Goal: Task Accomplishment & Management: Complete application form

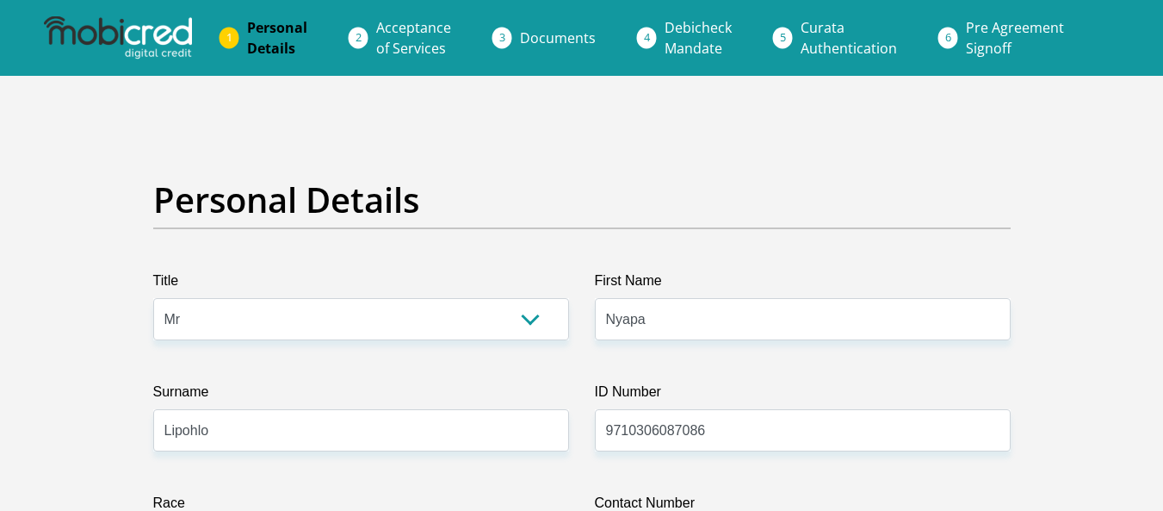
select select "Mr"
select select "1"
select select "ZAF"
select select "sot"
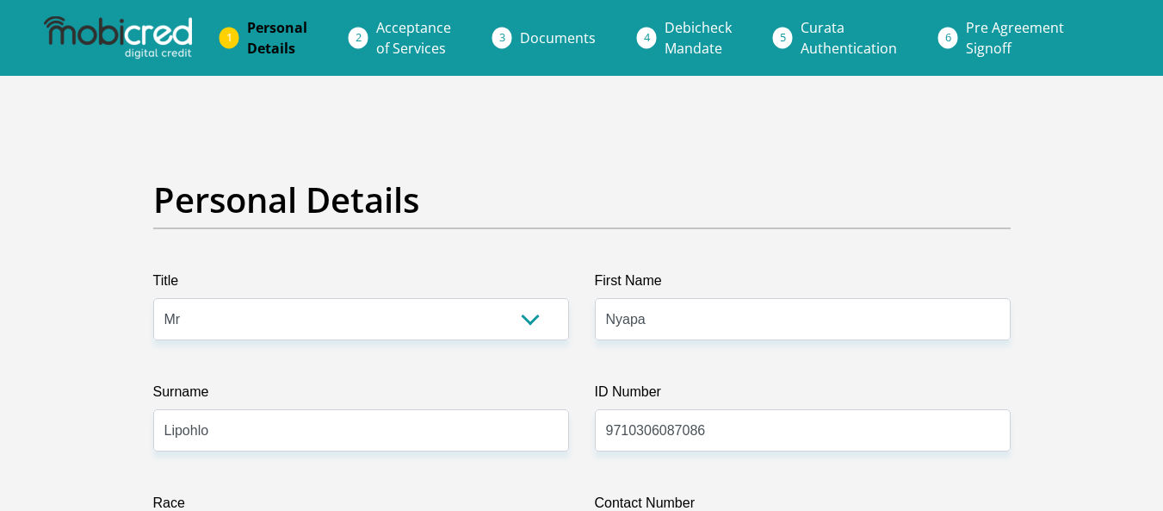
select select "2"
select select "Gauteng"
select select "0"
select select "Company Dwelling"
select select "9"
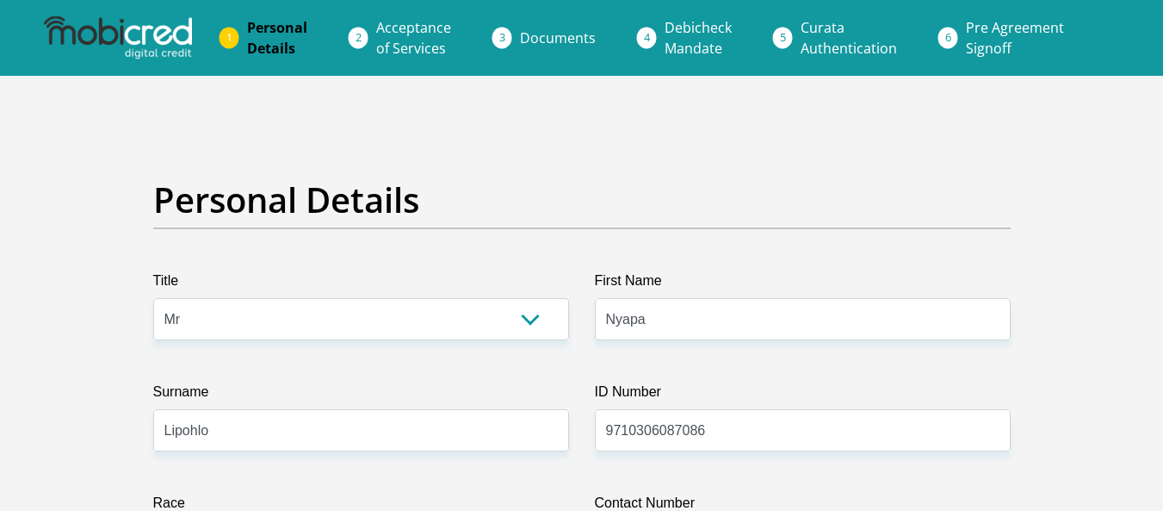
select select "Office Staff/Clerk"
select select "6"
select select "1"
select select "CUR"
select select "2"
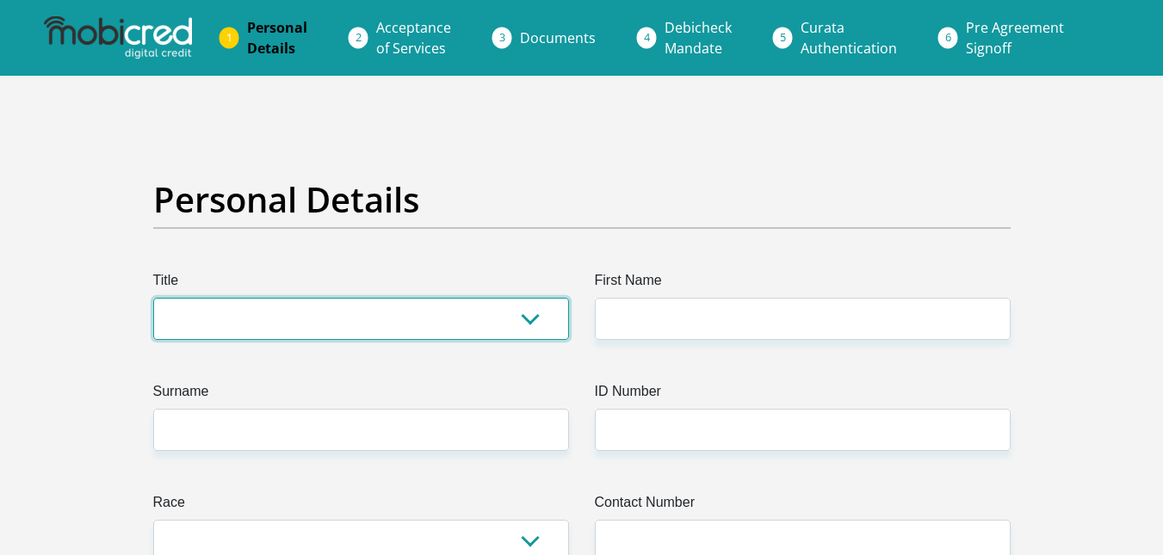
click at [452, 323] on select "Mr Ms Mrs Dr Other" at bounding box center [361, 319] width 416 height 42
select select "Mr"
click at [153, 298] on select "Mr Ms Mrs Dr Other" at bounding box center [361, 319] width 416 height 42
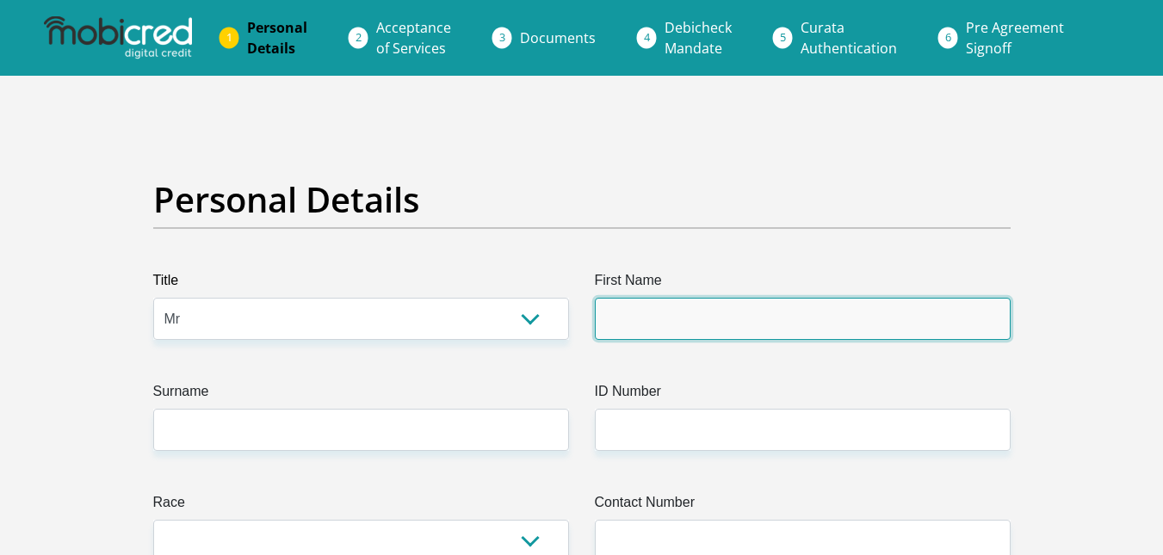
click at [692, 319] on input "First Name" at bounding box center [803, 319] width 416 height 42
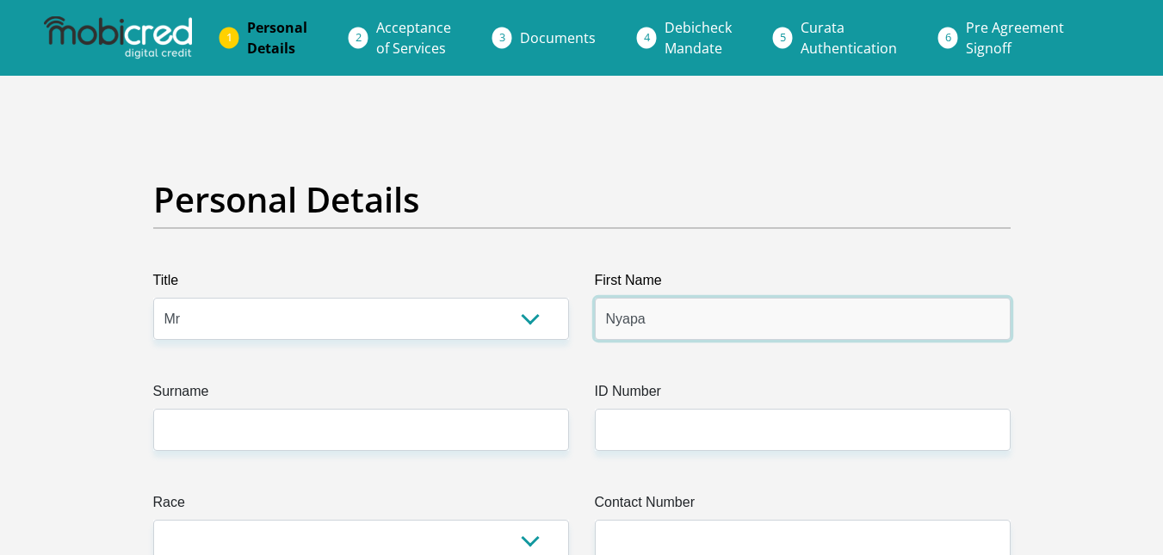
type input "Nyapa"
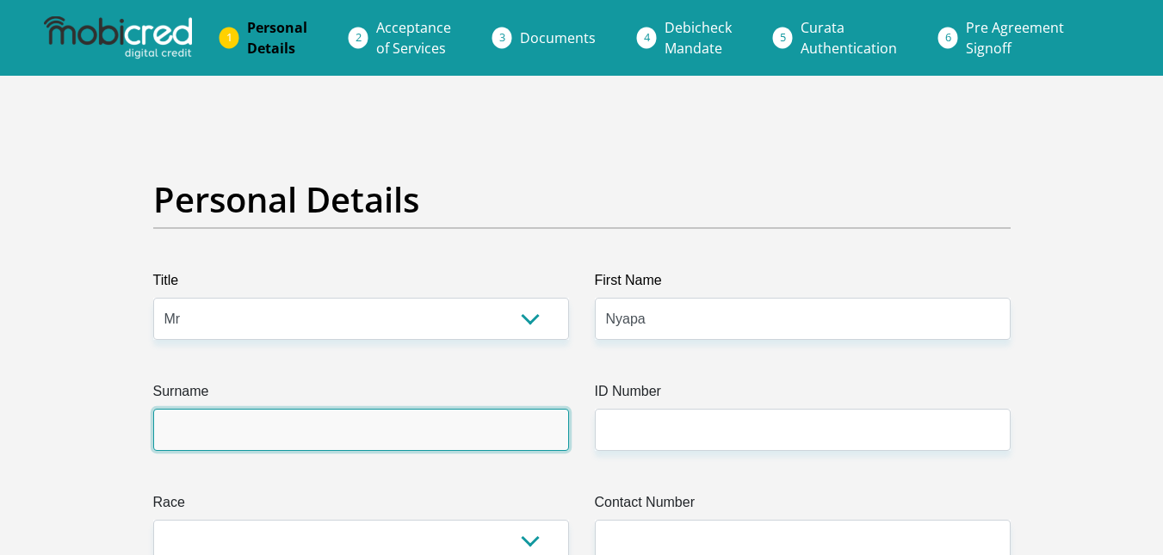
click at [426, 450] on input "Surname" at bounding box center [361, 430] width 416 height 42
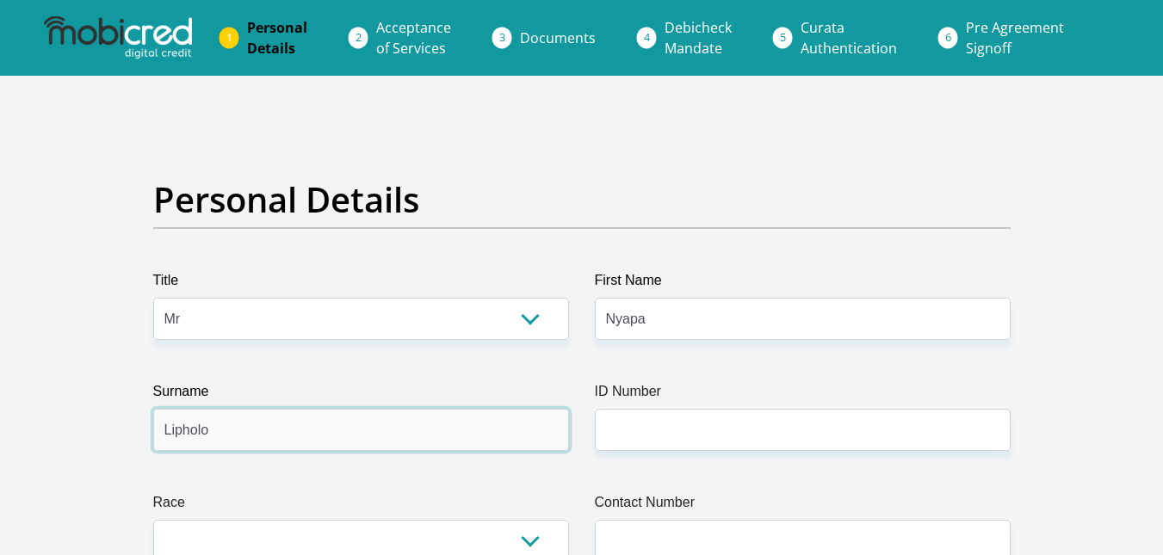
type input "Lipholo"
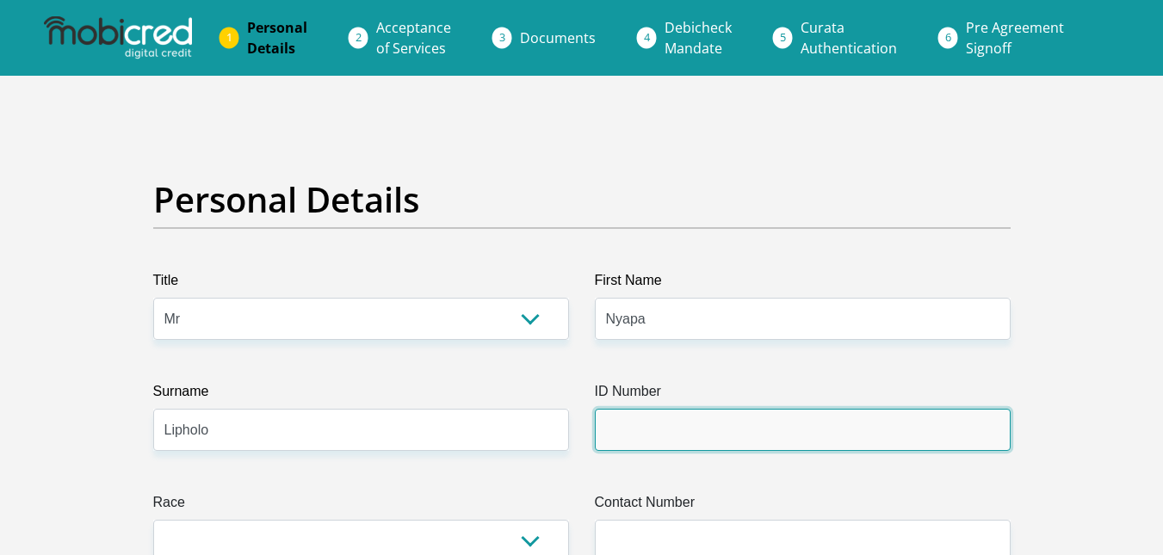
click at [633, 421] on input "ID Number" at bounding box center [803, 430] width 416 height 42
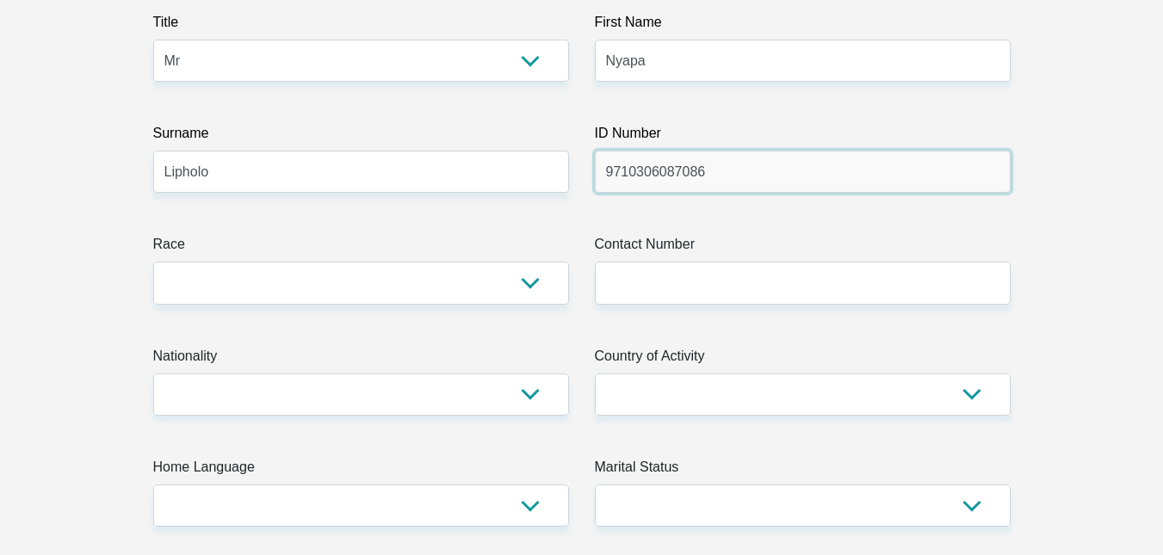
scroll to position [263, 0]
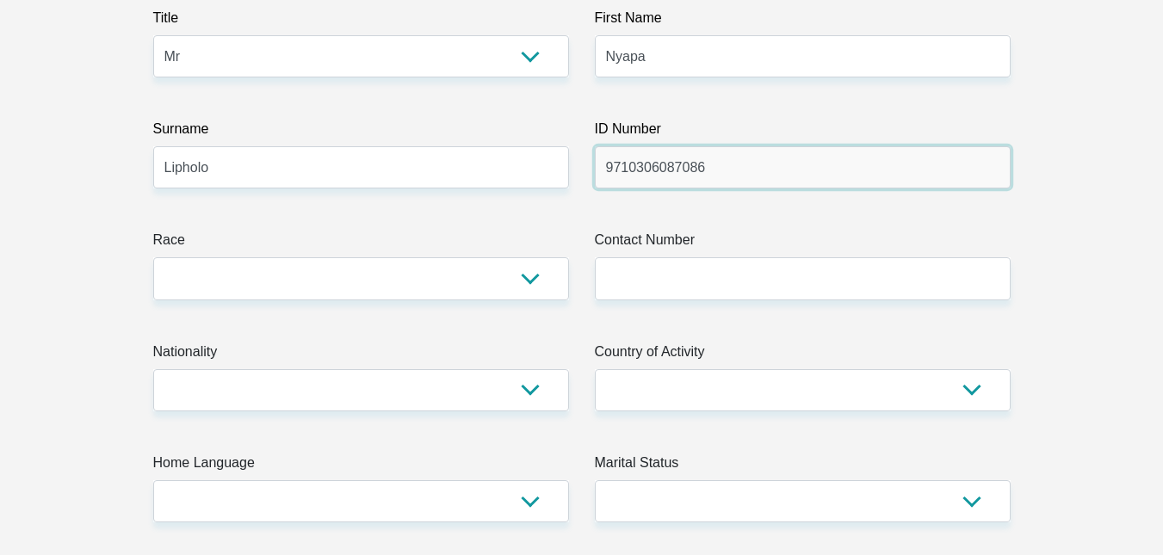
type input "9710306087086"
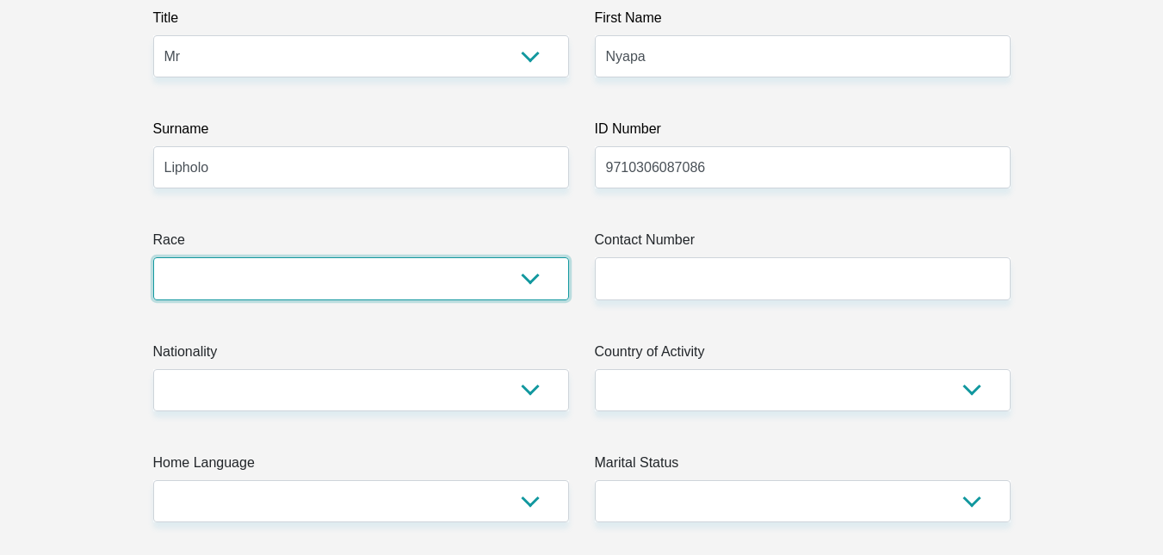
click at [406, 269] on select "Black Coloured Indian White Other" at bounding box center [361, 278] width 416 height 42
select select "1"
click at [153, 257] on select "Black Coloured Indian White Other" at bounding box center [361, 278] width 416 height 42
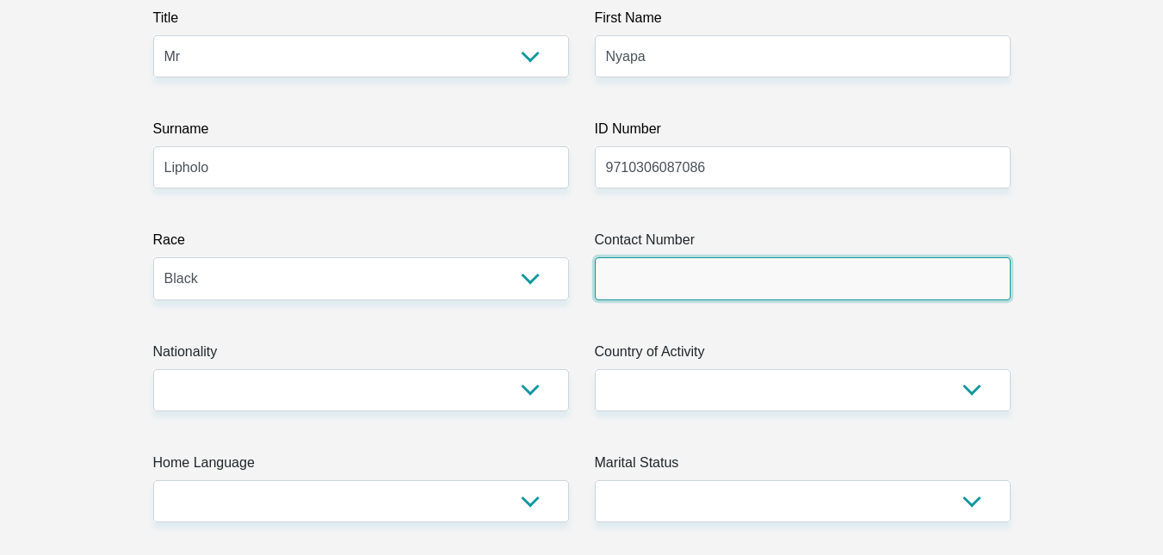
click at [657, 282] on input "Contact Number" at bounding box center [803, 278] width 416 height 42
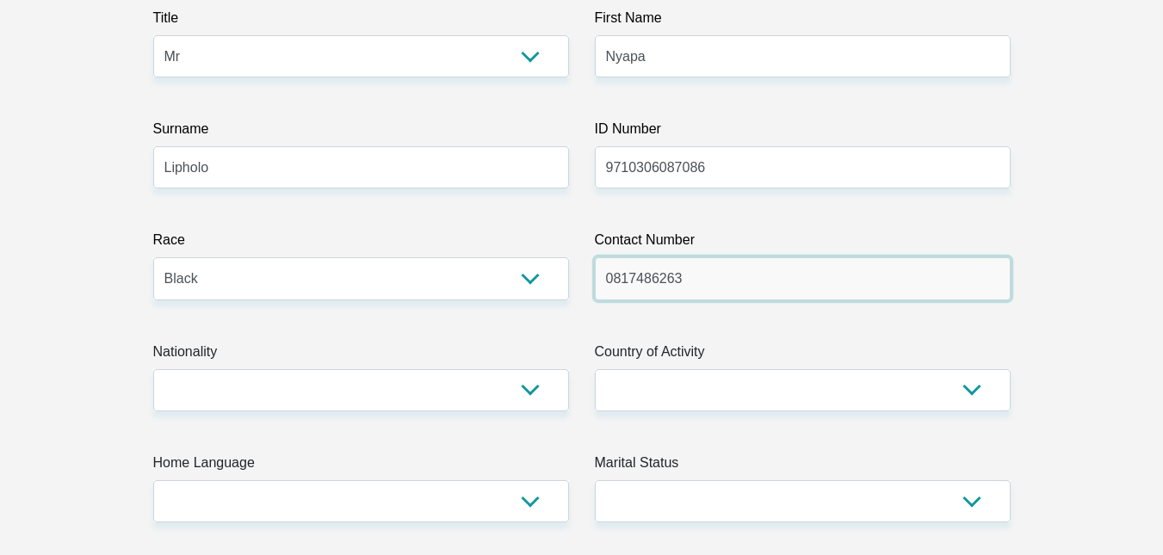
type input "0817486263"
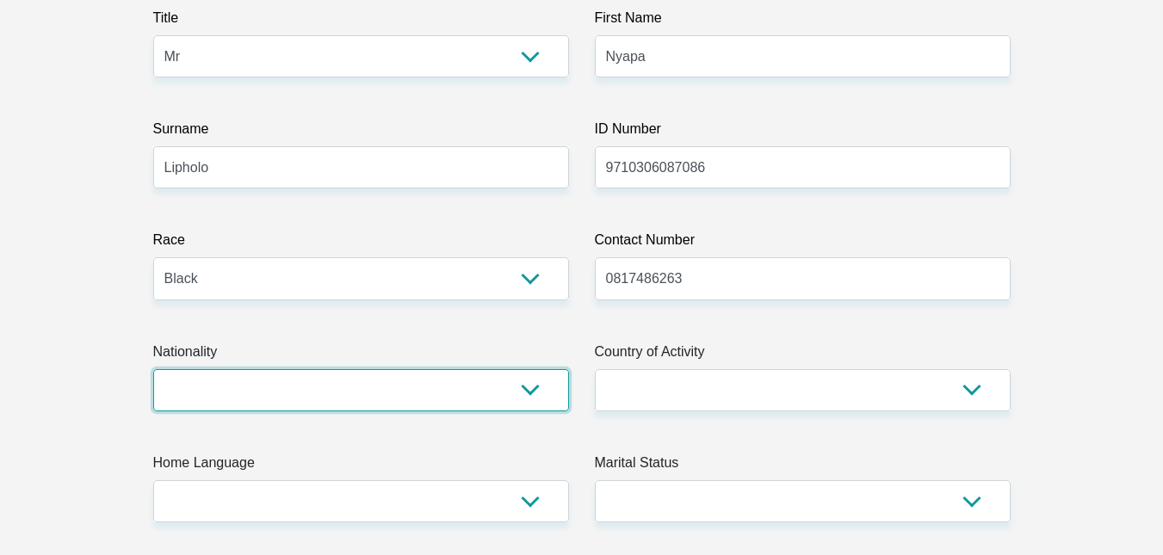
click at [228, 381] on select "[GEOGRAPHIC_DATA] [GEOGRAPHIC_DATA] [GEOGRAPHIC_DATA] [GEOGRAPHIC_DATA] [GEOGRA…" at bounding box center [361, 390] width 416 height 42
select select "ZAF"
click at [153, 369] on select "[GEOGRAPHIC_DATA] [GEOGRAPHIC_DATA] [GEOGRAPHIC_DATA] [GEOGRAPHIC_DATA] [GEOGRA…" at bounding box center [361, 390] width 416 height 42
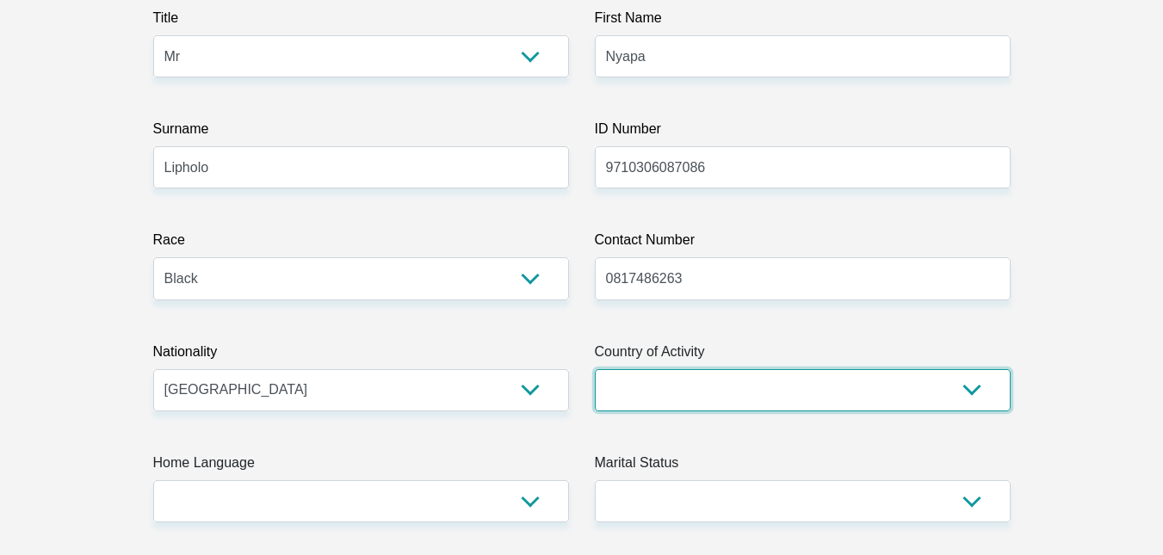
click at [698, 383] on select "[GEOGRAPHIC_DATA] [GEOGRAPHIC_DATA] [GEOGRAPHIC_DATA] [GEOGRAPHIC_DATA] [GEOGRA…" at bounding box center [803, 390] width 416 height 42
select select "ZAF"
click at [595, 369] on select "[GEOGRAPHIC_DATA] [GEOGRAPHIC_DATA] [GEOGRAPHIC_DATA] [GEOGRAPHIC_DATA] [GEOGRA…" at bounding box center [803, 390] width 416 height 42
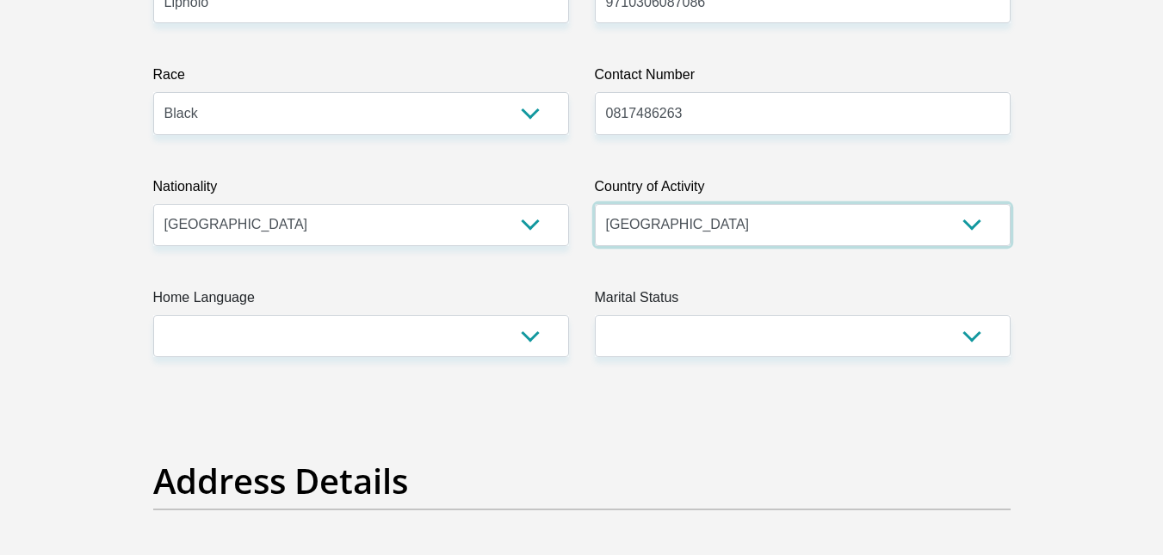
scroll to position [431, 0]
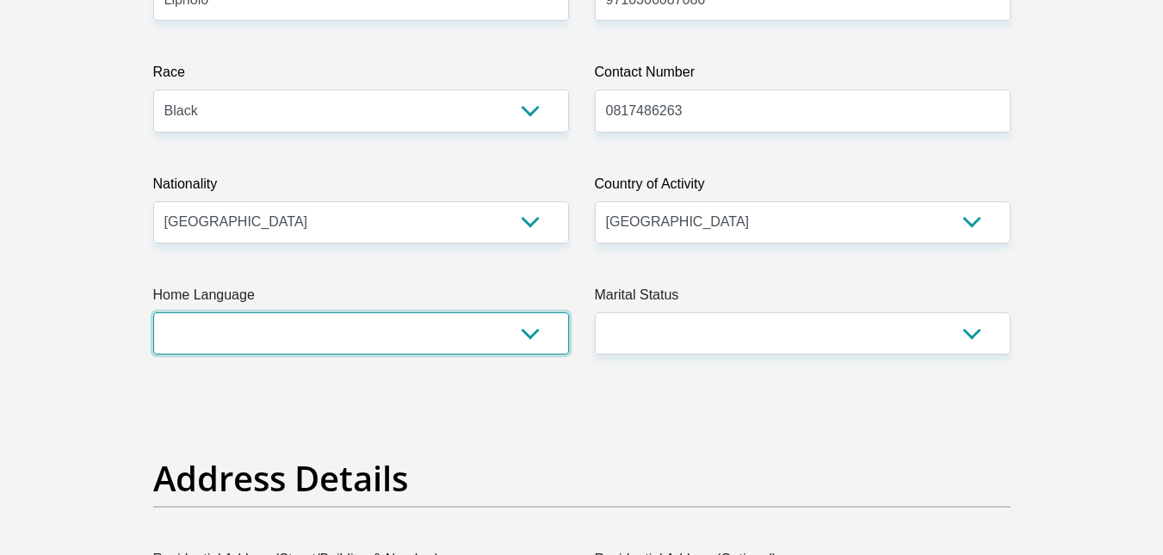
click at [465, 325] on select "Afrikaans English Sepedi South Ndebele Southern Sotho Swati Tsonga Tswana Venda…" at bounding box center [361, 334] width 416 height 42
select select "sot"
click at [153, 313] on select "Afrikaans English Sepedi South Ndebele Southern Sotho Swati Tsonga Tswana Venda…" at bounding box center [361, 334] width 416 height 42
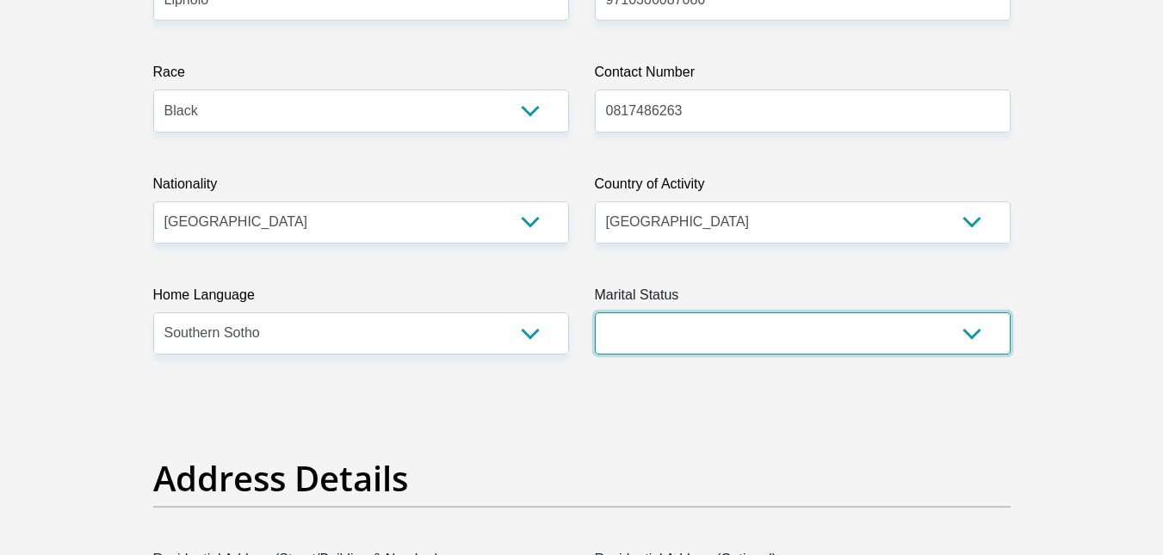
click at [657, 345] on select "Married ANC Single Divorced Widowed Married COP or Customary Law" at bounding box center [803, 334] width 416 height 42
select select "2"
click at [595, 313] on select "Married ANC Single Divorced Widowed Married COP or Customary Law" at bounding box center [803, 334] width 416 height 42
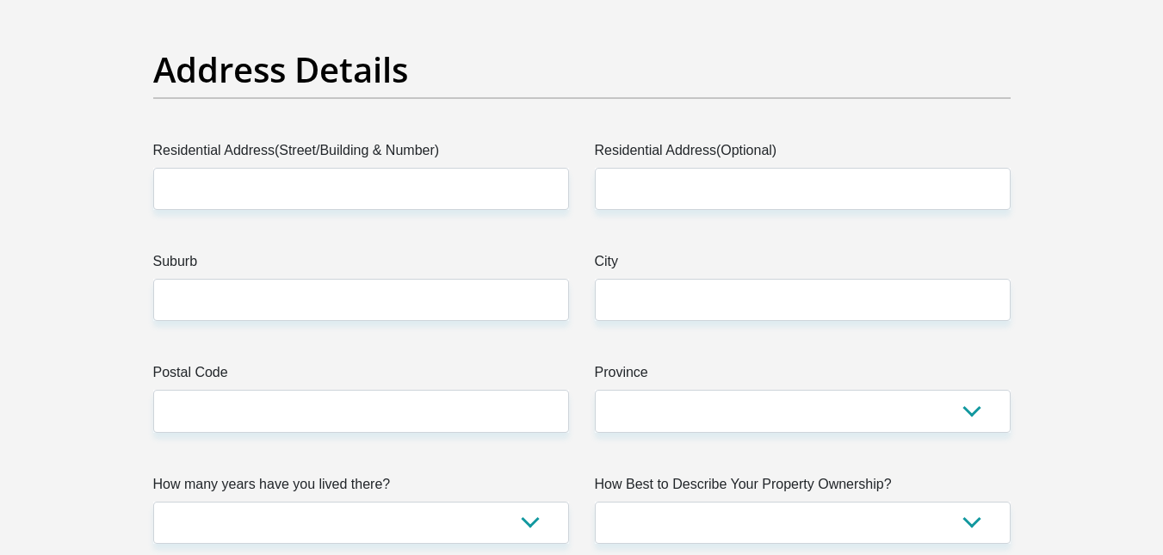
scroll to position [840, 0]
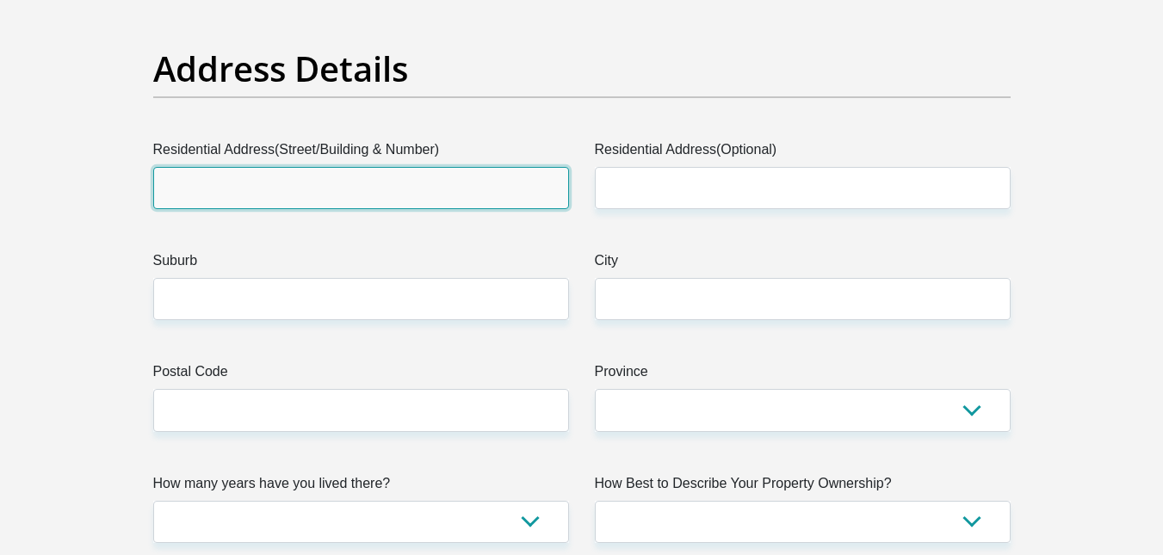
click at [442, 189] on input "Residential Address(Street/Building & Number)" at bounding box center [361, 188] width 416 height 42
type input "[STREET_ADDRESS]"
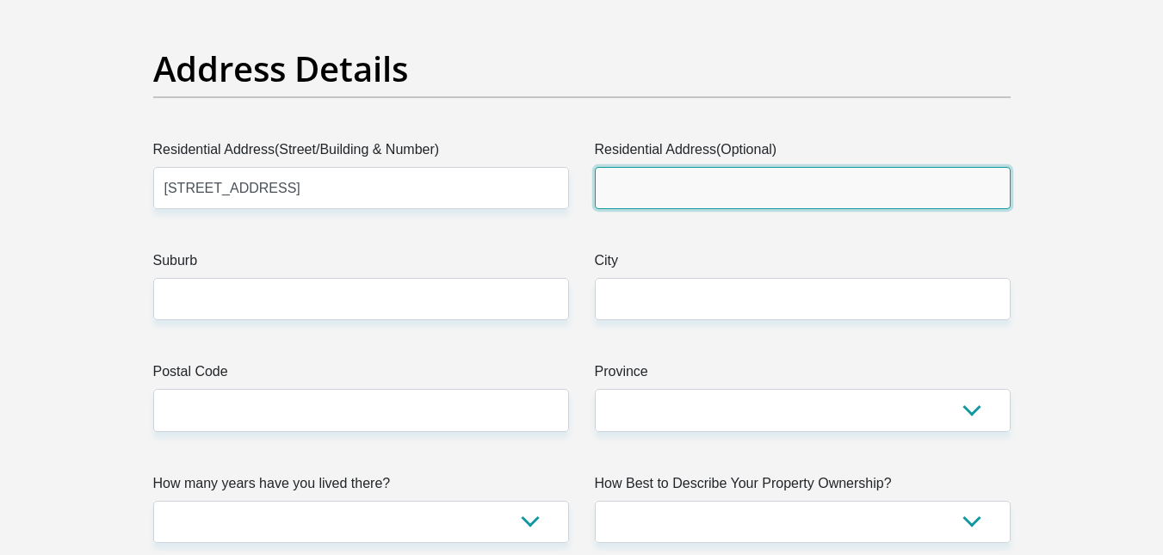
type input "FOURWAYS"
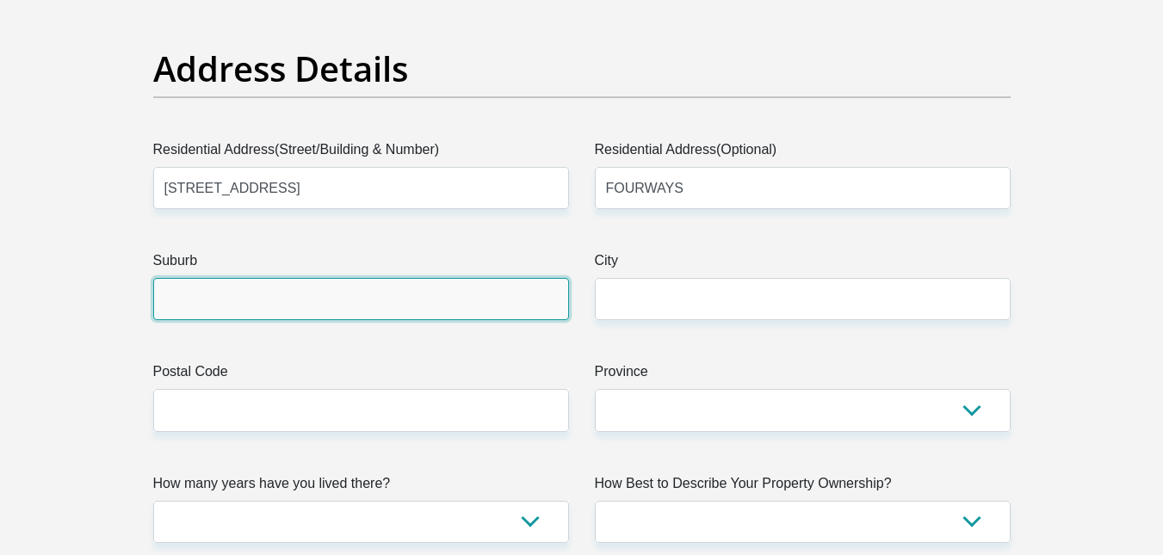
type input "MIDRAND"
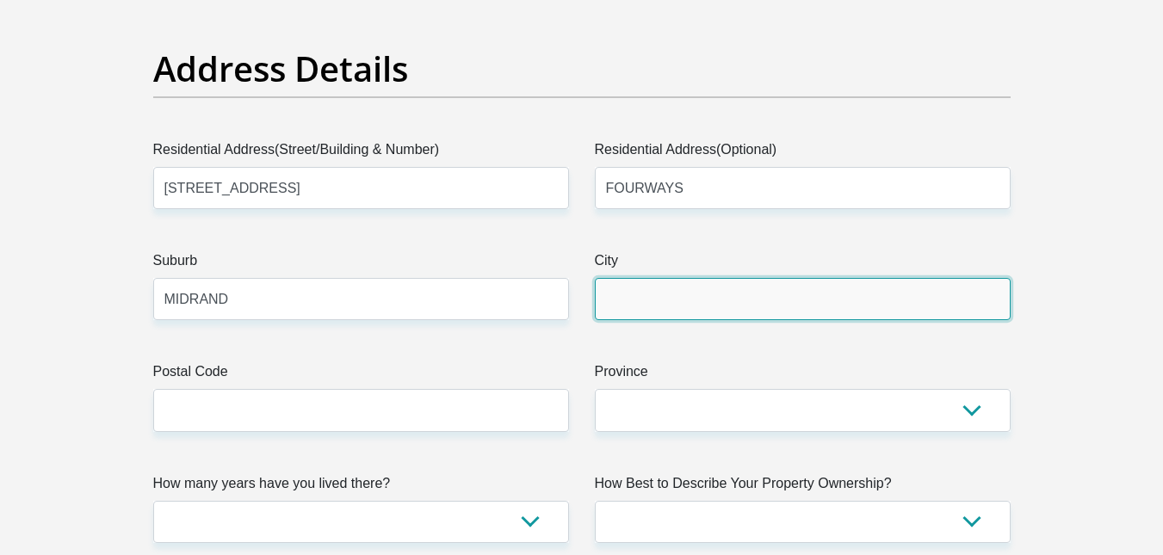
type input "MIDRAND"
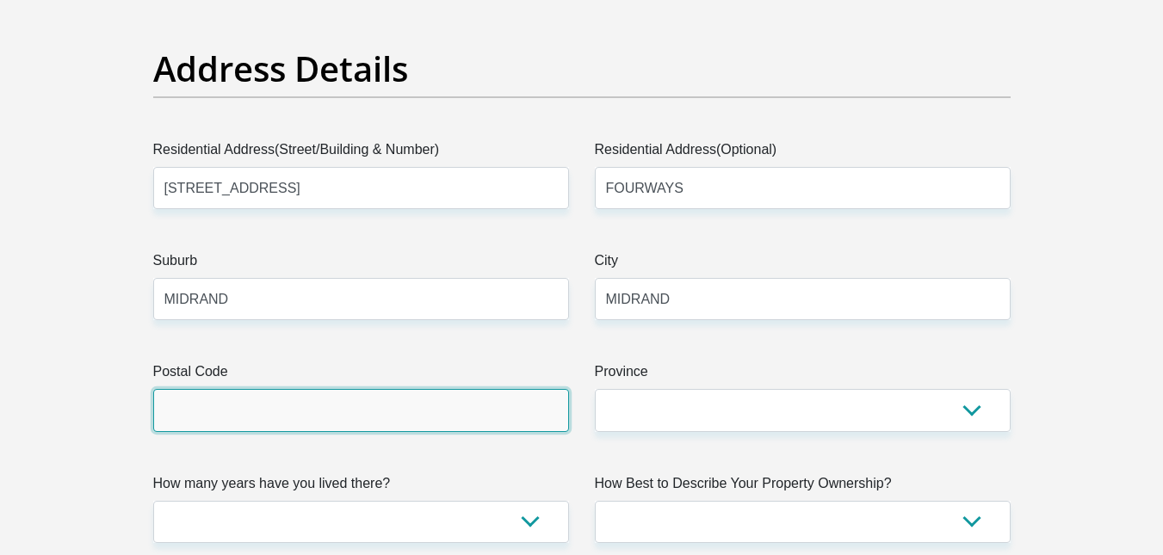
type input "2146"
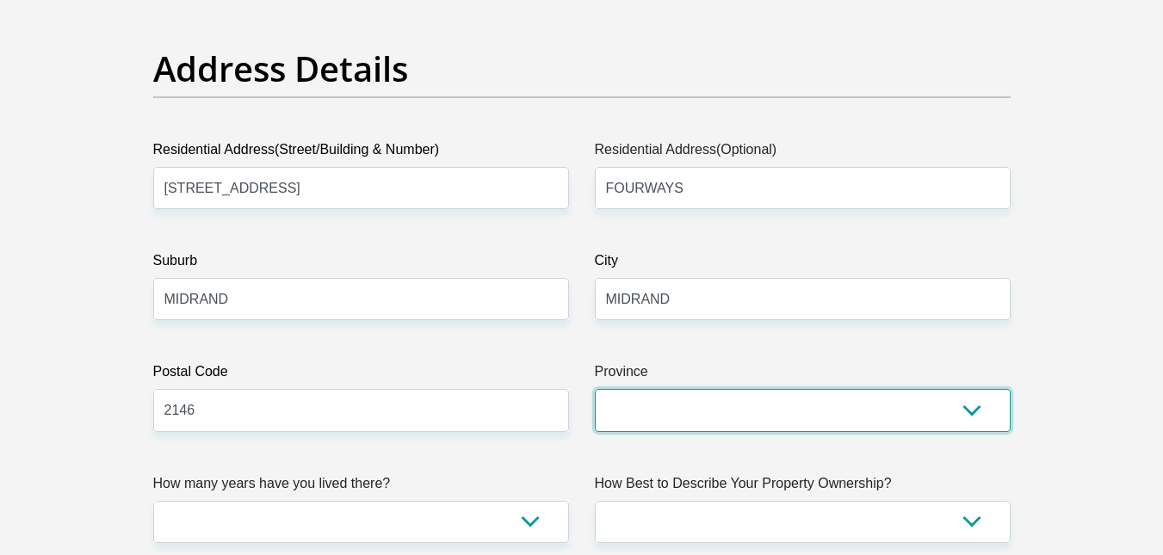
click at [724, 412] on select "Eastern Cape Free State [GEOGRAPHIC_DATA] [GEOGRAPHIC_DATA][DATE] [GEOGRAPHIC_D…" at bounding box center [803, 410] width 416 height 42
select select "Gauteng"
click at [595, 389] on select "Eastern Cape Free State [GEOGRAPHIC_DATA] [GEOGRAPHIC_DATA][DATE] [GEOGRAPHIC_D…" at bounding box center [803, 410] width 416 height 42
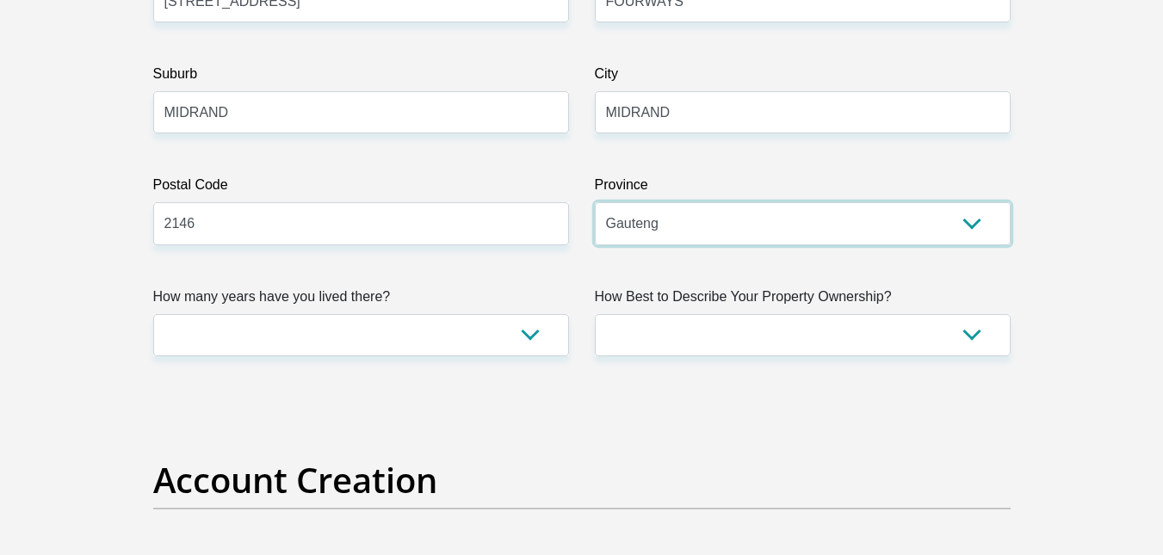
scroll to position [1028, 0]
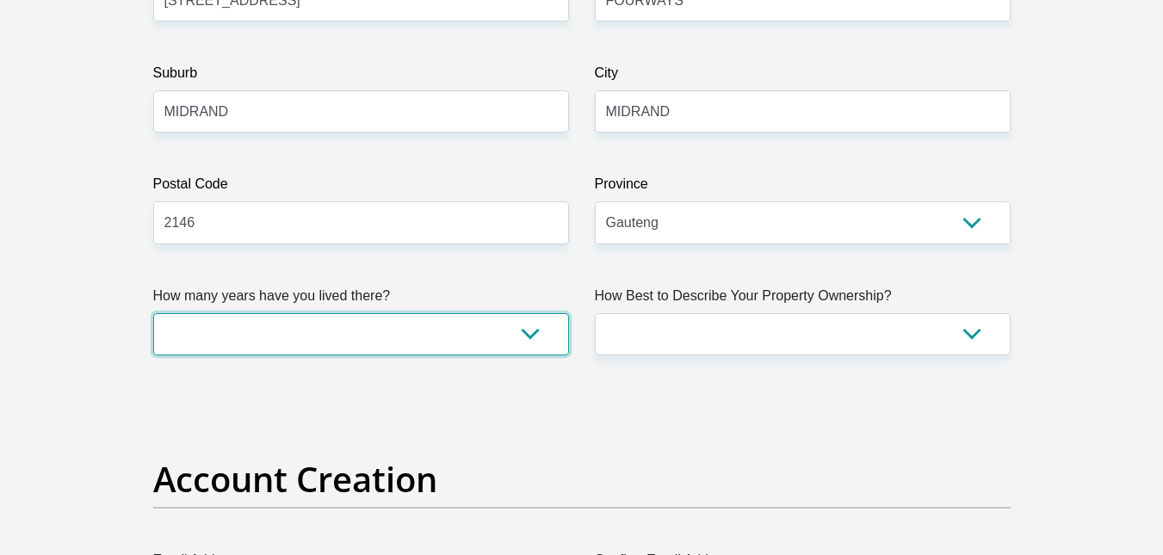
click at [463, 325] on select "less than 1 year 1-3 years 3-5 years 5+ years" at bounding box center [361, 334] width 416 height 42
select select "0"
click at [153, 313] on select "less than 1 year 1-3 years 3-5 years 5+ years" at bounding box center [361, 334] width 416 height 42
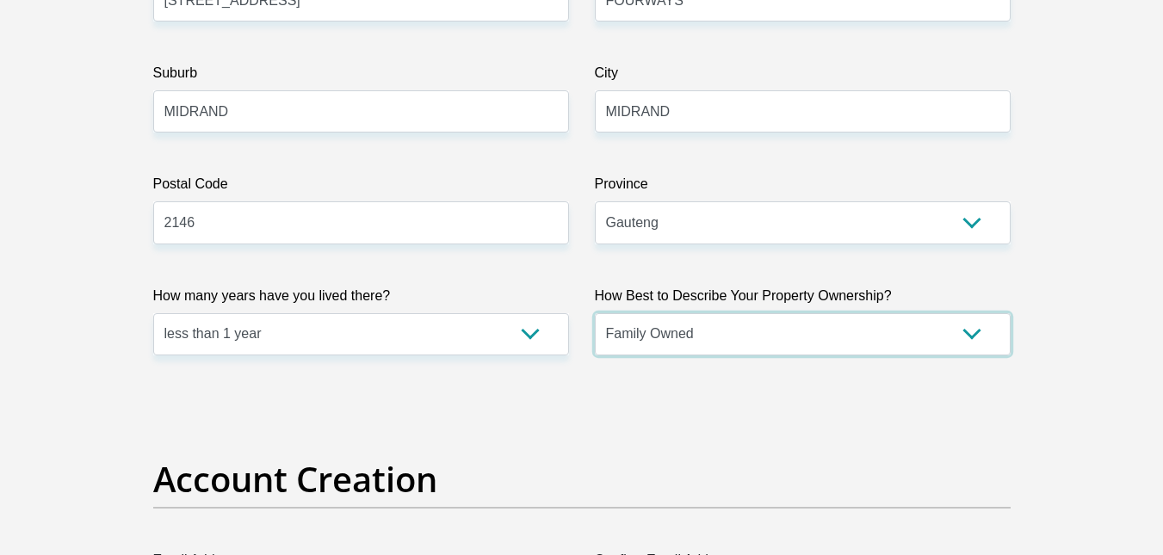
select select "Company Dwelling"
click at [595, 313] on select "Owned Rented Family Owned Company Dwelling" at bounding box center [803, 334] width 416 height 42
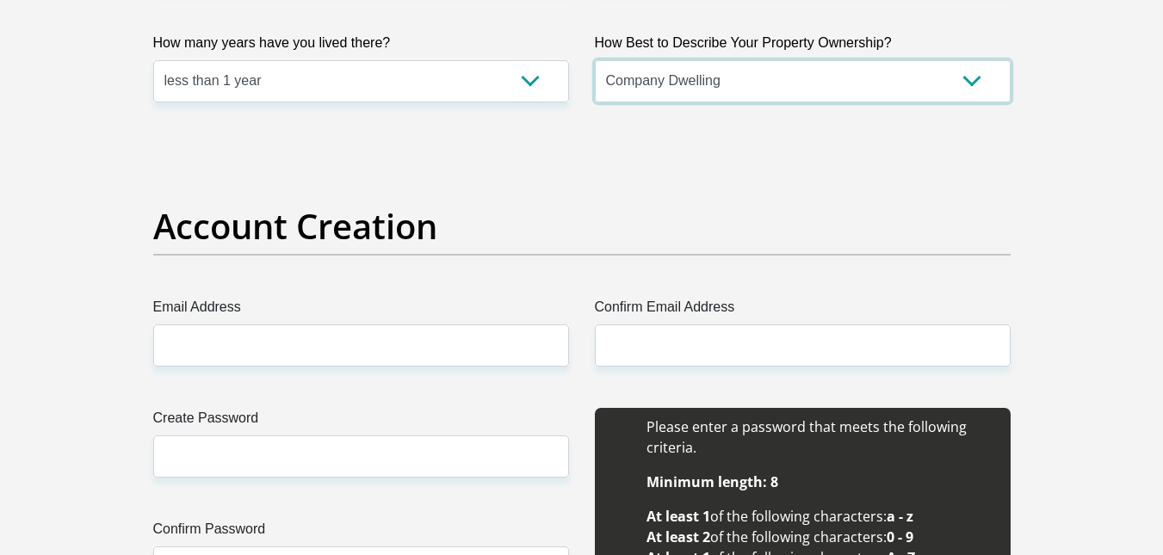
scroll to position [1282, 0]
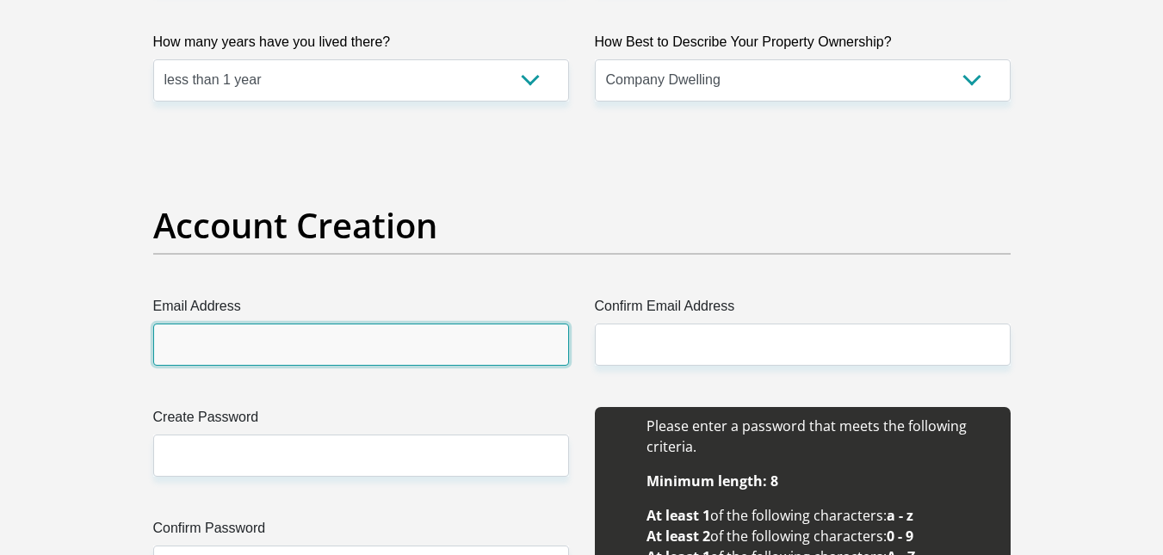
click at [417, 335] on input "Email Address" at bounding box center [361, 345] width 416 height 42
type input "[EMAIL_ADDRESS][DOMAIN_NAME]"
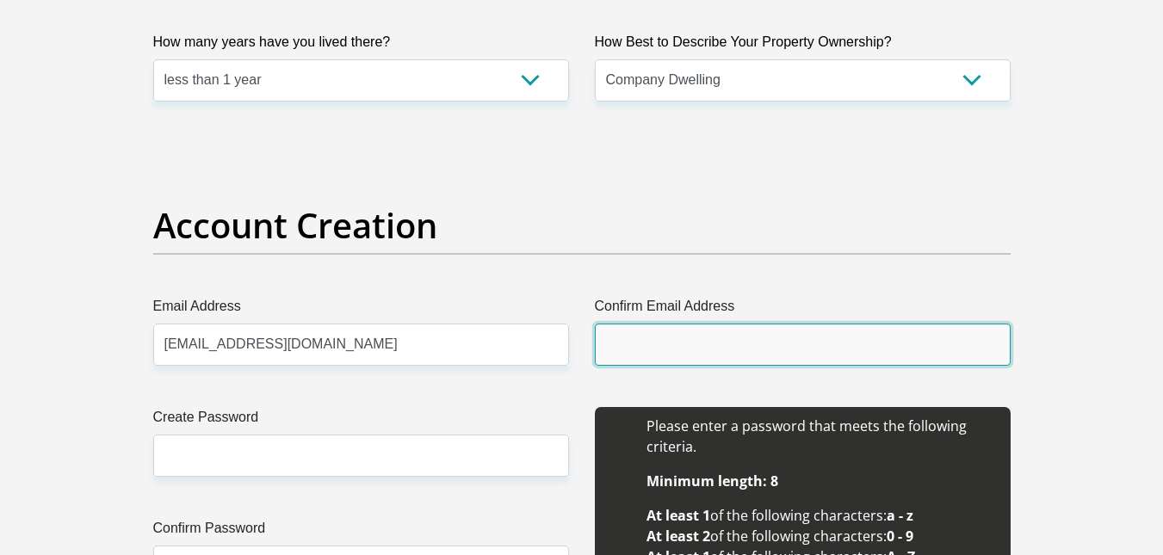
type input "[EMAIL_ADDRESS][DOMAIN_NAME]"
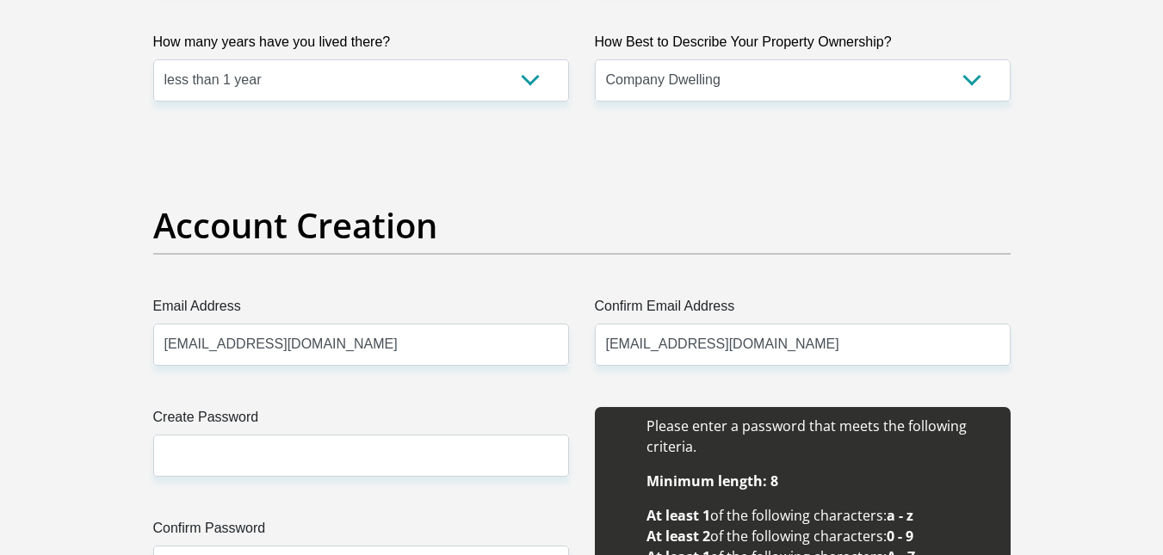
type input "Nyapa"
type input "Lipholo"
type input "0817486263"
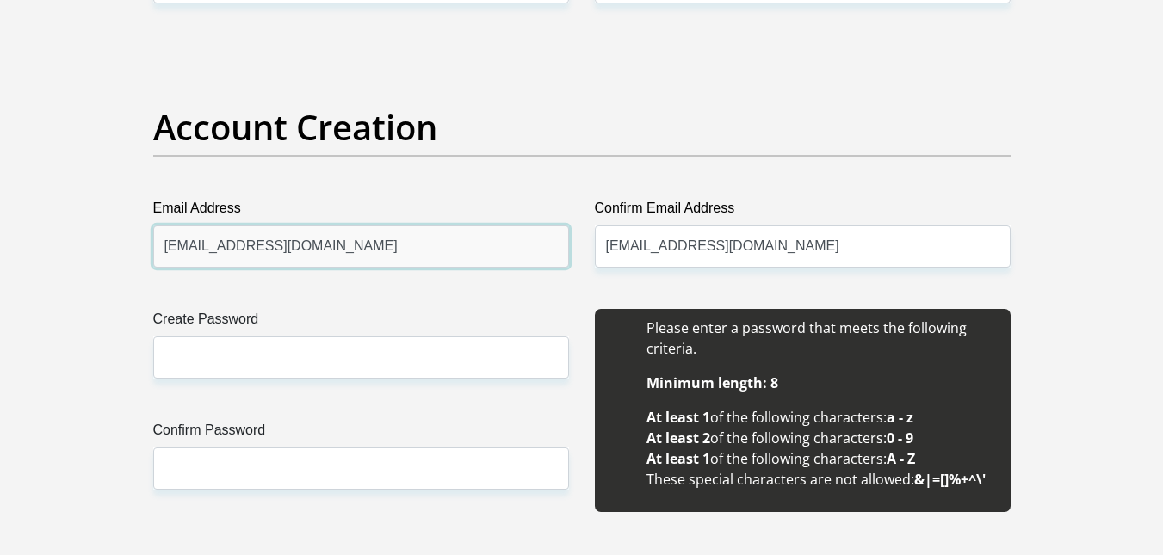
scroll to position [1381, 0]
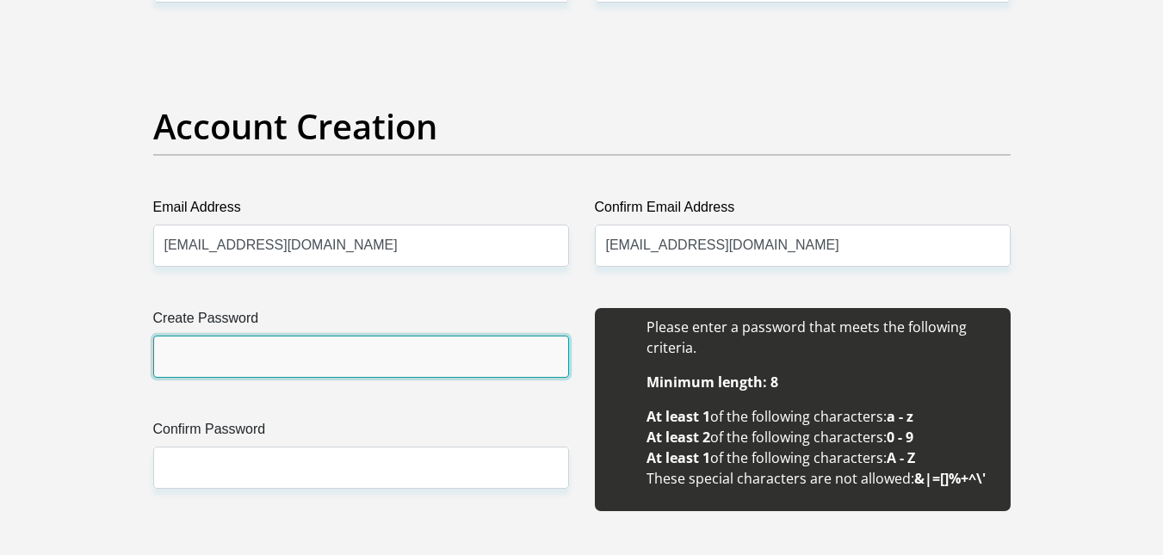
click at [375, 336] on input "Create Password" at bounding box center [361, 357] width 416 height 42
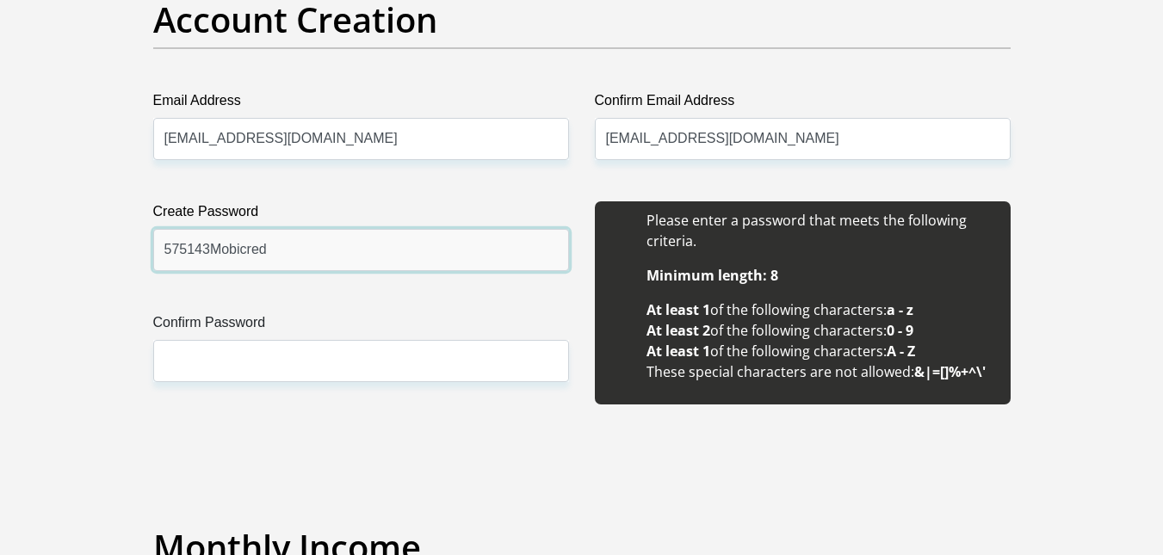
scroll to position [1489, 0]
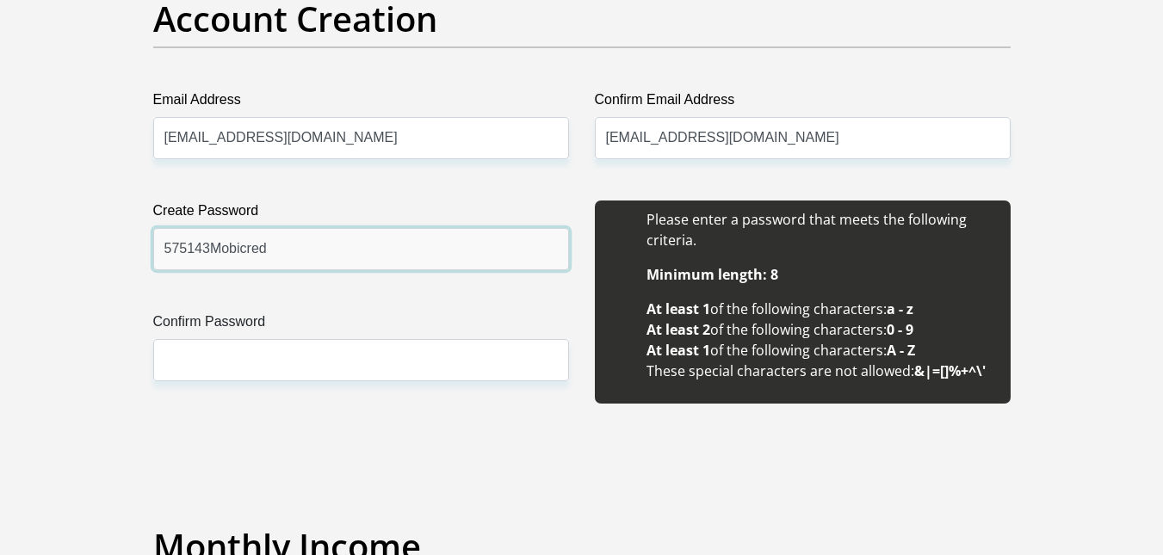
type input "575143Mobicred"
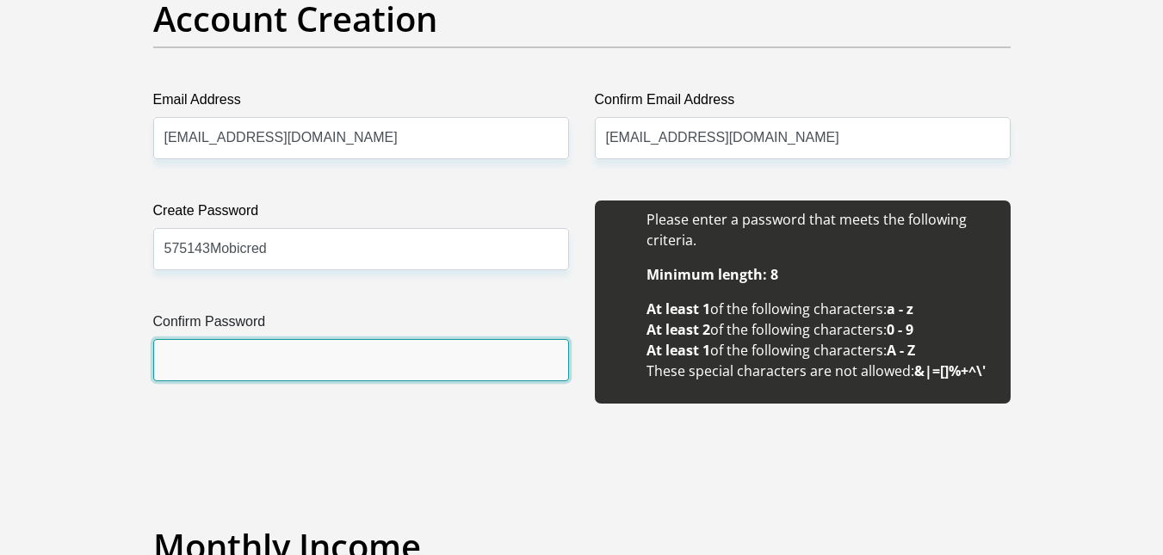
click at [293, 369] on input "Confirm Password" at bounding box center [361, 360] width 416 height 42
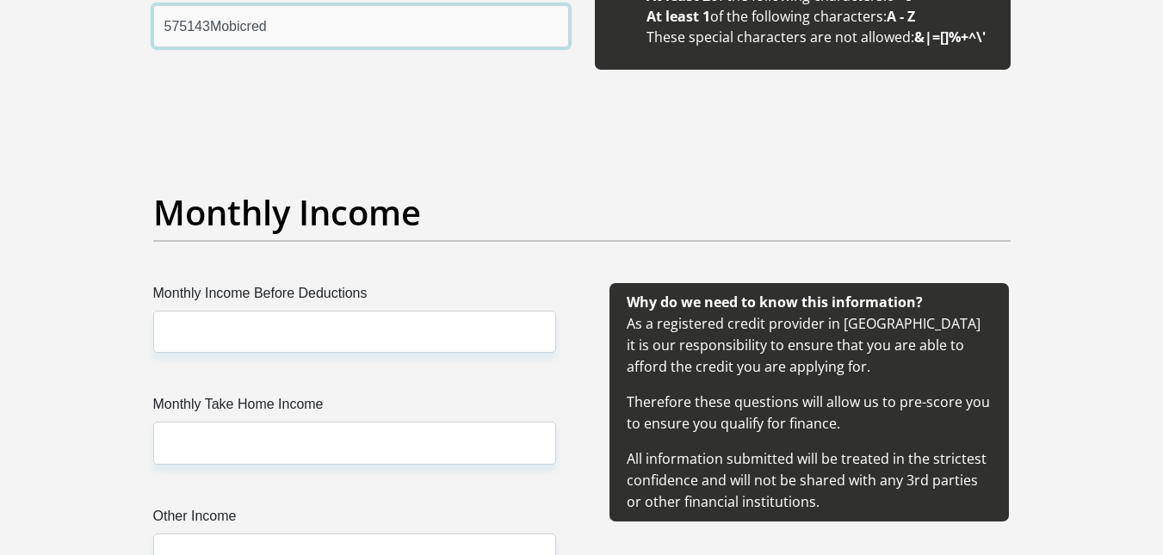
scroll to position [1824, 0]
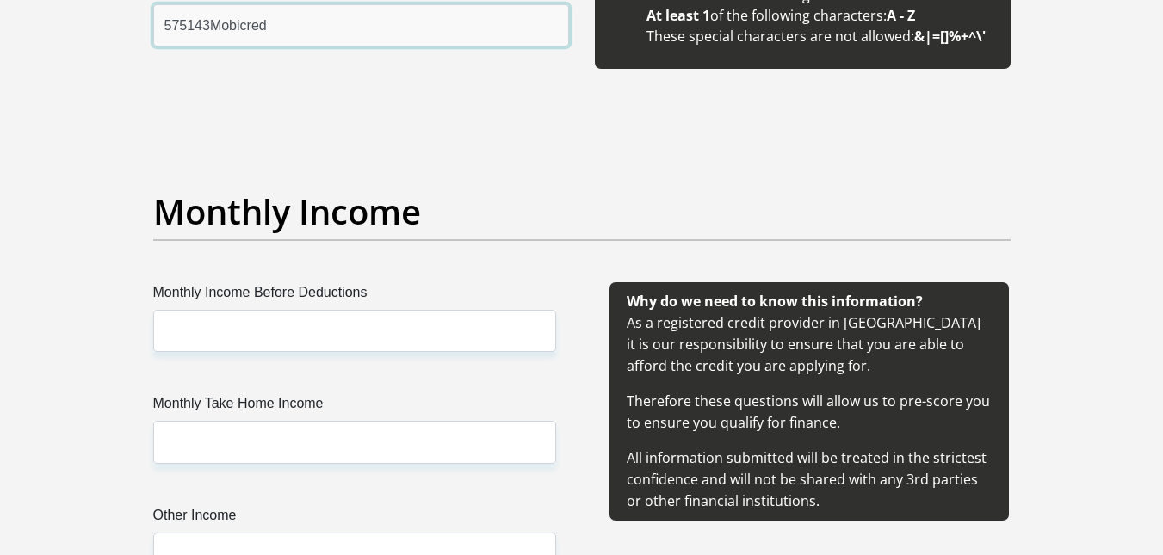
type input "575143Mobicred"
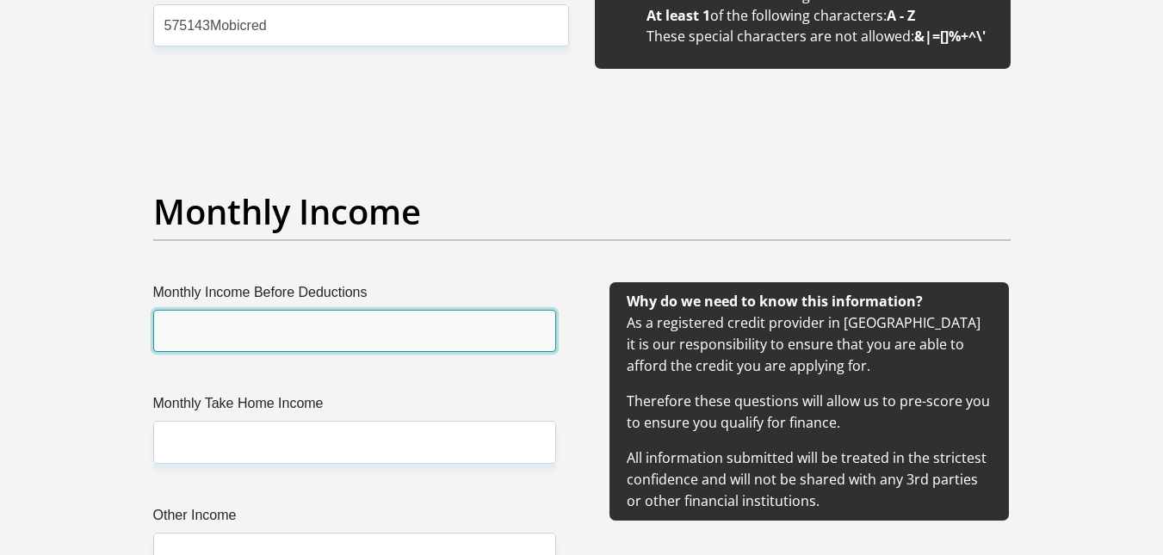
click at [310, 344] on input "Monthly Income Before Deductions" at bounding box center [354, 331] width 403 height 42
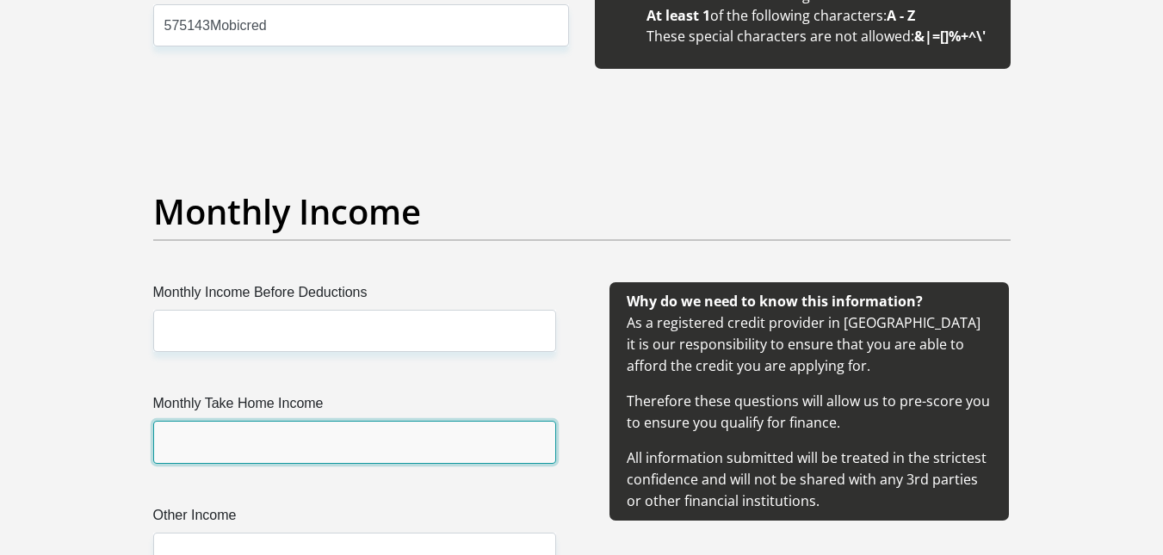
click at [276, 434] on input "Monthly Take Home Income" at bounding box center [354, 442] width 403 height 42
type input "11235.24"
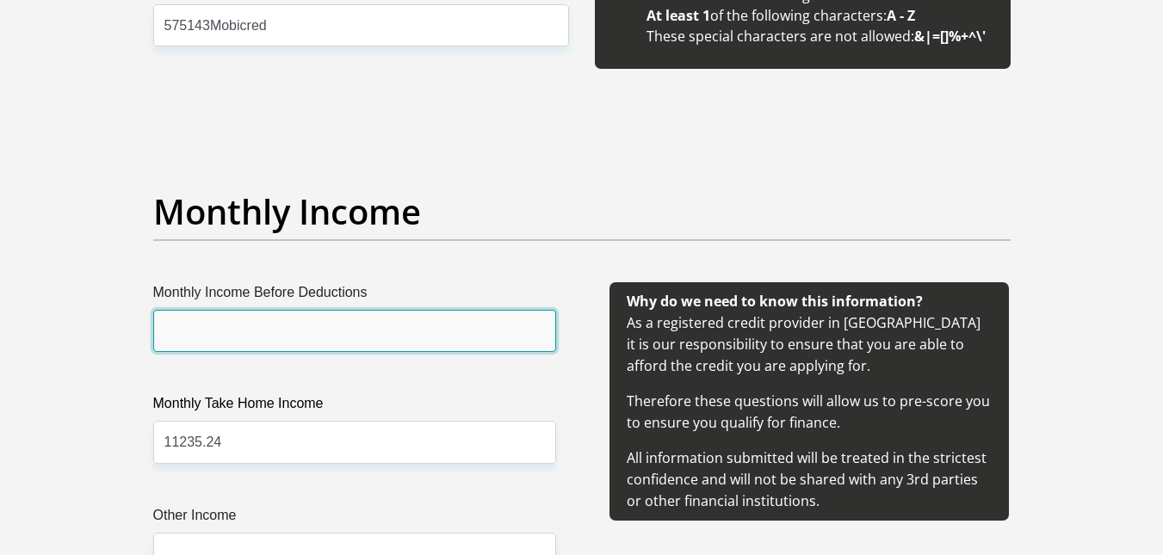
click at [298, 337] on input "Monthly Income Before Deductions" at bounding box center [354, 331] width 403 height 42
type input "12000"
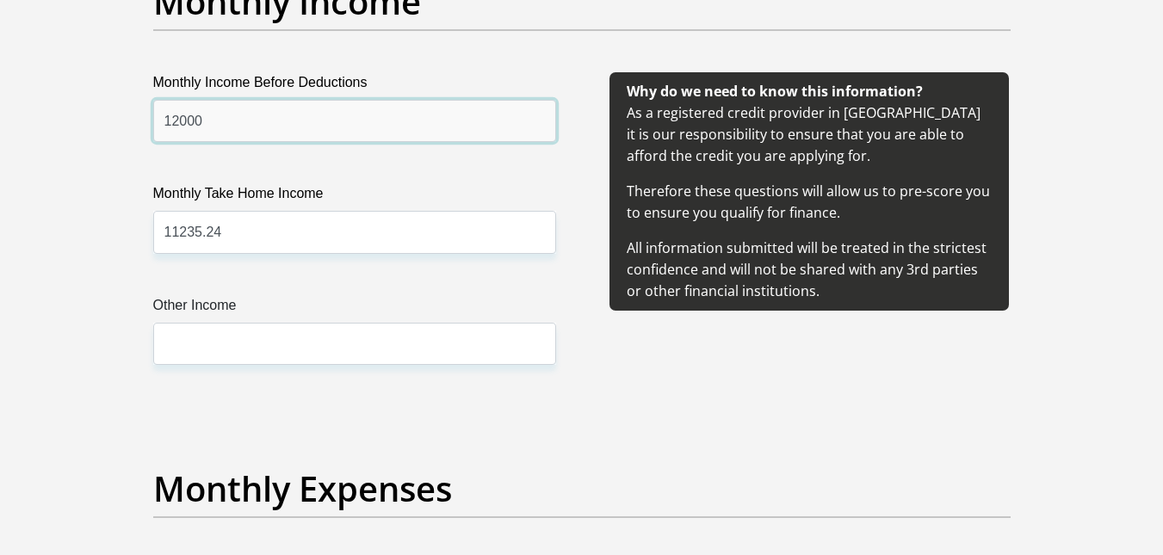
scroll to position [2035, 0]
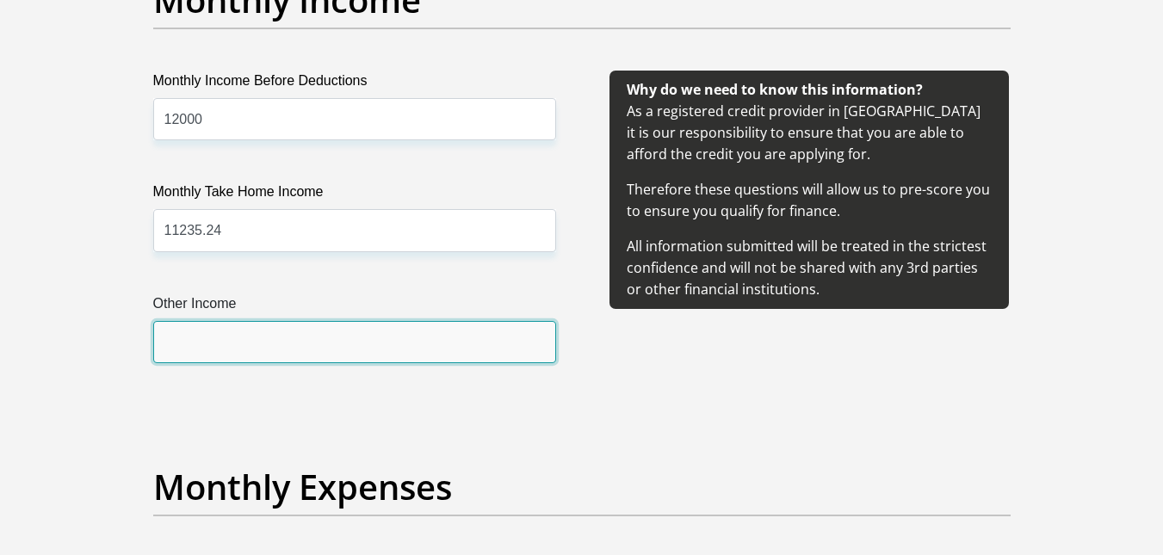
click at [267, 331] on input "Other Income" at bounding box center [354, 342] width 403 height 42
type input "0"
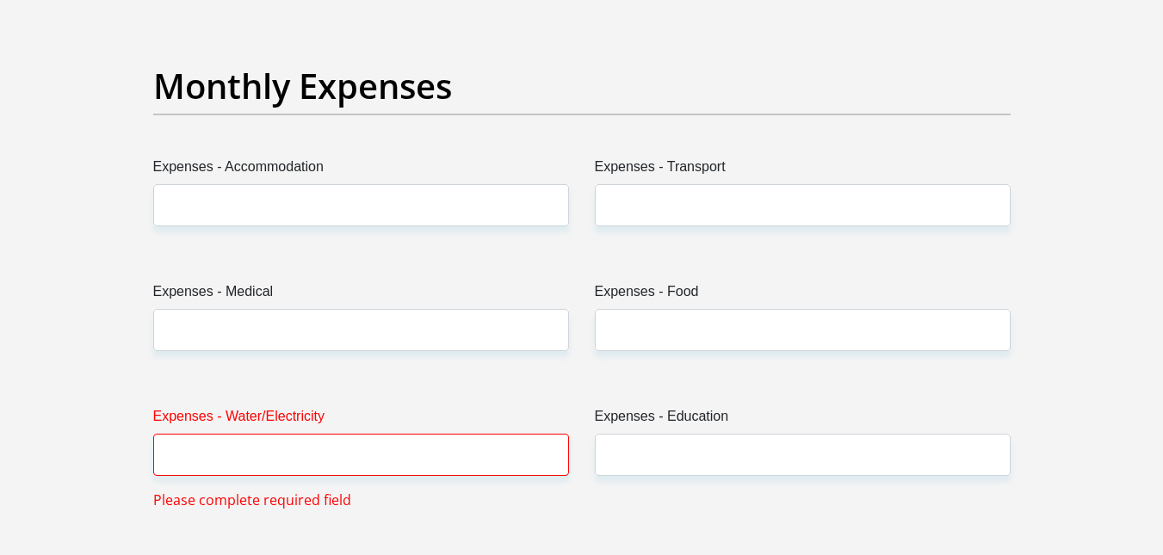
scroll to position [2438, 0]
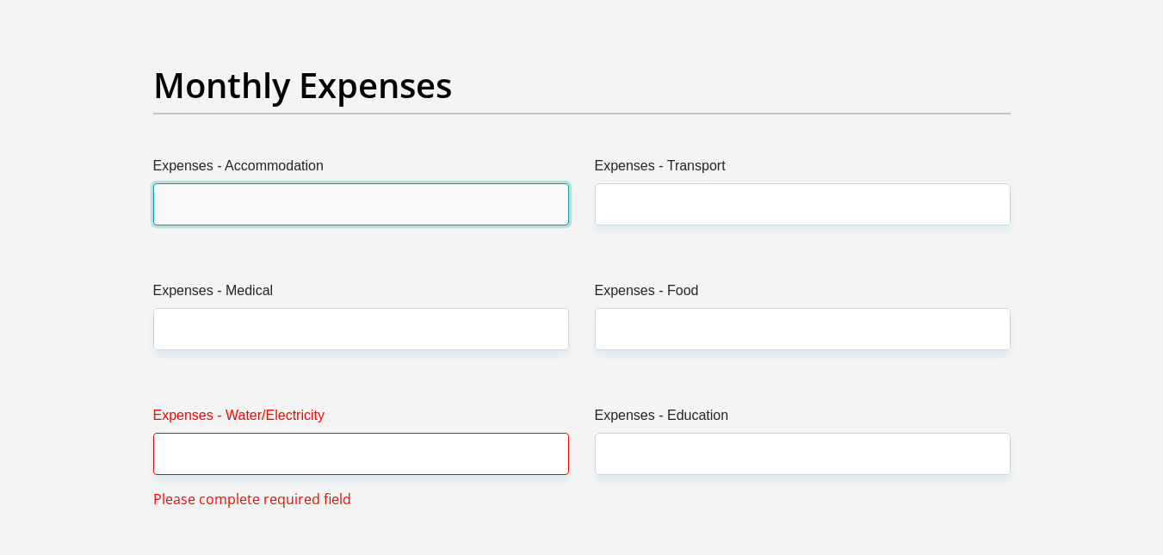
click at [345, 200] on input "Expenses - Accommodation" at bounding box center [361, 204] width 416 height 42
type input "0"
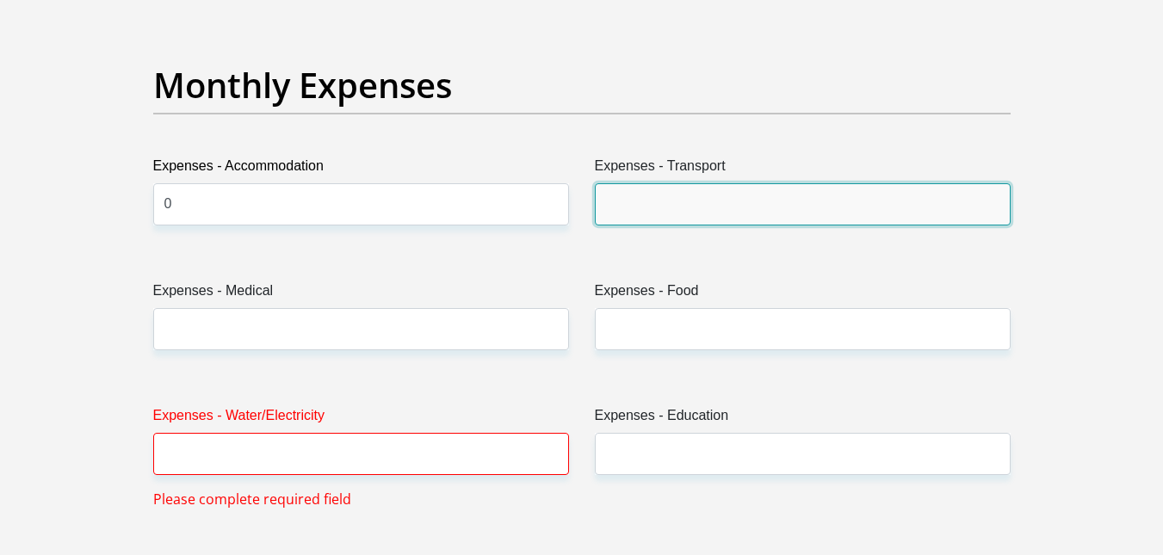
click at [751, 212] on input "Expenses - Transport" at bounding box center [803, 204] width 416 height 42
type input "1000"
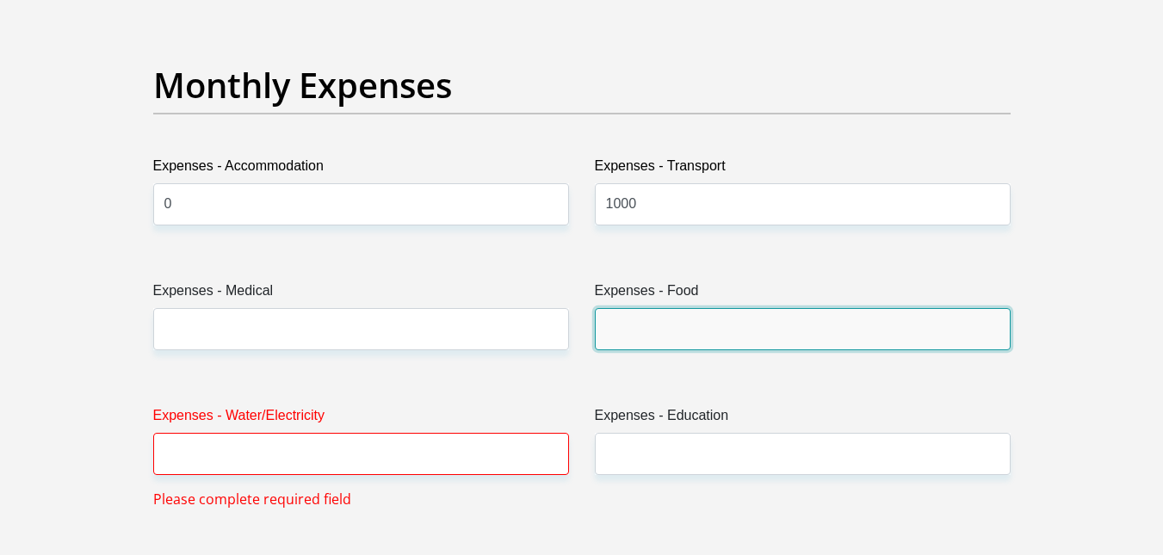
click at [668, 324] on input "Expenses - Food" at bounding box center [803, 329] width 416 height 42
type input "2000"
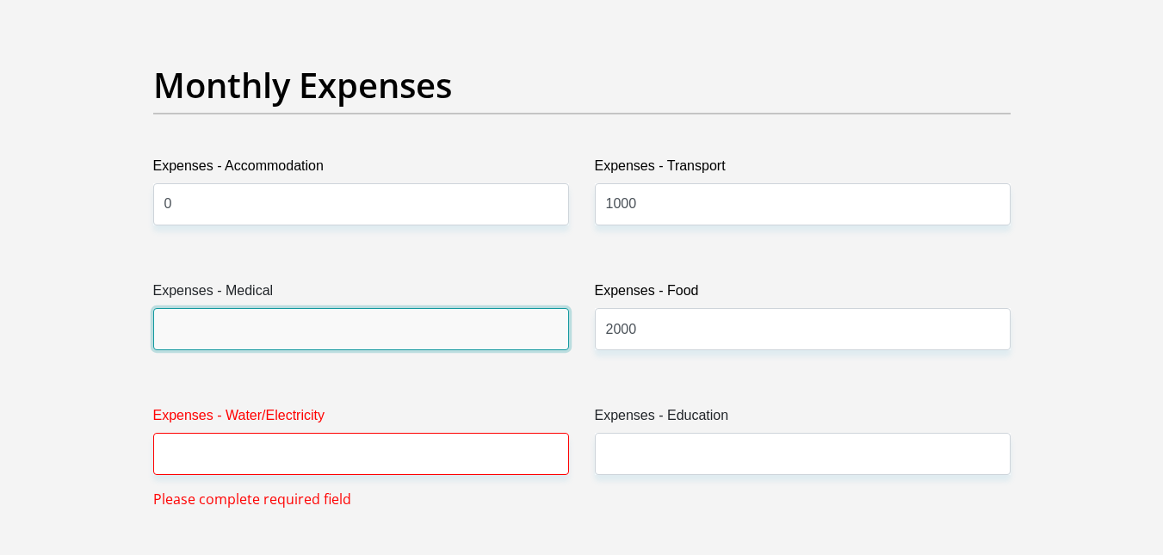
click at [369, 332] on input "Expenses - Medical" at bounding box center [361, 329] width 416 height 42
type input "0"
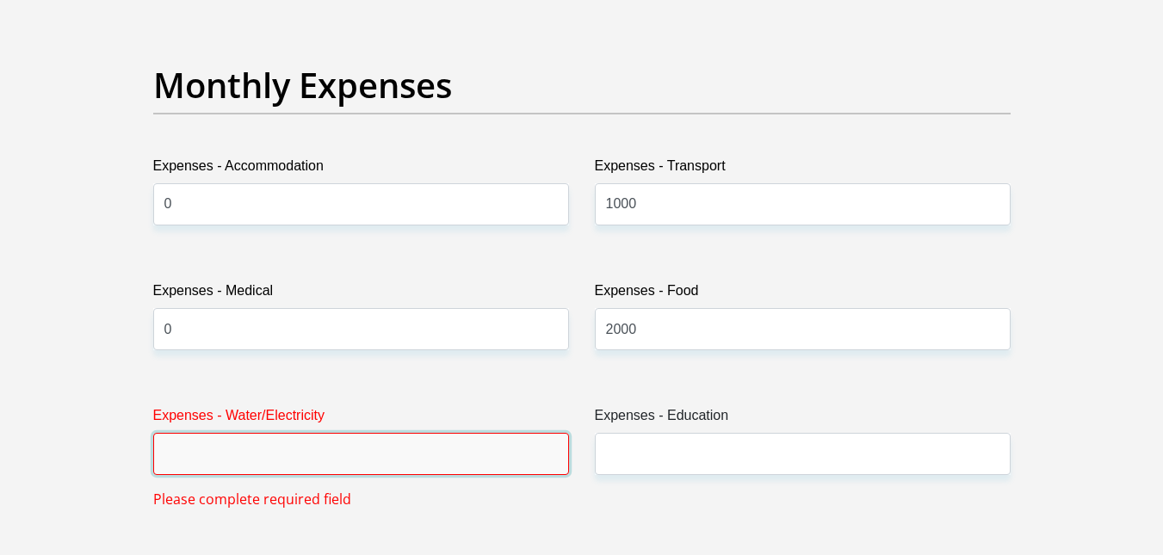
click at [322, 447] on input "Expenses - Water/Electricity" at bounding box center [361, 454] width 416 height 42
click at [298, 449] on input "Expenses - Water/Electricity" at bounding box center [361, 454] width 416 height 42
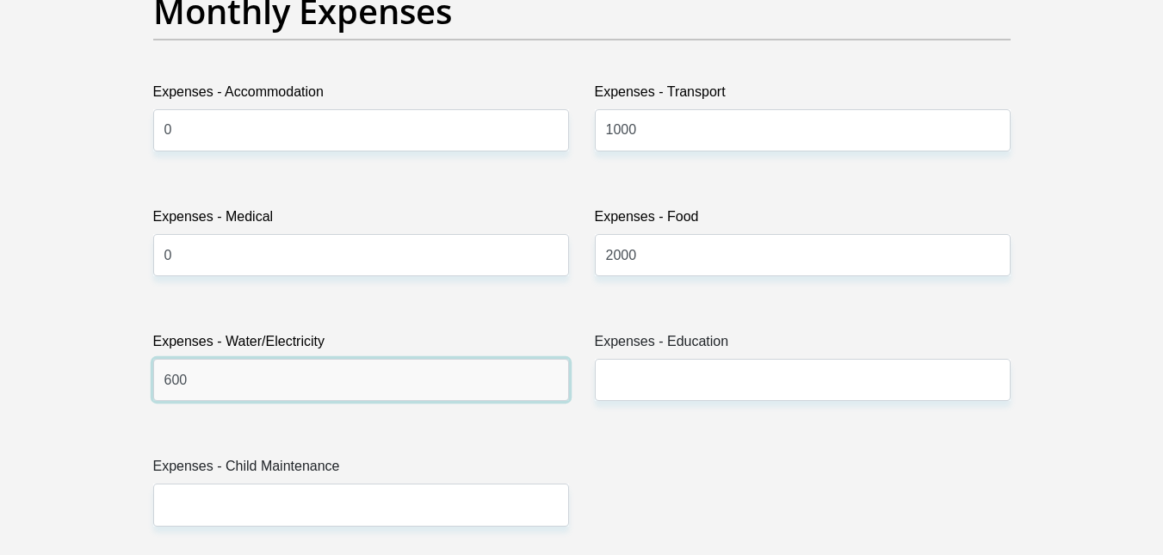
scroll to position [2514, 0]
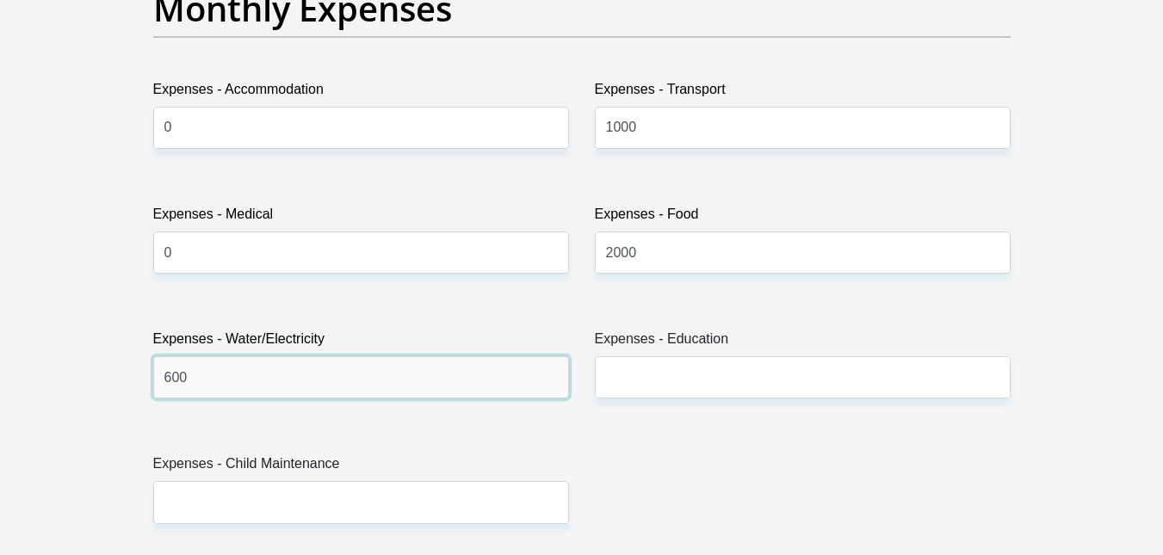
type input "600"
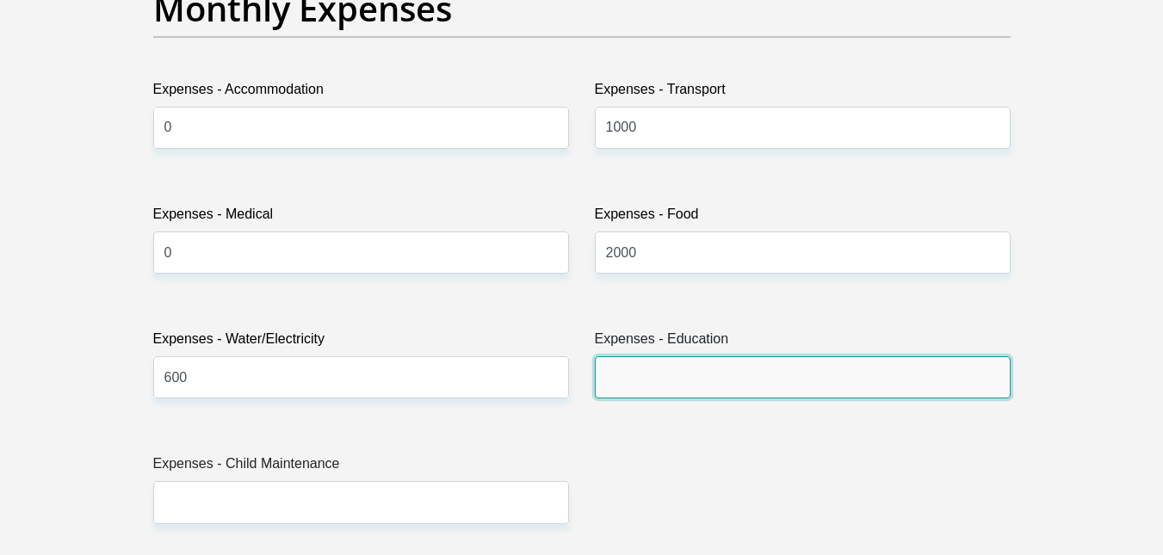
click at [691, 366] on input "Expenses - Education" at bounding box center [803, 377] width 416 height 42
type input "0"
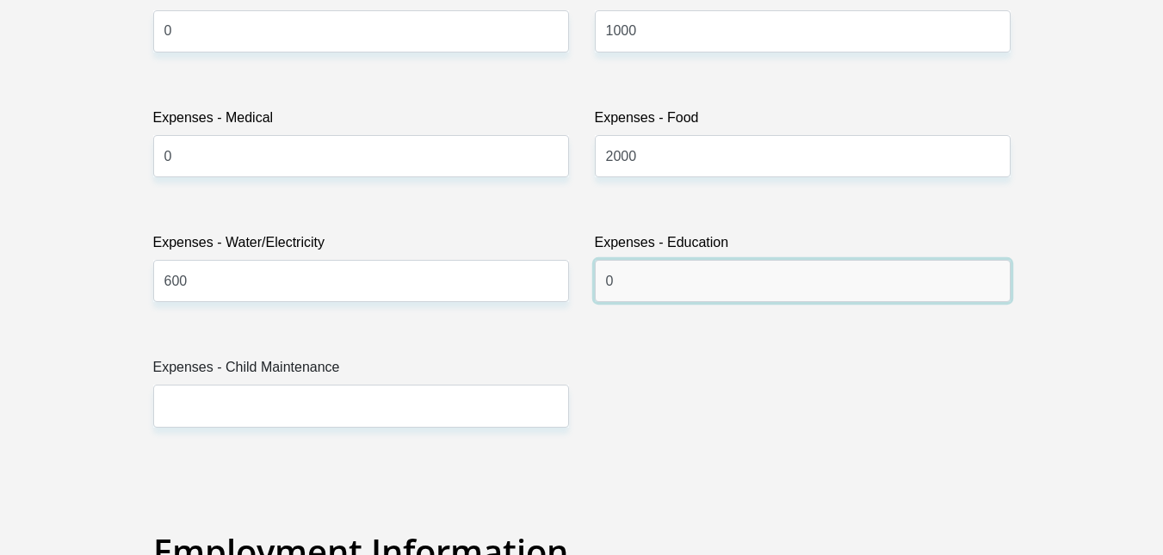
scroll to position [2612, 0]
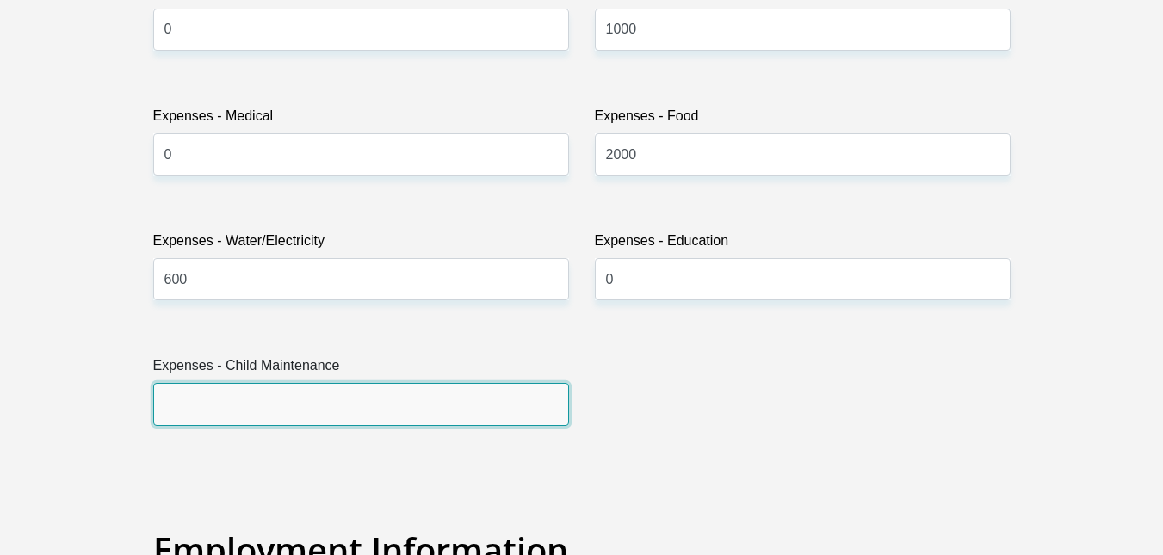
click at [409, 390] on input "Expenses - Child Maintenance" at bounding box center [361, 404] width 416 height 42
type input "0"
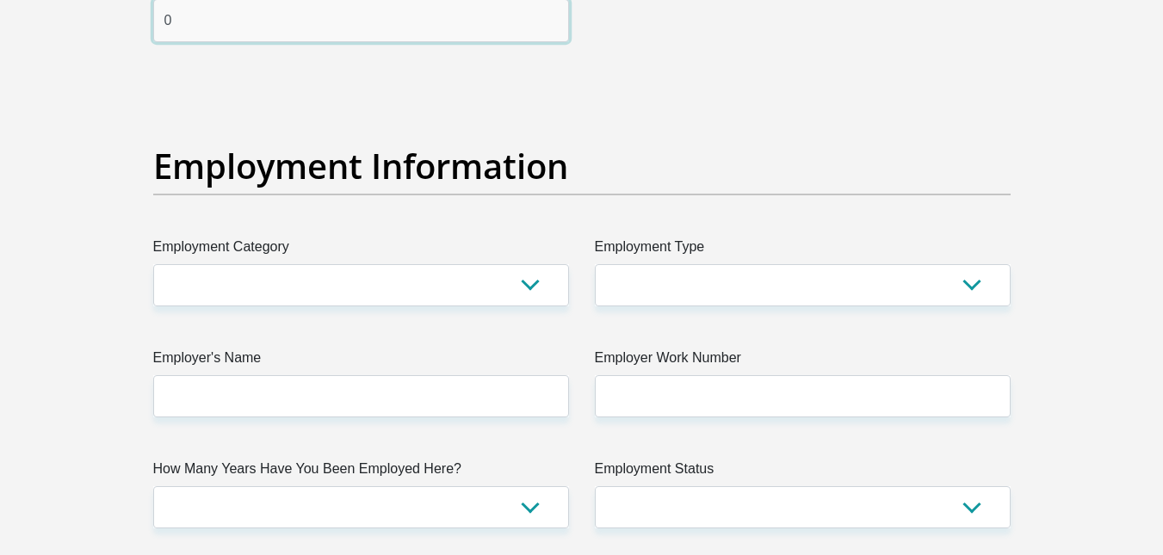
scroll to position [2999, 0]
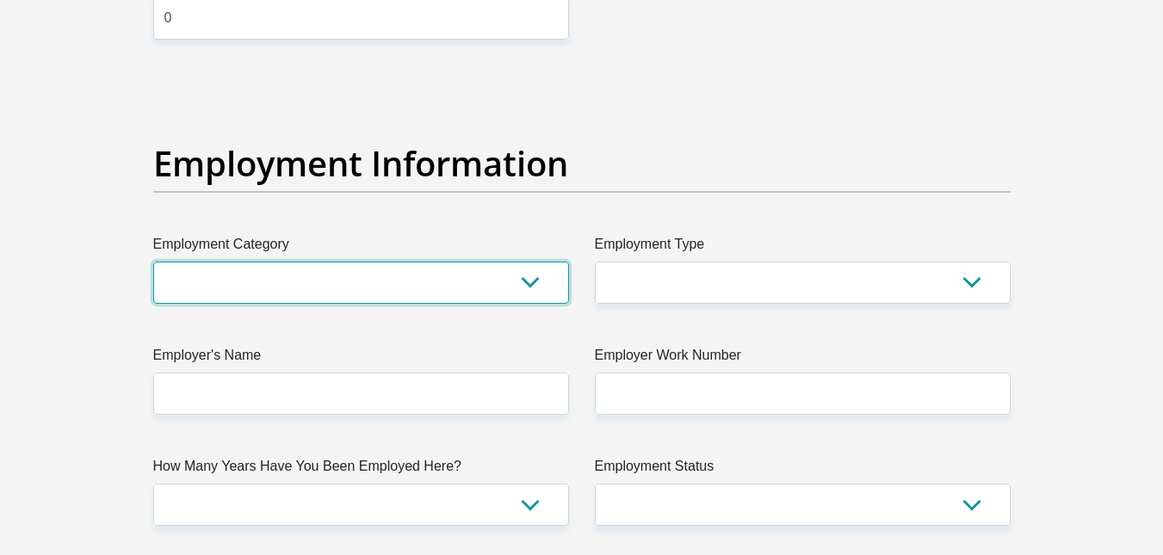
click at [350, 283] on select "AGRICULTURE ALCOHOL & TOBACCO CONSTRUCTION MATERIALS METALLURGY EQUIPMENT FOR R…" at bounding box center [361, 283] width 416 height 42
select select "9"
click at [153, 262] on select "AGRICULTURE ALCOHOL & TOBACCO CONSTRUCTION MATERIALS METALLURGY EQUIPMENT FOR R…" at bounding box center [361, 283] width 416 height 42
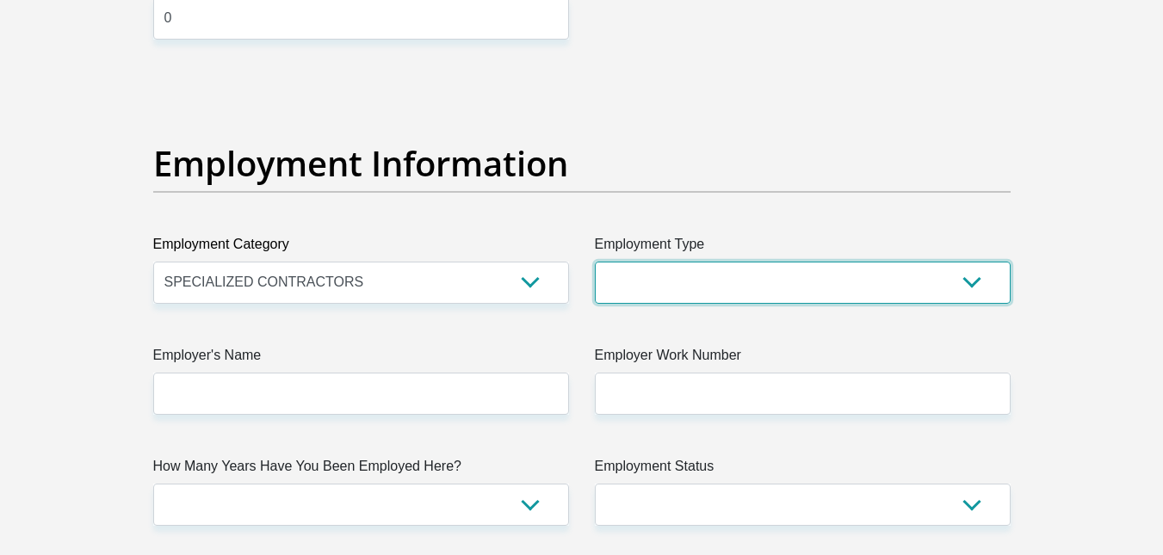
click at [699, 288] on select "College/Lecturer Craft Seller Creative Driver Executive Farmer Forces - Non Com…" at bounding box center [803, 283] width 416 height 42
select select "Service Industry"
click at [595, 262] on select "College/Lecturer Craft Seller Creative Driver Executive Farmer Forces - Non Com…" at bounding box center [803, 283] width 416 height 42
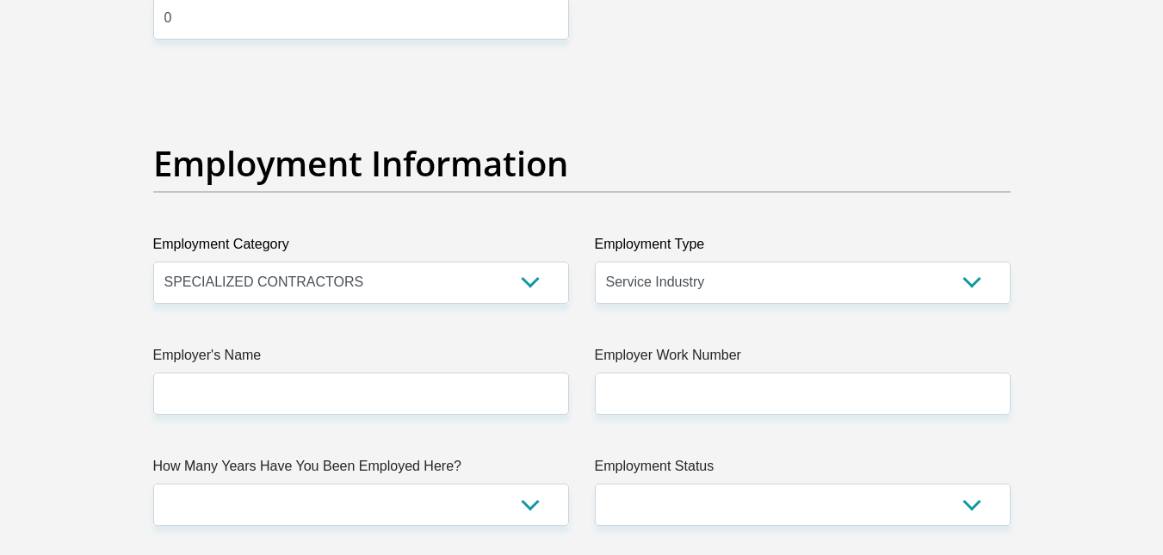
click at [428, 416] on div "Title Mr Ms Mrs Dr Other First Name Nyapa Surname Lipholo ID Number 97103060870…" at bounding box center [581, 72] width 883 height 5603
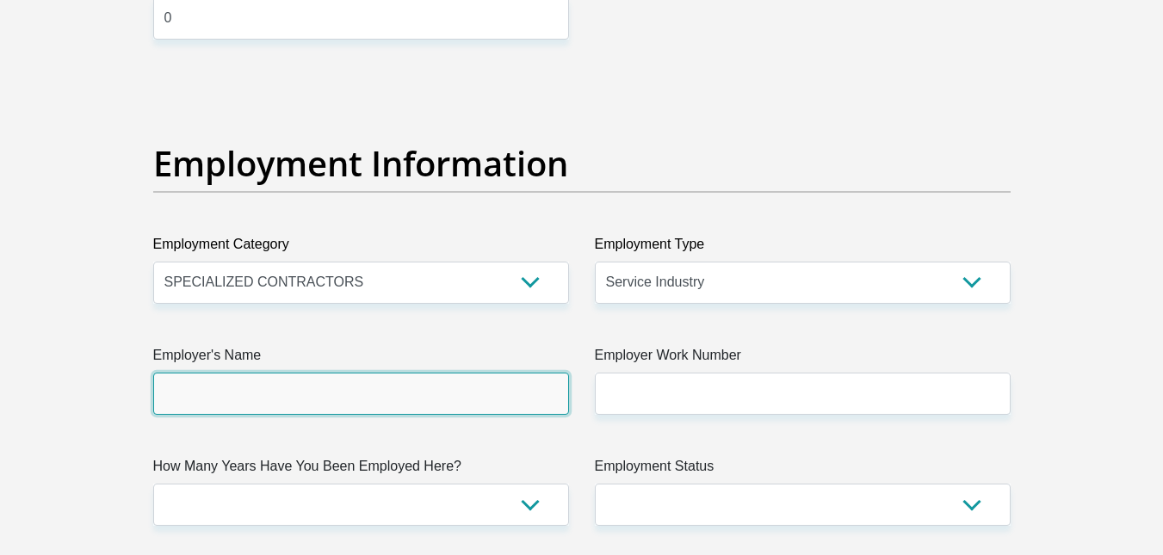
click at [424, 402] on input "Employer's Name" at bounding box center [361, 394] width 416 height 42
type input "FREQUENCYSHIFT"
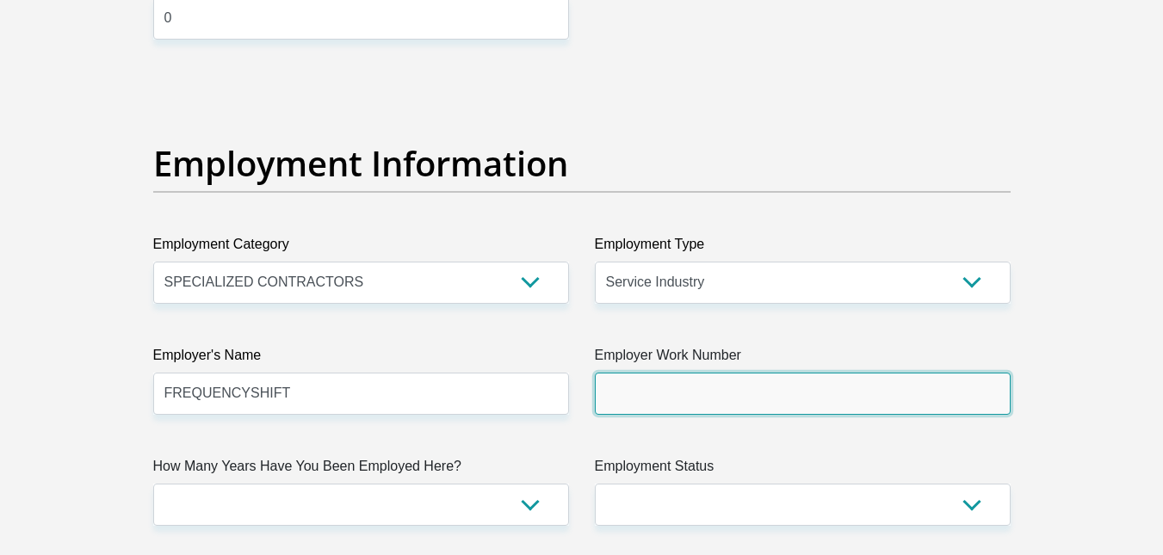
click at [672, 406] on input "Employer Work Number" at bounding box center [803, 394] width 416 height 42
type input "0110659576"
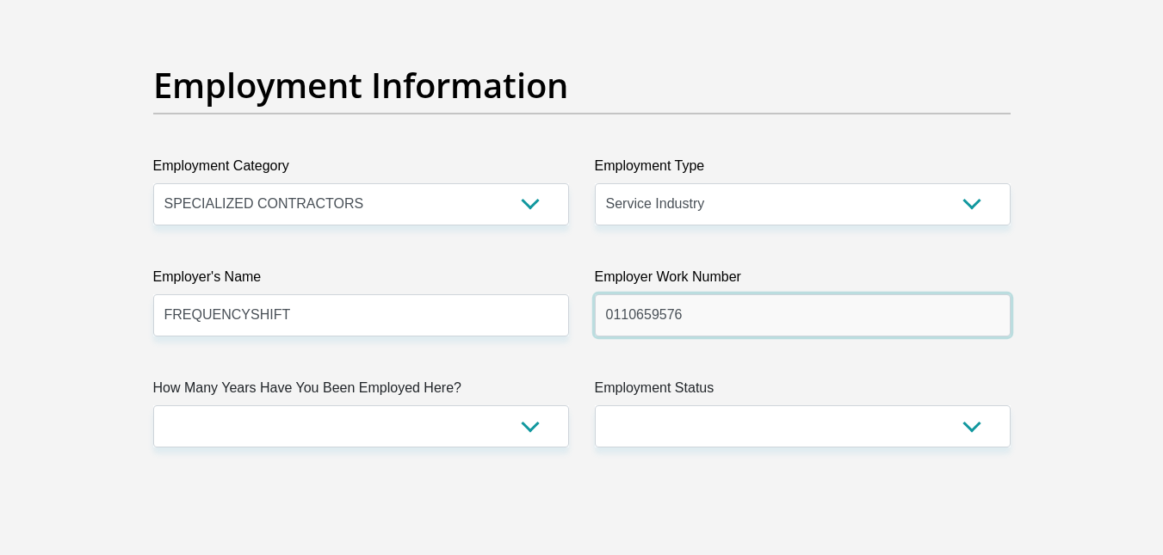
scroll to position [3080, 0]
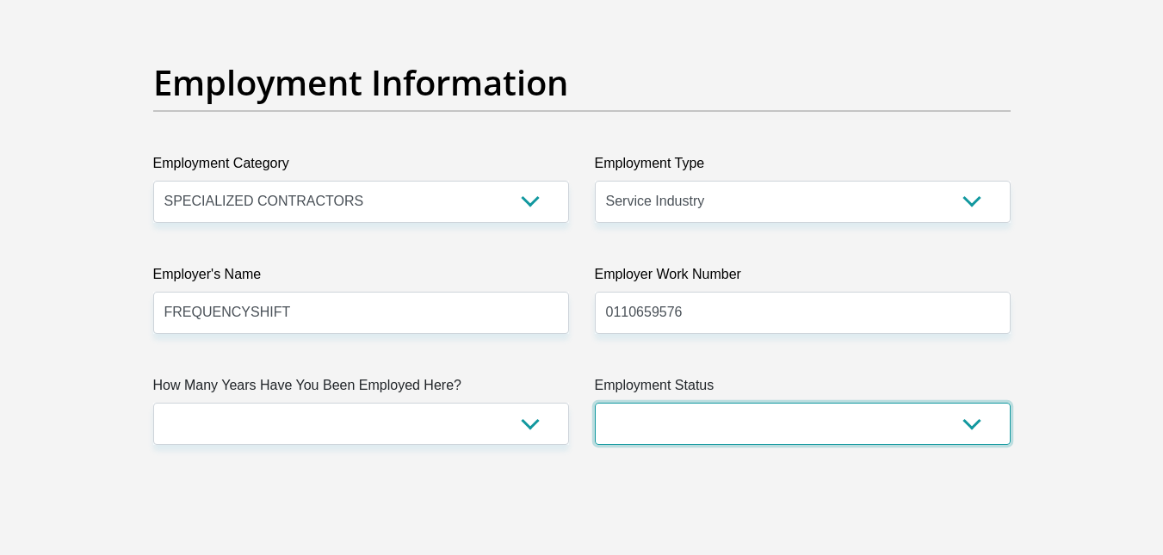
click at [734, 425] on select "Permanent/Full-time Part-time/Casual Contract Worker Self-Employed Housewife Re…" at bounding box center [803, 424] width 416 height 42
select select "1"
click at [595, 403] on select "Permanent/Full-time Part-time/Casual Contract Worker Self-Employed Housewife Re…" at bounding box center [803, 424] width 416 height 42
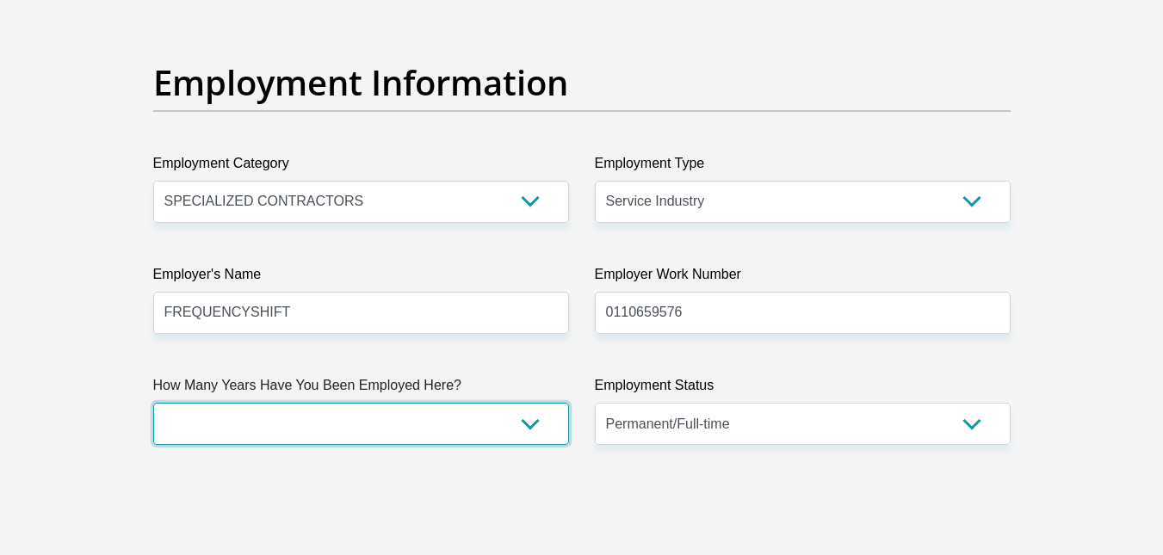
click at [498, 411] on select "less than 1 year 1-3 years 3-5 years 5+ years" at bounding box center [361, 424] width 416 height 42
select select "6"
click at [153, 403] on select "less than 1 year 1-3 years 3-5 years 5+ years" at bounding box center [361, 424] width 416 height 42
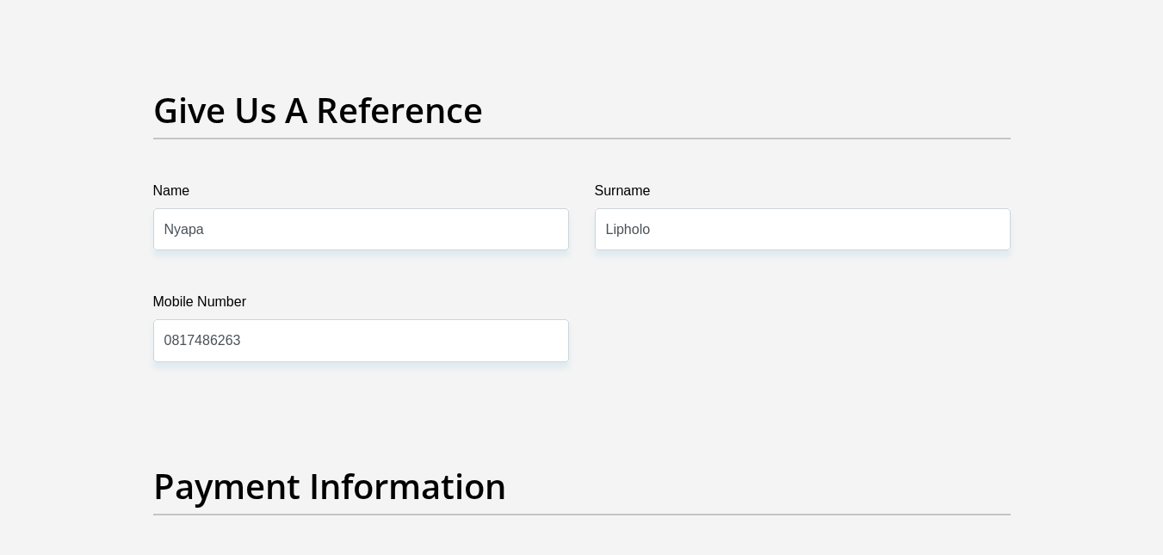
scroll to position [3538, 0]
click at [331, 225] on input "Nyapa" at bounding box center [361, 230] width 416 height 42
drag, startPoint x: 331, startPoint y: 225, endPoint x: 115, endPoint y: 219, distance: 215.3
type input "PHOLOHO"
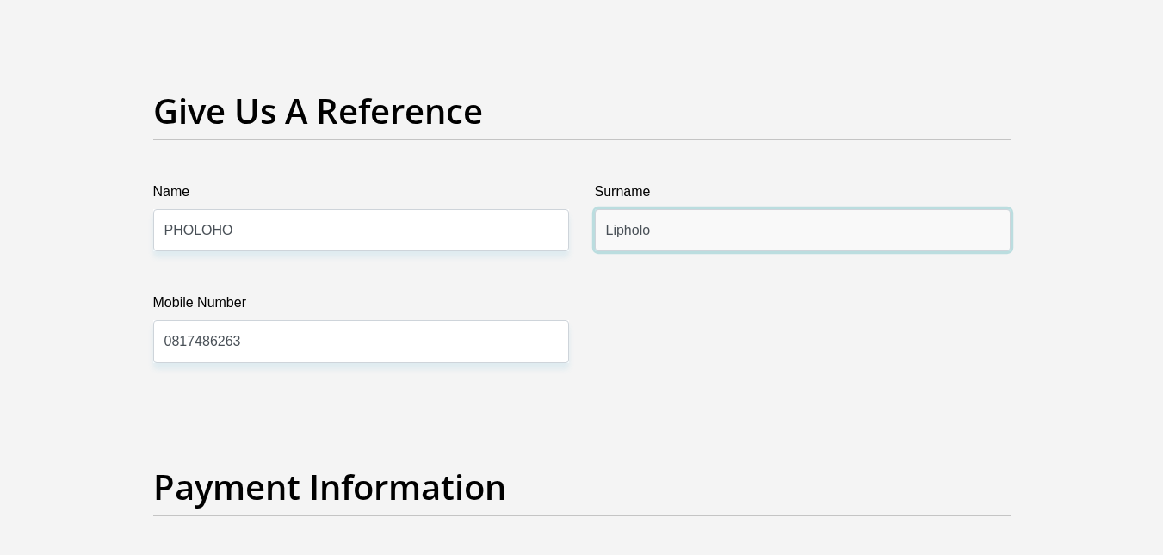
drag, startPoint x: 681, startPoint y: 223, endPoint x: 492, endPoint y: 239, distance: 190.1
type input "HLAHA"
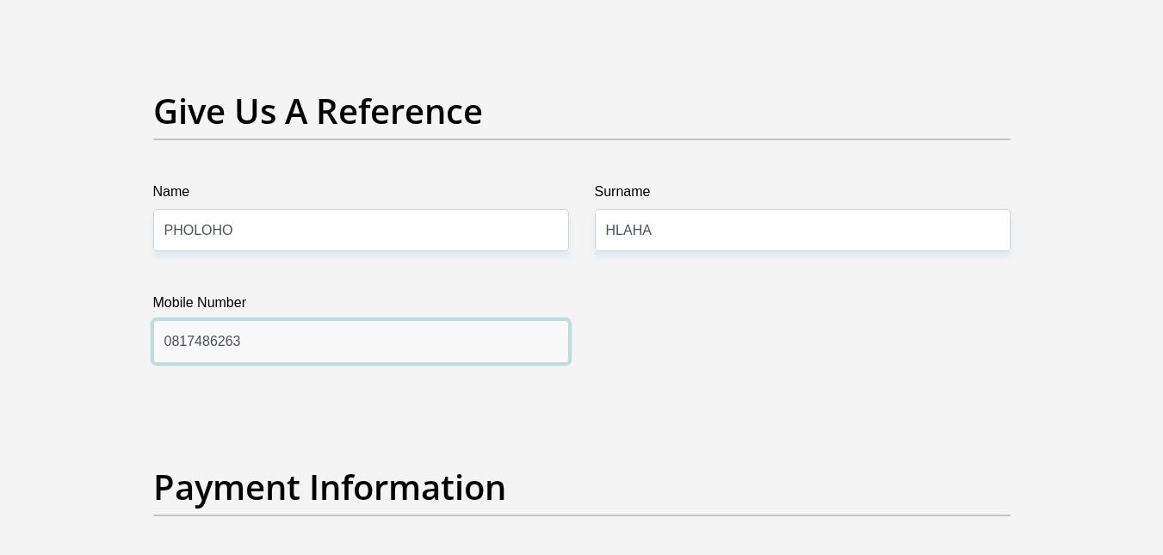
click at [431, 354] on input "0817486263" at bounding box center [361, 341] width 416 height 42
drag, startPoint x: 277, startPoint y: 344, endPoint x: 19, endPoint y: 336, distance: 258.4
type input "0774511764"
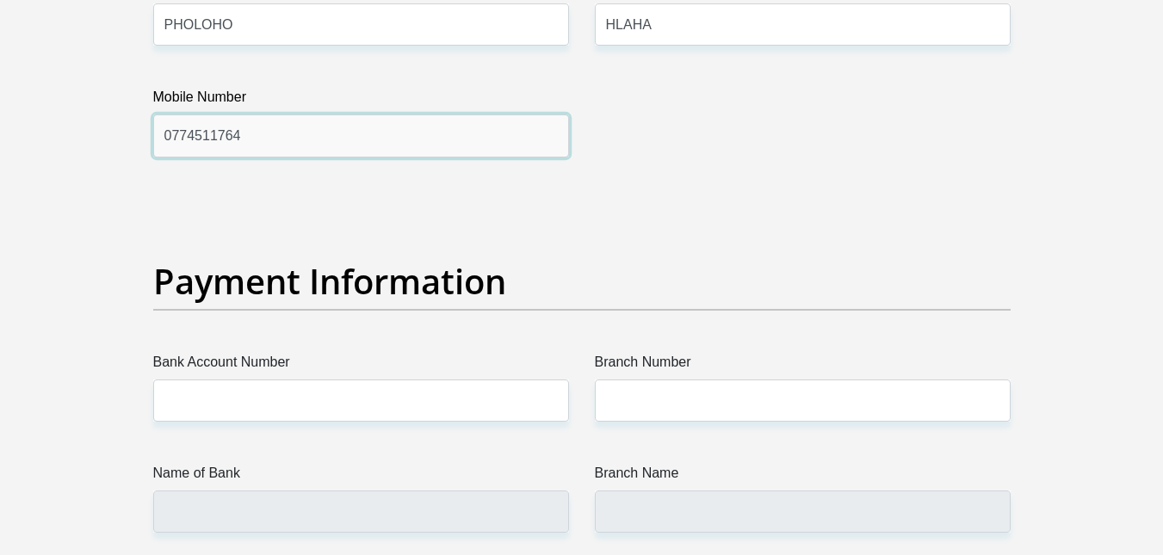
scroll to position [3746, 0]
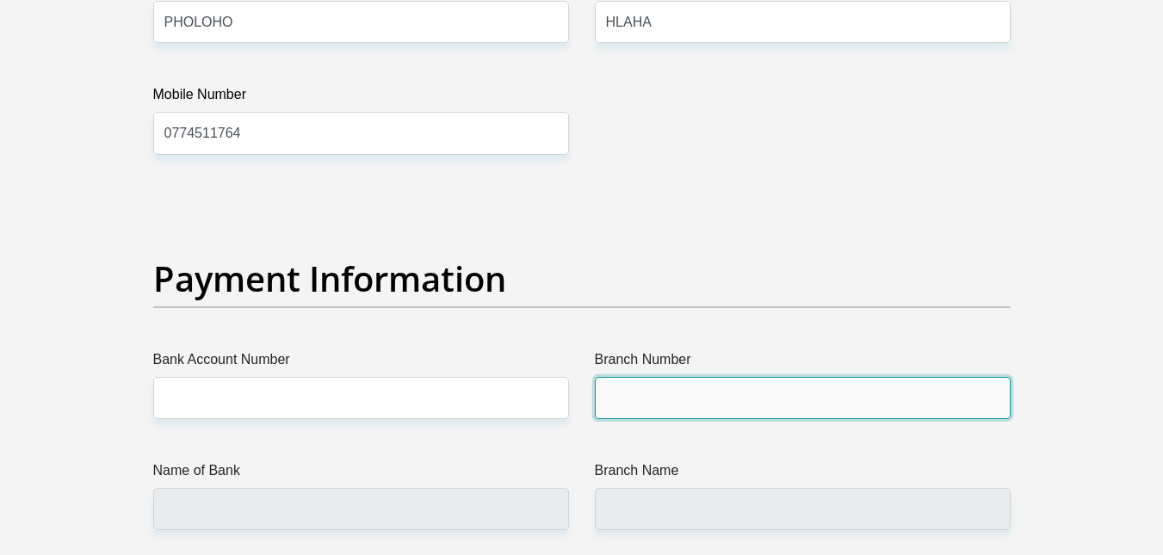
click at [637, 394] on input "Branch Number" at bounding box center [803, 398] width 416 height 42
type input "009953"
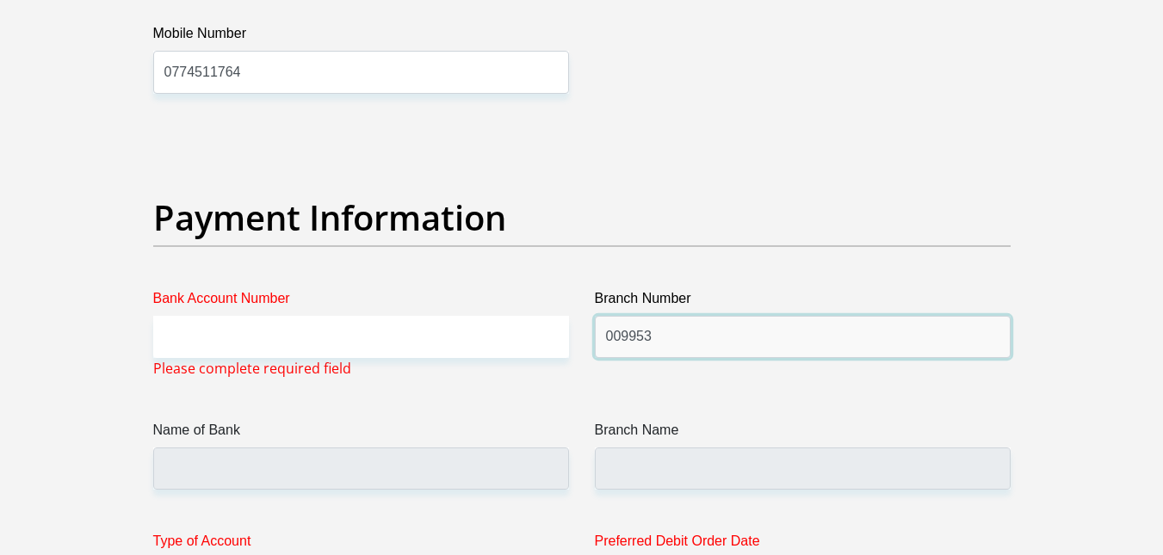
type input "STANDARD BANK"
type input "FOURWAYS CROSSING"
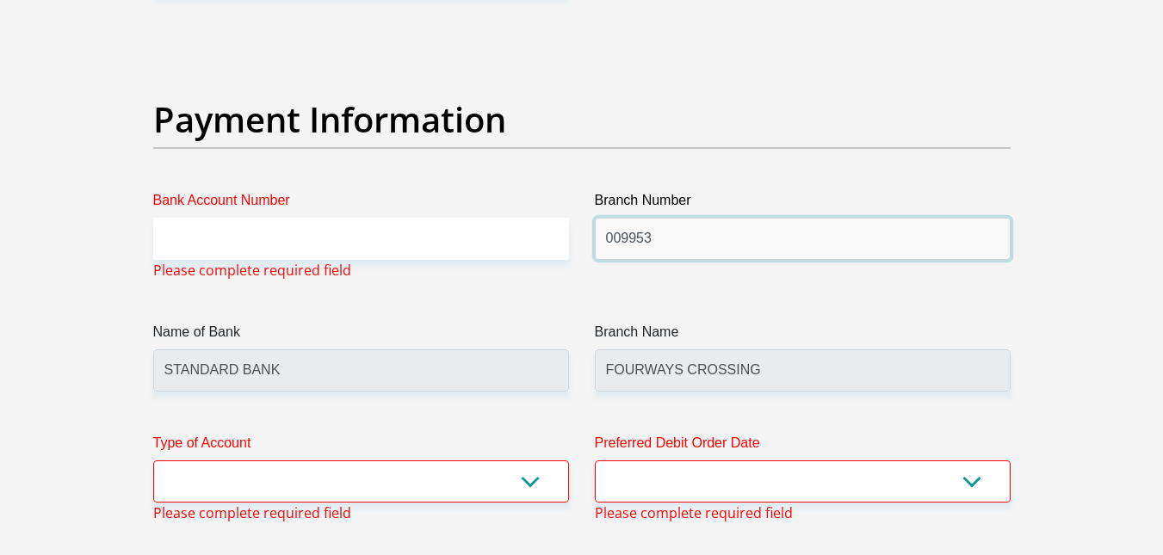
scroll to position [3907, 0]
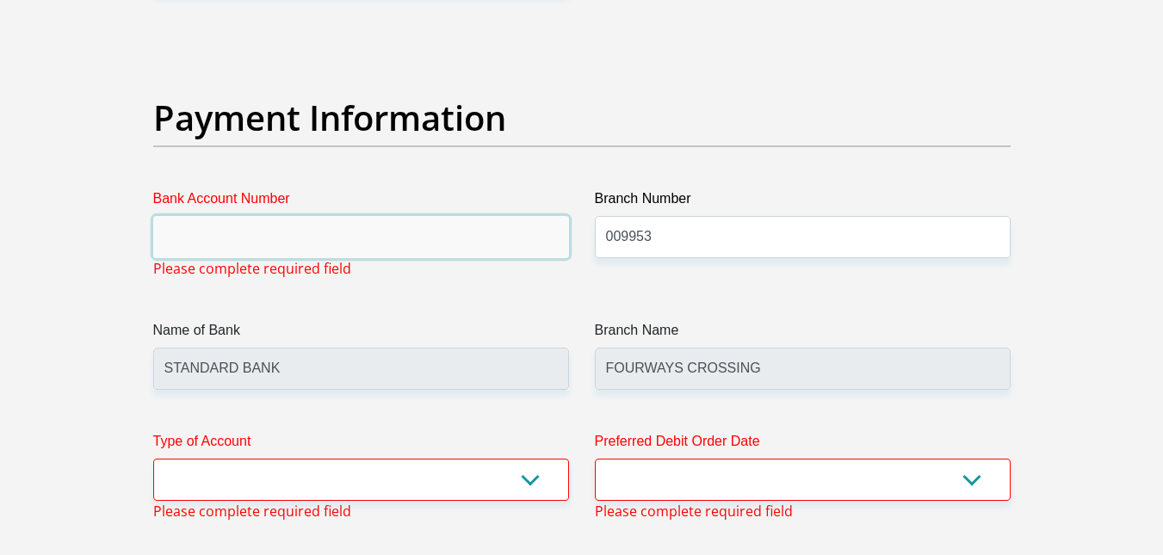
click at [371, 239] on input "Bank Account Number" at bounding box center [361, 237] width 416 height 42
type input "10251577595"
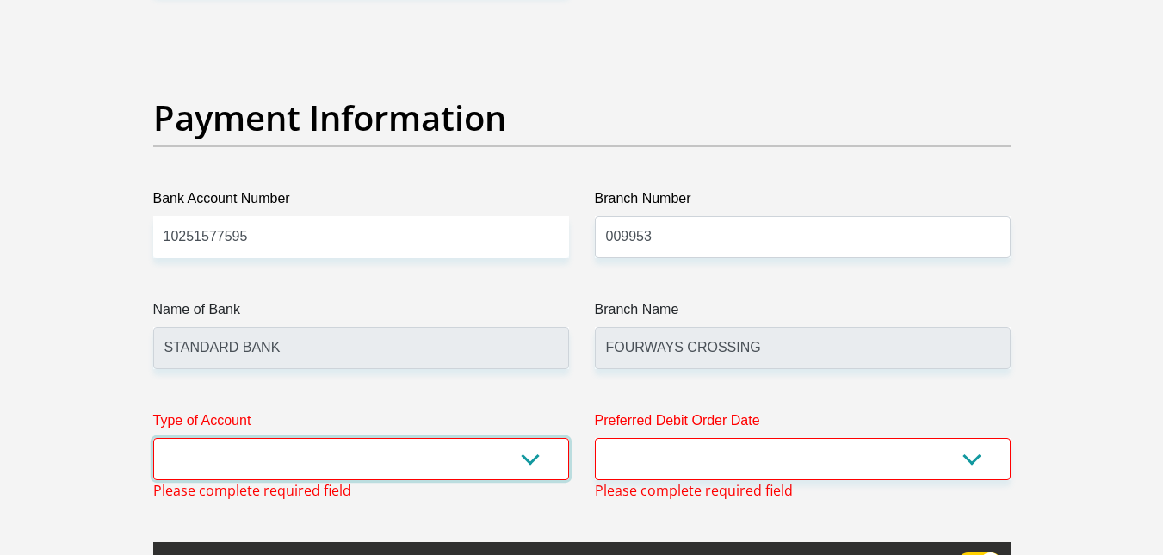
click at [362, 451] on select "Cheque Savings" at bounding box center [361, 459] width 416 height 42
select select "CUR"
click at [153, 438] on select "Cheque Savings" at bounding box center [361, 459] width 416 height 42
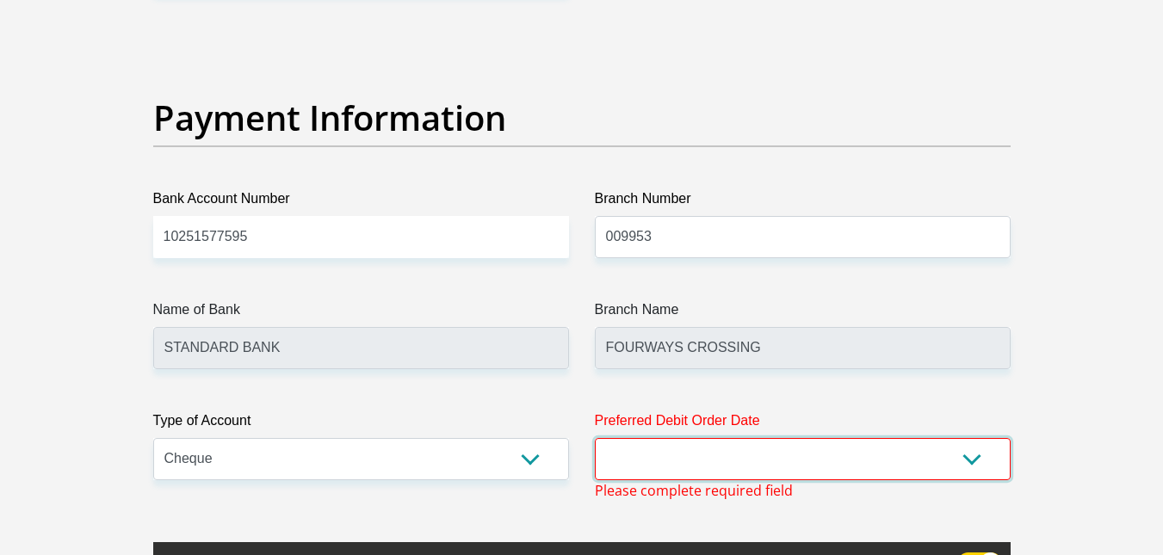
click at [652, 460] on select "1st 2nd 3rd 4th 5th 7th 18th 19th 20th 21st 22nd 23rd 24th 25th 26th 27th 28th …" at bounding box center [803, 459] width 416 height 42
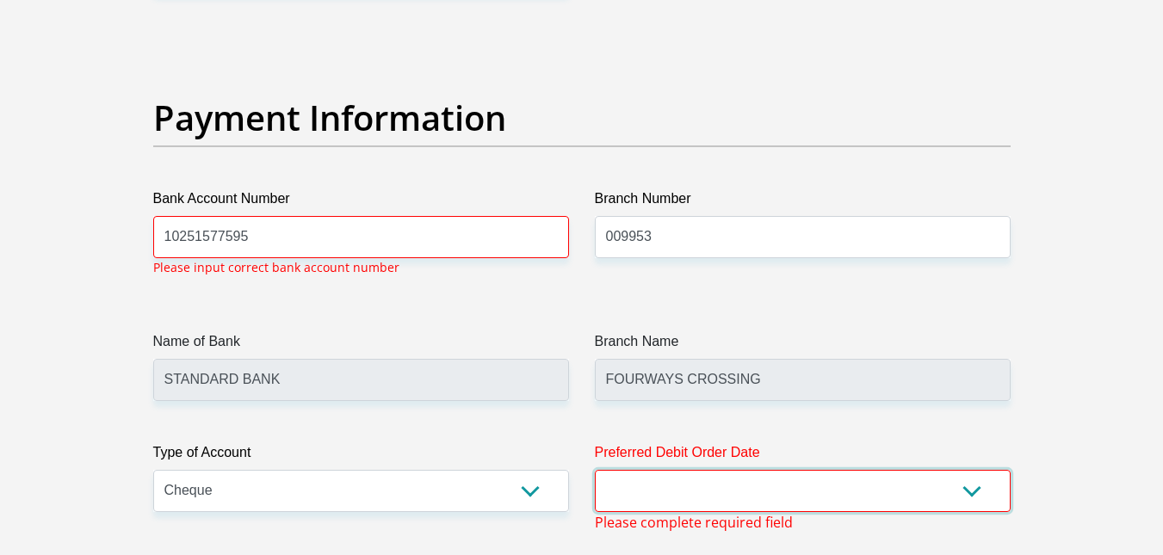
select select "3"
click at [595, 470] on select "1st 2nd 3rd 4th 5th 7th 18th 19th 20th 21st 22nd 23rd 24th 25th 26th 27th 28th …" at bounding box center [803, 491] width 416 height 42
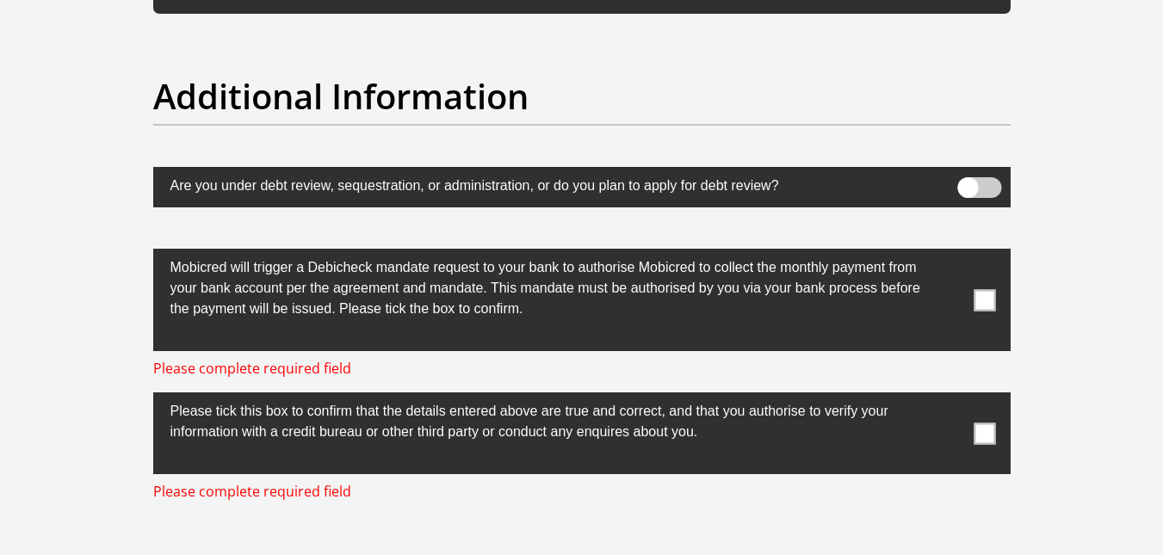
scroll to position [5365, 0]
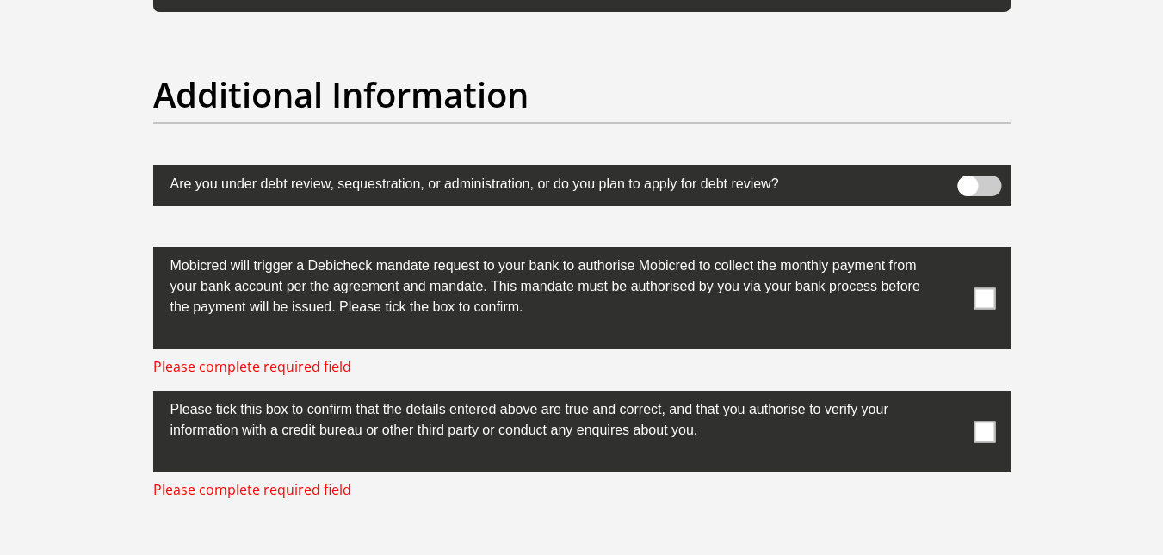
click at [980, 300] on span at bounding box center [985, 299] width 22 height 22
click at [951, 251] on input "checkbox" at bounding box center [951, 251] width 0 height 0
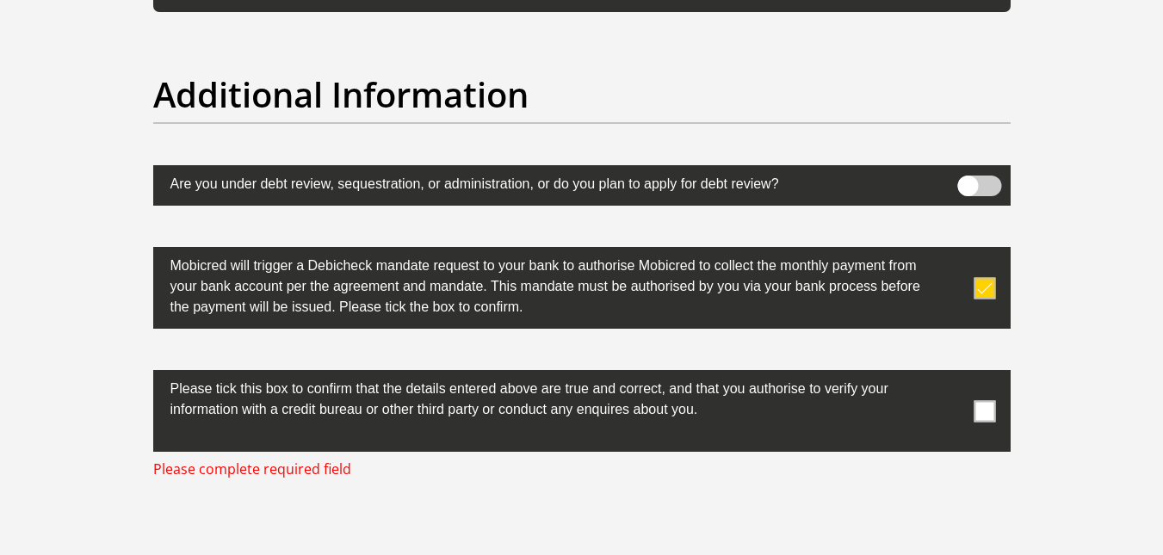
click at [988, 412] on span at bounding box center [985, 411] width 22 height 22
click at [951, 375] on input "checkbox" at bounding box center [951, 375] width 0 height 0
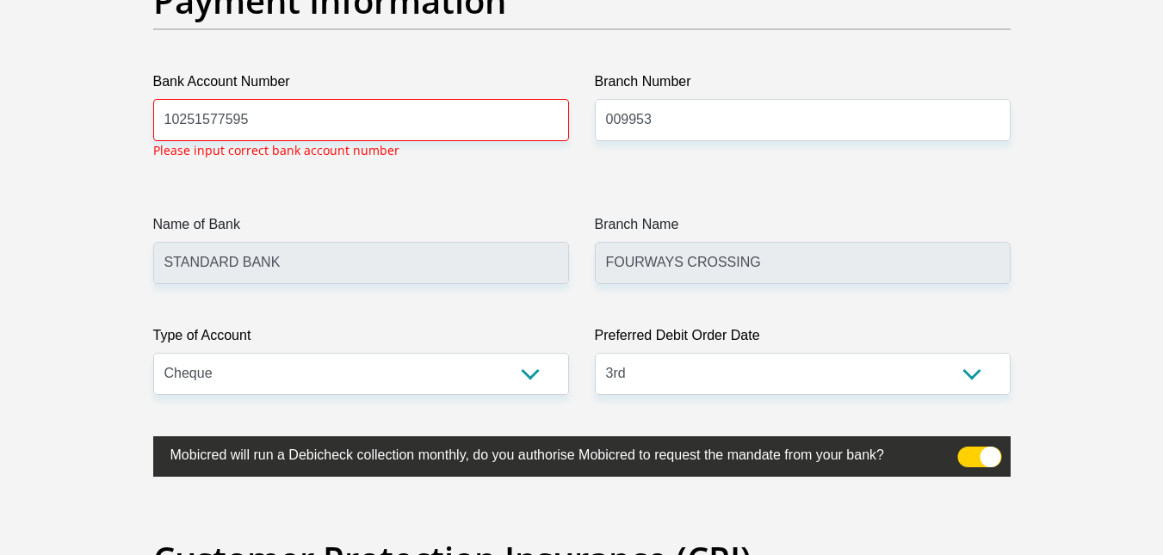
scroll to position [4019, 0]
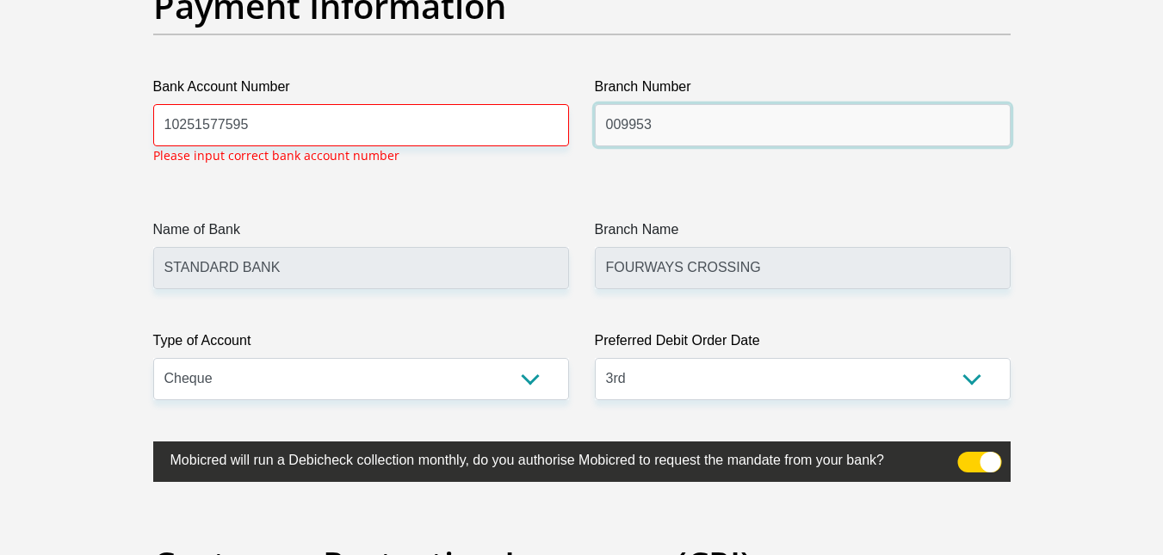
click at [714, 134] on input "009953" at bounding box center [803, 125] width 416 height 42
drag, startPoint x: 714, startPoint y: 134, endPoint x: 499, endPoint y: 110, distance: 215.7
click at [686, 117] on input "051001" at bounding box center [803, 125] width 416 height 42
type input "051001"
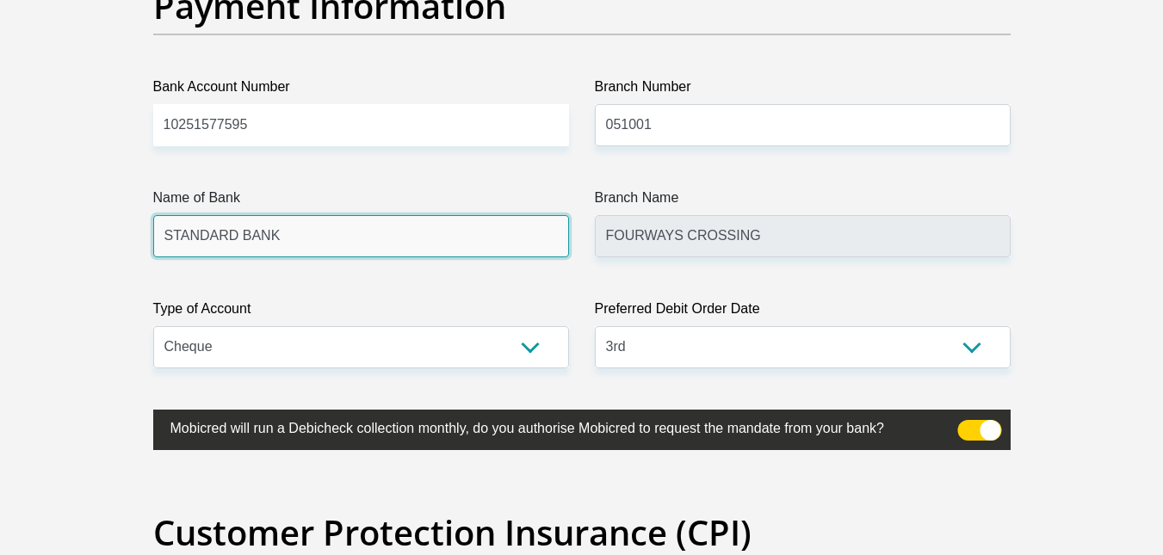
click at [440, 251] on input "STANDARD BANK" at bounding box center [361, 236] width 416 height 42
type input "STANDARD BANK SOUTH AFRICA"
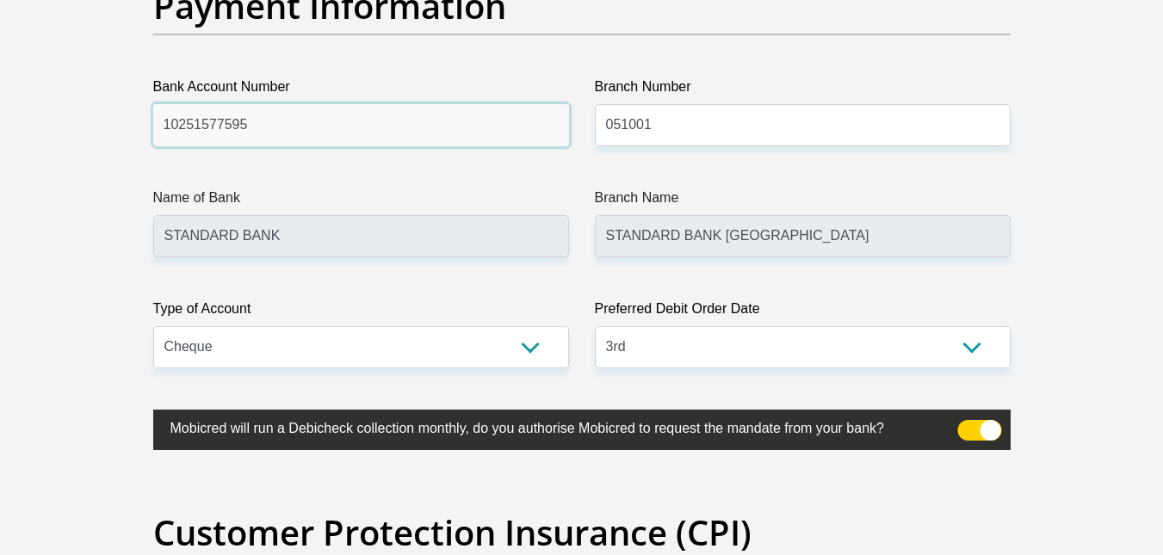
click at [497, 135] on input "10251577595" at bounding box center [361, 125] width 416 height 42
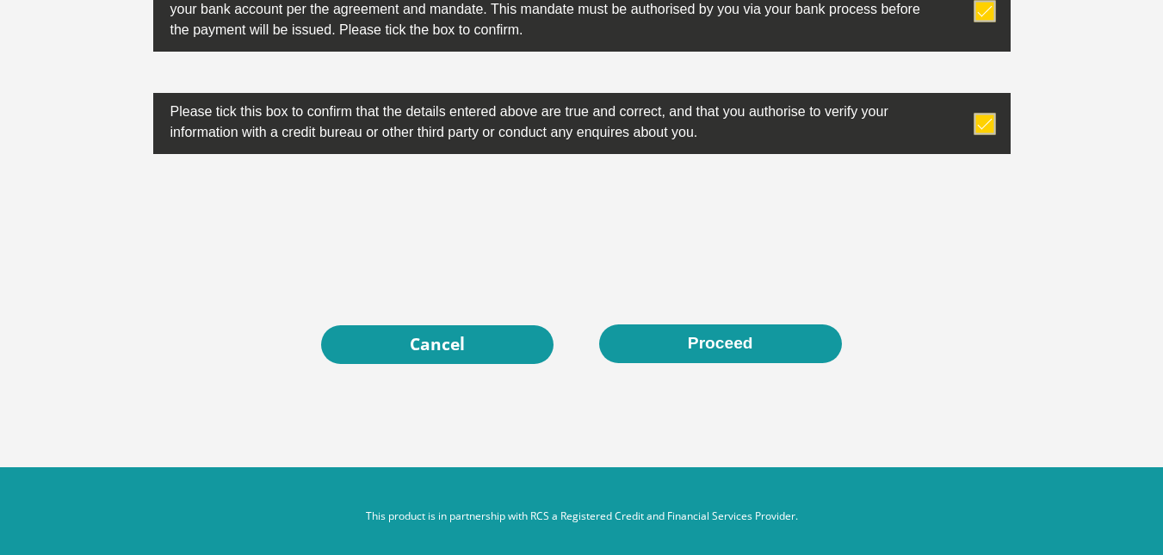
scroll to position [5614, 0]
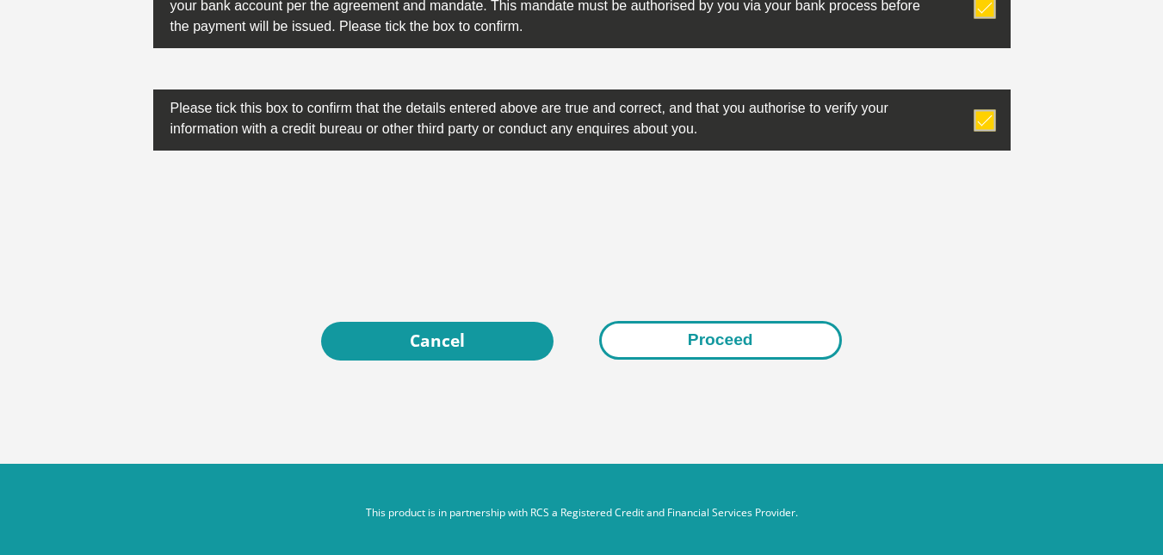
click at [678, 342] on button "Proceed" at bounding box center [720, 340] width 243 height 39
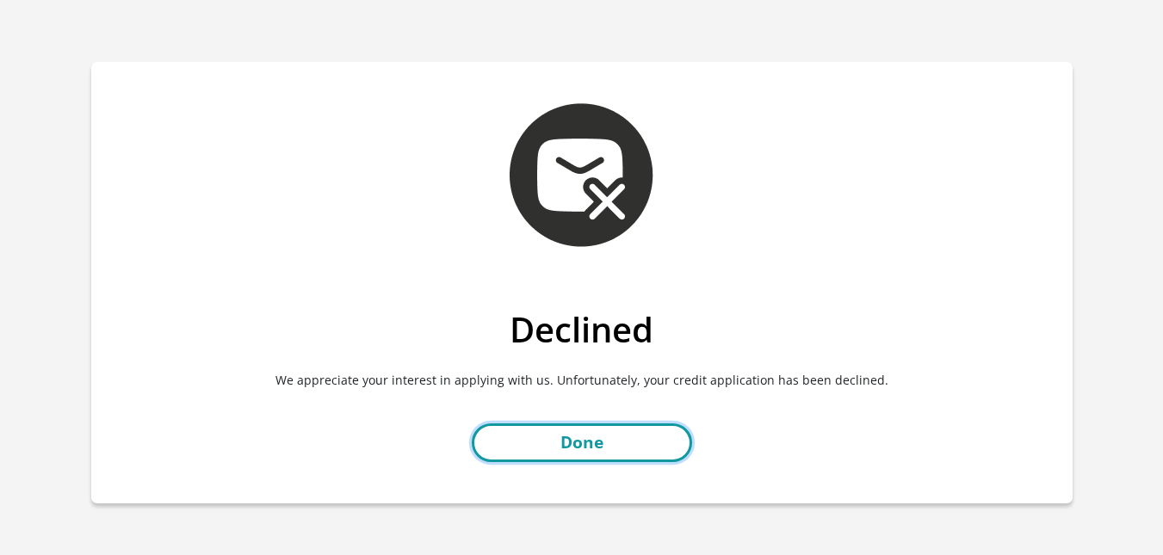
click at [580, 442] on link "Done" at bounding box center [582, 443] width 220 height 39
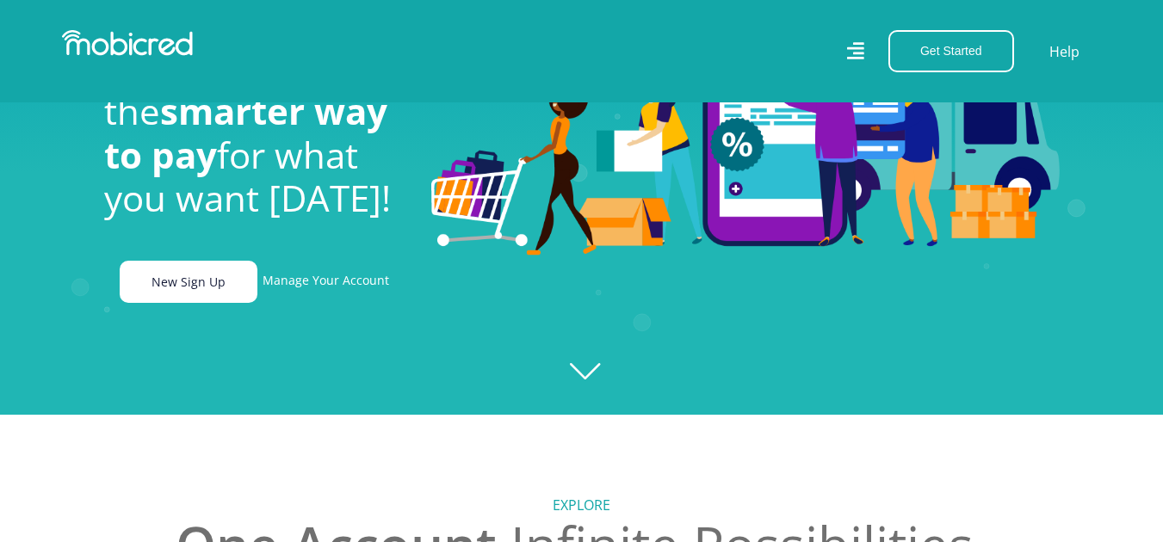
click at [200, 288] on link "New Sign Up" at bounding box center [189, 282] width 138 height 42
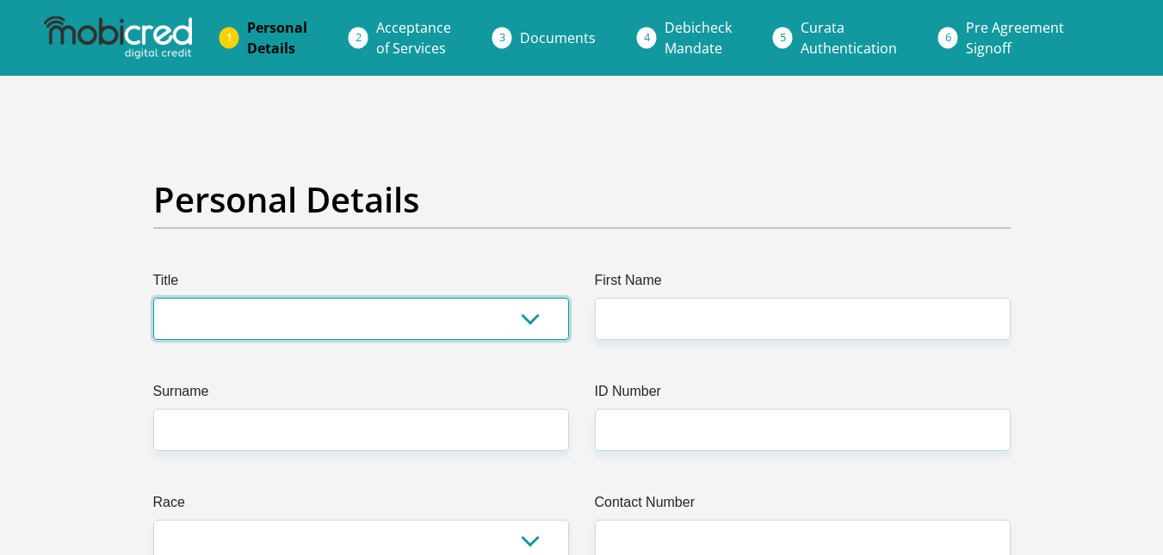
click at [353, 323] on select "Mr Ms Mrs Dr [PERSON_NAME]" at bounding box center [361, 319] width 416 height 42
select select "Mr"
click at [153, 298] on select "Mr Ms Mrs Dr [PERSON_NAME]" at bounding box center [361, 319] width 416 height 42
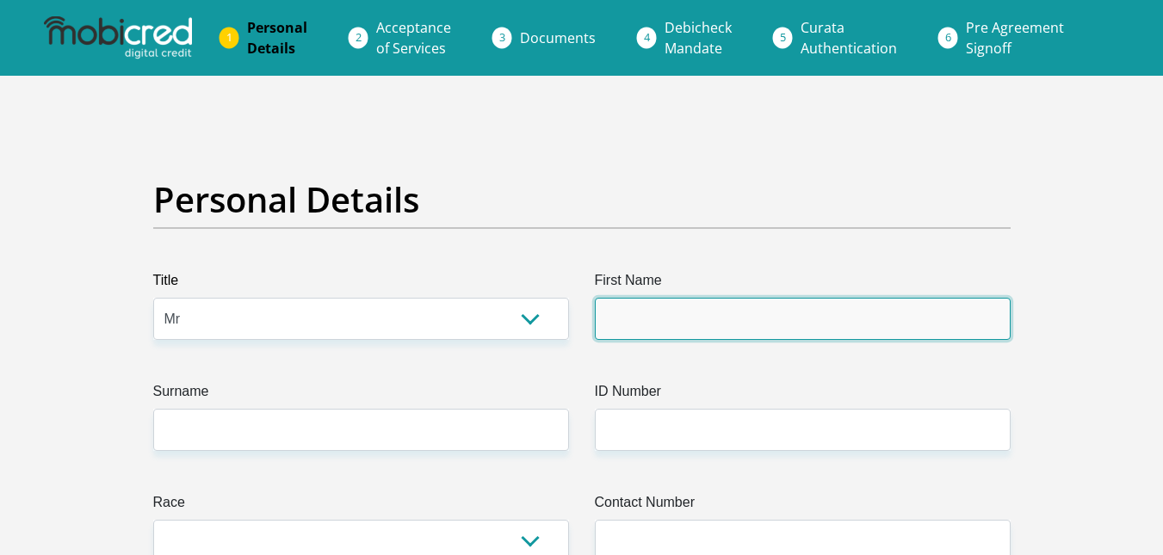
click at [646, 326] on input "First Name" at bounding box center [803, 319] width 416 height 42
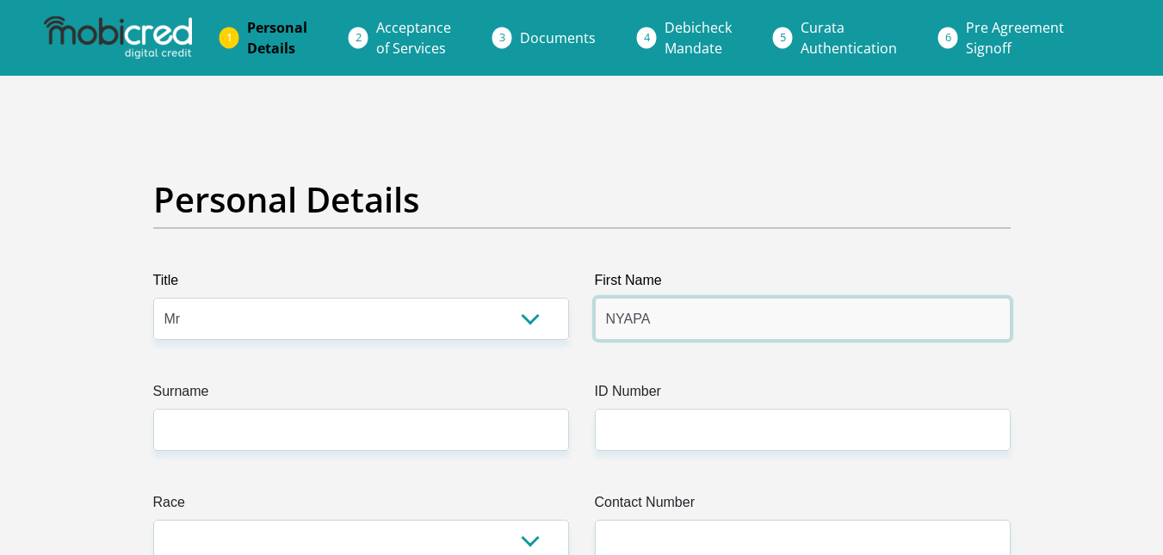
type input "NYAPA"
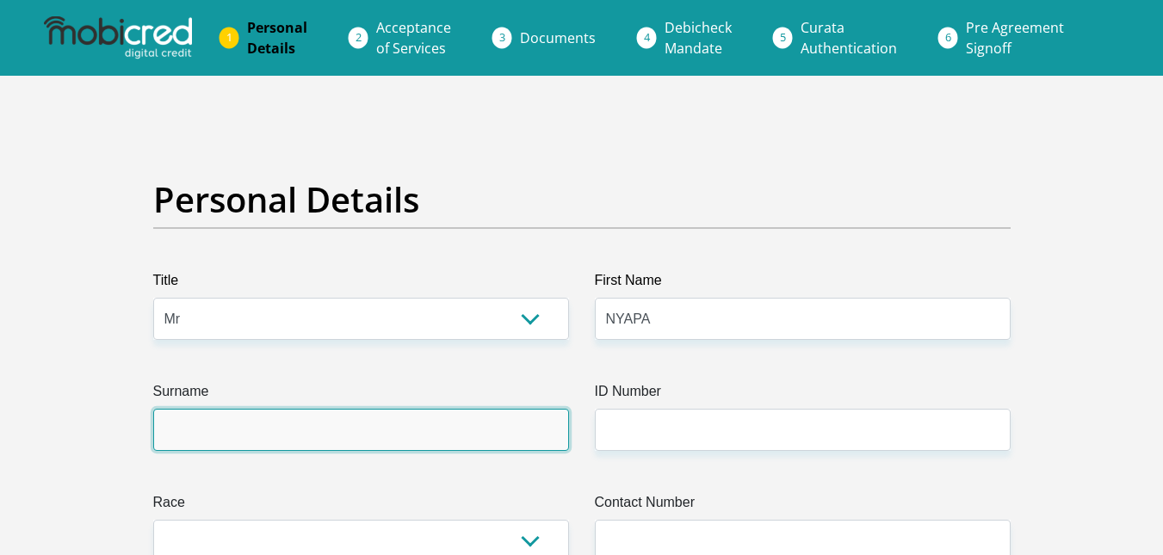
click at [392, 435] on input "Surname" at bounding box center [361, 430] width 416 height 42
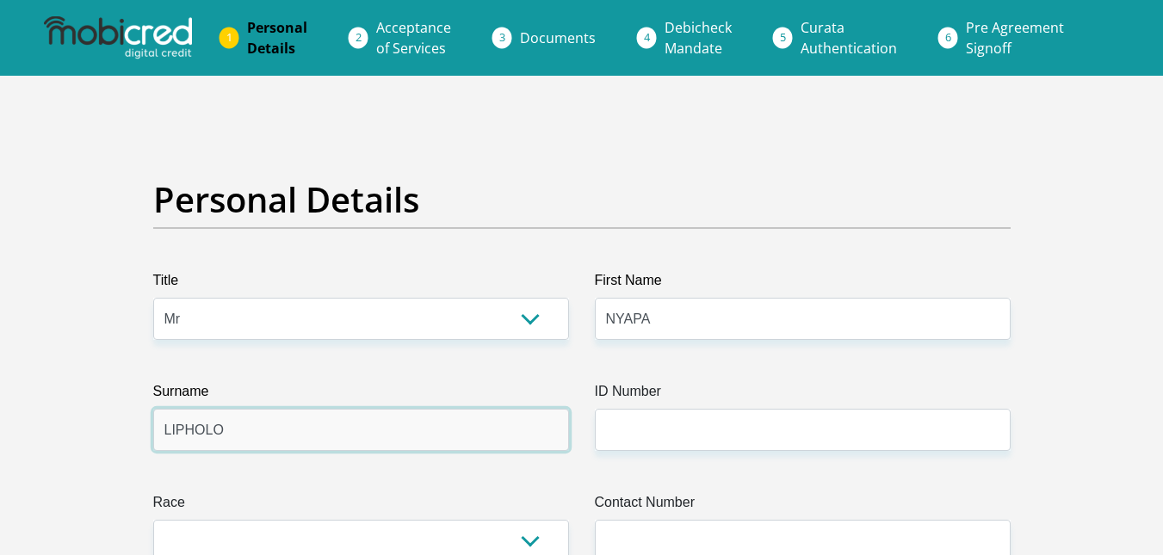
type input "LIPHOLO"
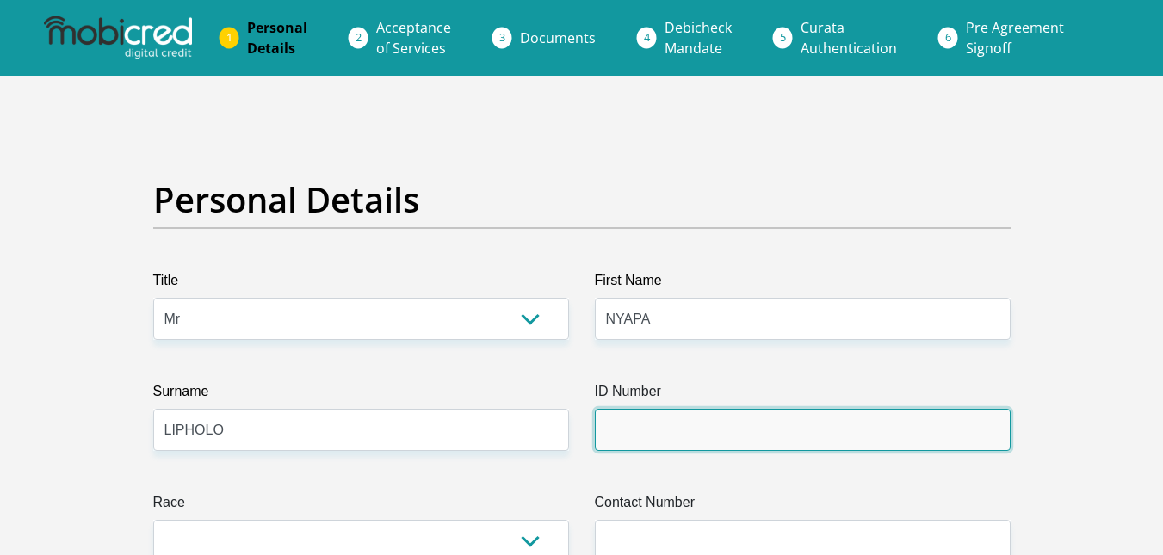
click at [710, 423] on input "ID Number" at bounding box center [803, 430] width 416 height 42
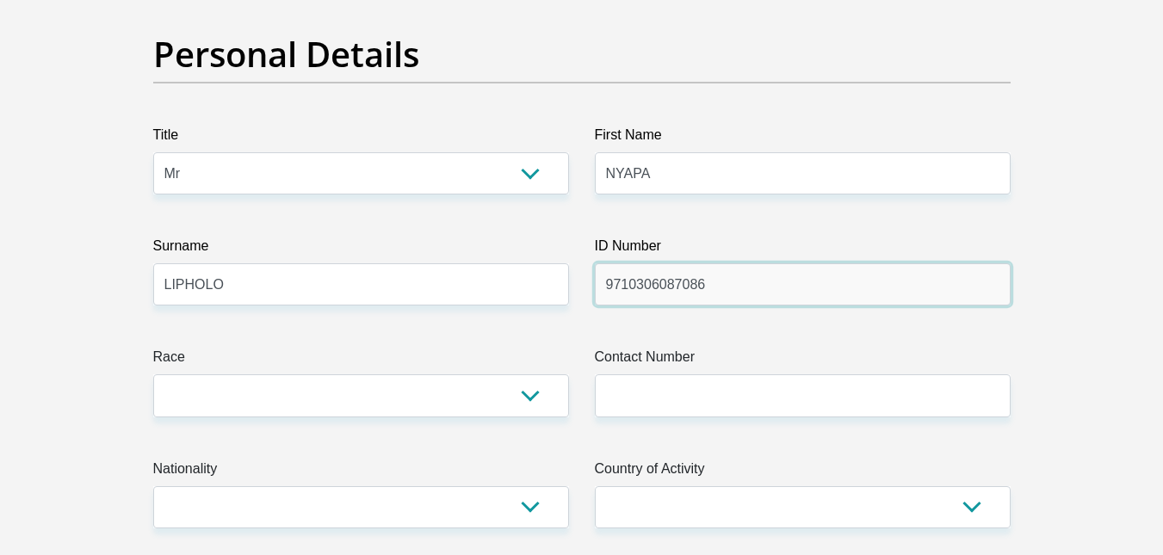
scroll to position [149, 0]
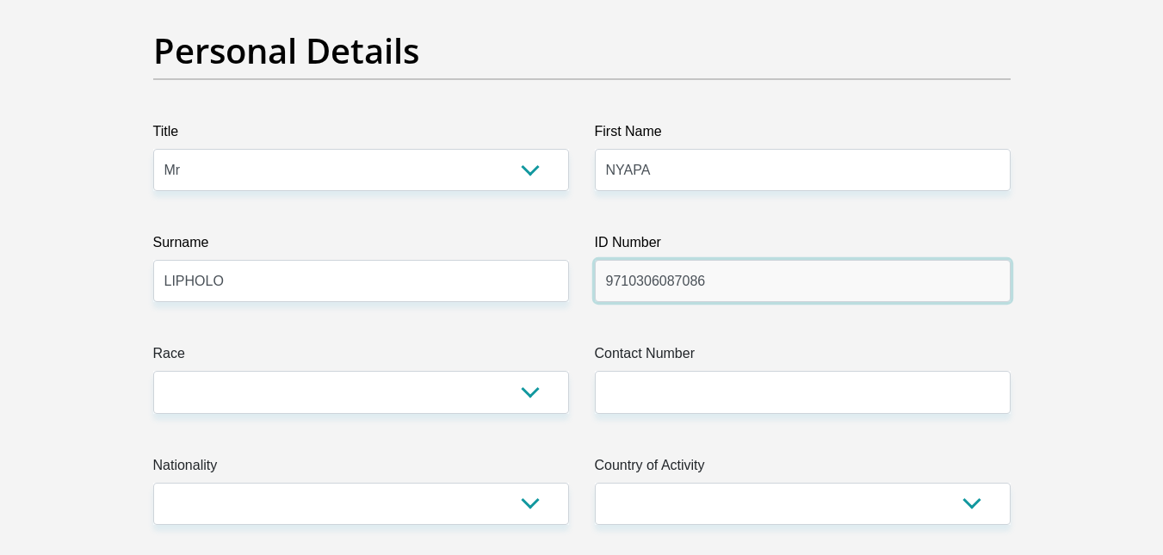
type input "9710306087086"
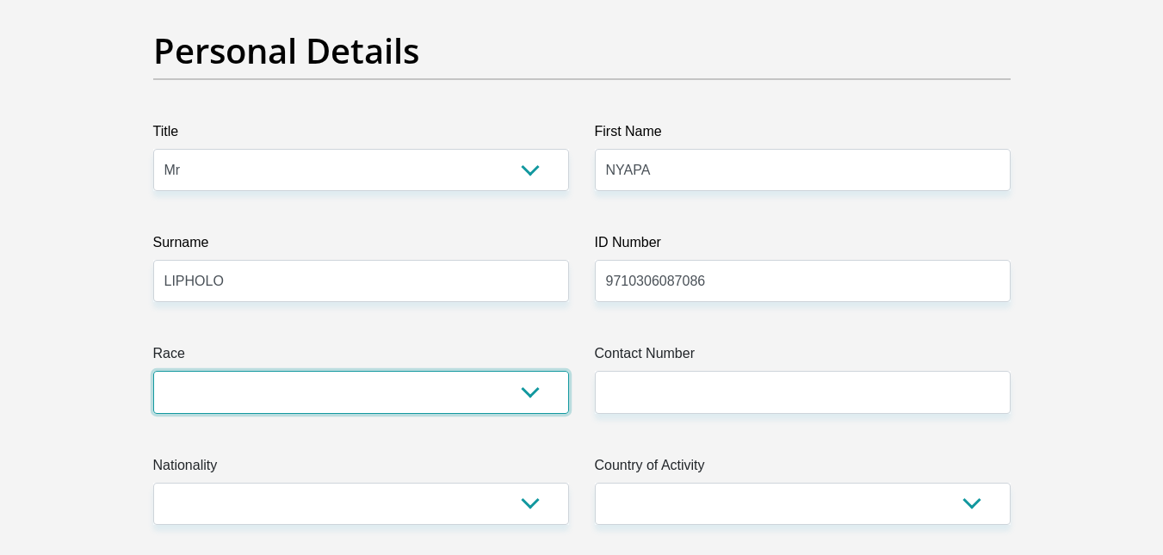
click at [344, 400] on select "Black Coloured Indian White Other" at bounding box center [361, 392] width 416 height 42
select select "1"
click at [153, 371] on select "Black Coloured Indian White Other" at bounding box center [361, 392] width 416 height 42
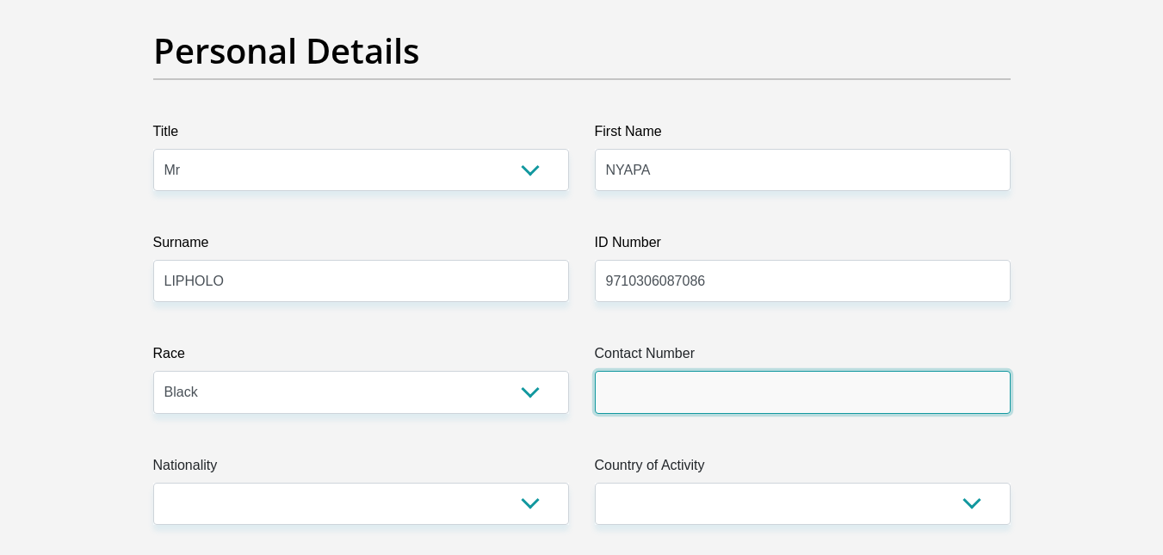
click at [637, 389] on input "Contact Number" at bounding box center [803, 392] width 416 height 42
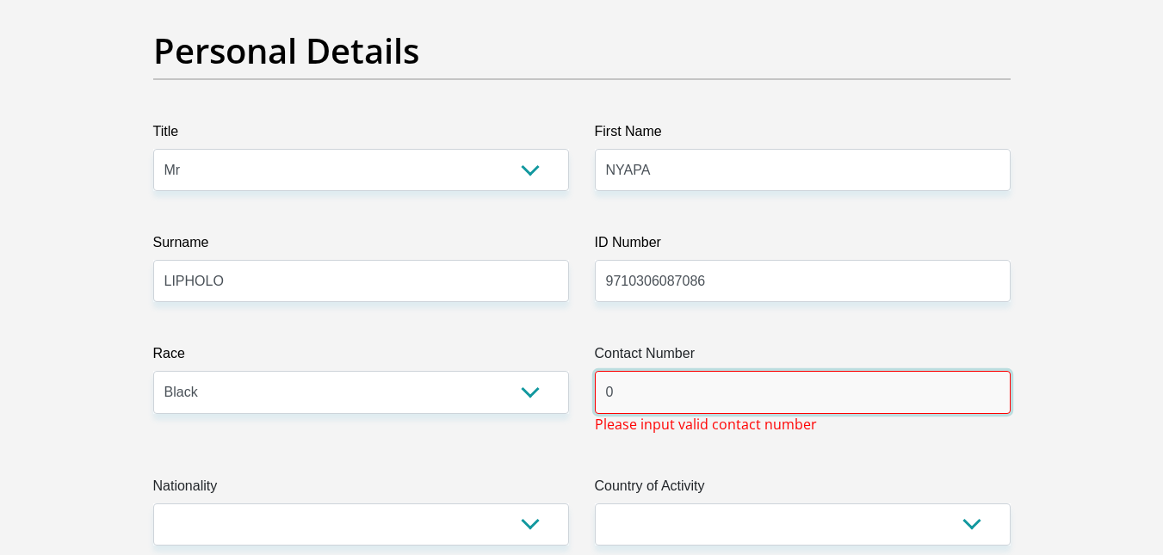
click at [637, 389] on input "0" at bounding box center [803, 392] width 416 height 42
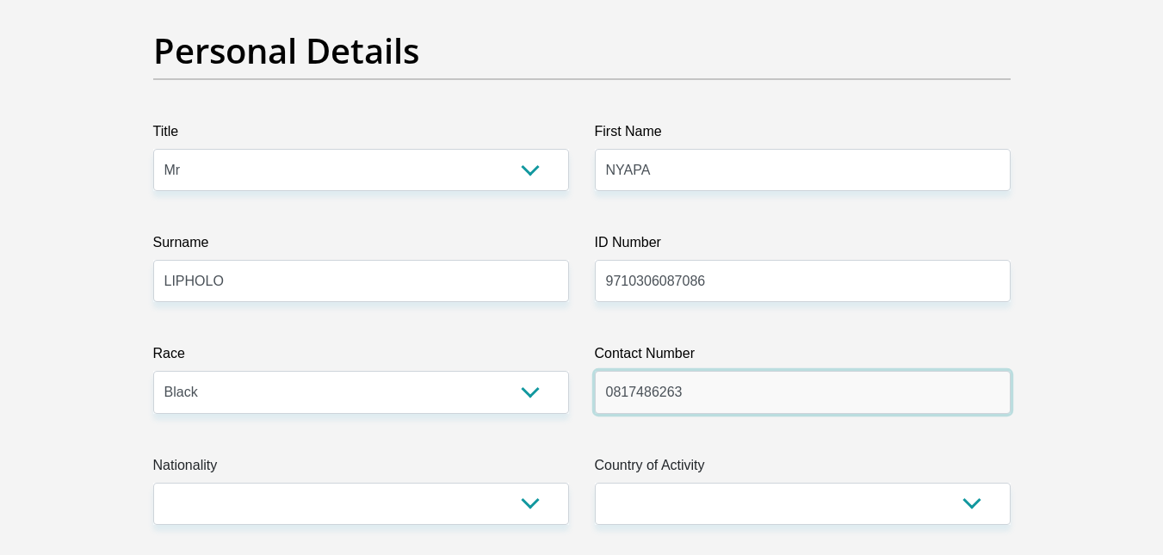
type input "0817486263"
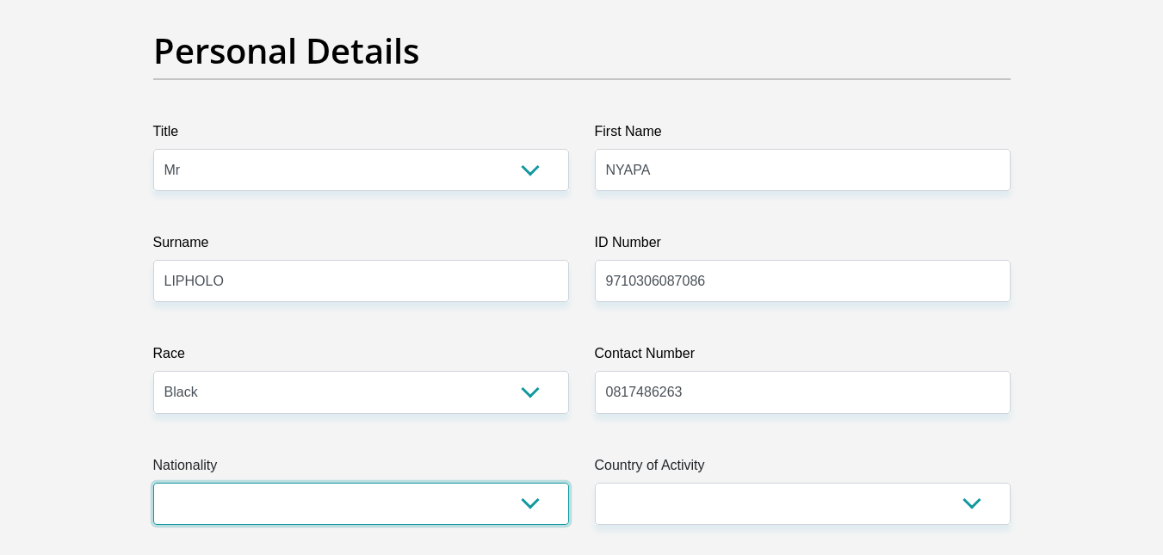
click at [369, 513] on select "[GEOGRAPHIC_DATA] [GEOGRAPHIC_DATA] [GEOGRAPHIC_DATA] [GEOGRAPHIC_DATA] [GEOGRA…" at bounding box center [361, 504] width 416 height 42
select select "ZAF"
click at [153, 483] on select "[GEOGRAPHIC_DATA] [GEOGRAPHIC_DATA] [GEOGRAPHIC_DATA] [GEOGRAPHIC_DATA] [GEOGRA…" at bounding box center [361, 504] width 416 height 42
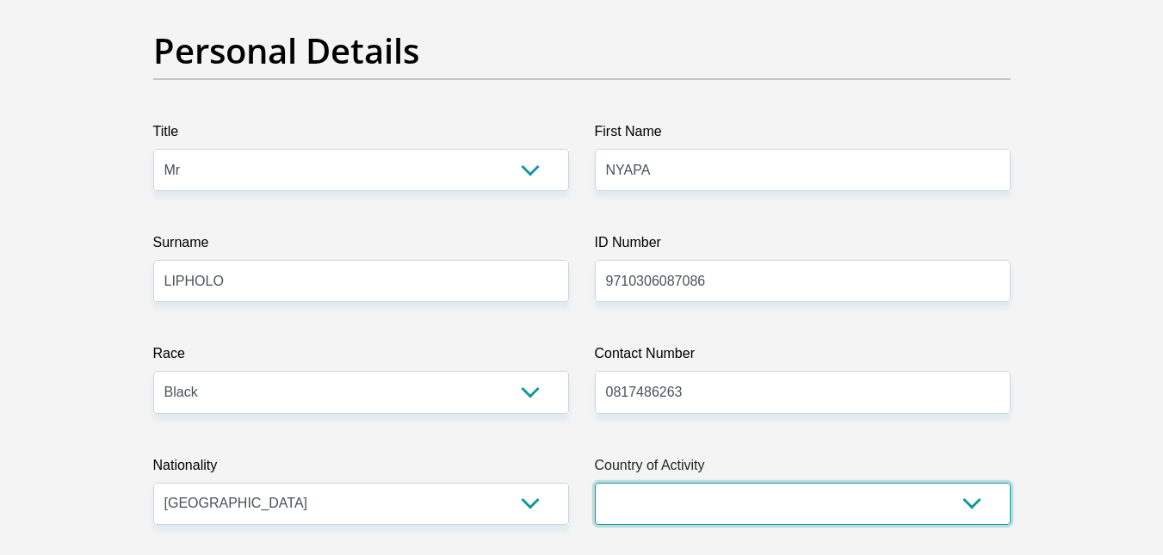
click at [694, 489] on select "[GEOGRAPHIC_DATA] [GEOGRAPHIC_DATA] [GEOGRAPHIC_DATA] [GEOGRAPHIC_DATA] [GEOGRA…" at bounding box center [803, 504] width 416 height 42
select select "ZAF"
click at [595, 483] on select "[GEOGRAPHIC_DATA] [GEOGRAPHIC_DATA] [GEOGRAPHIC_DATA] [GEOGRAPHIC_DATA] [GEOGRA…" at bounding box center [803, 504] width 416 height 42
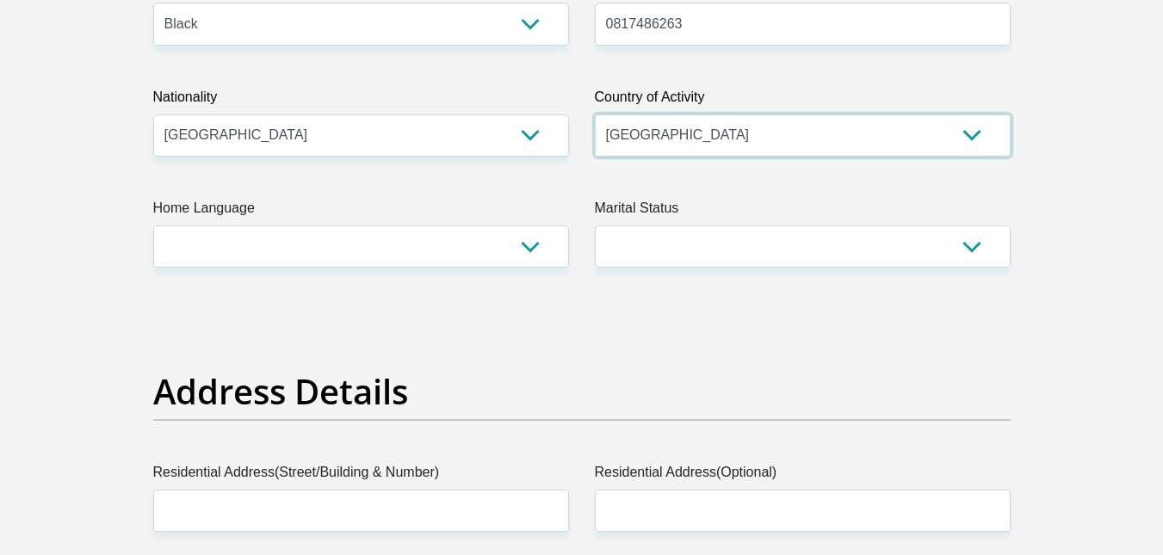
scroll to position [518, 0]
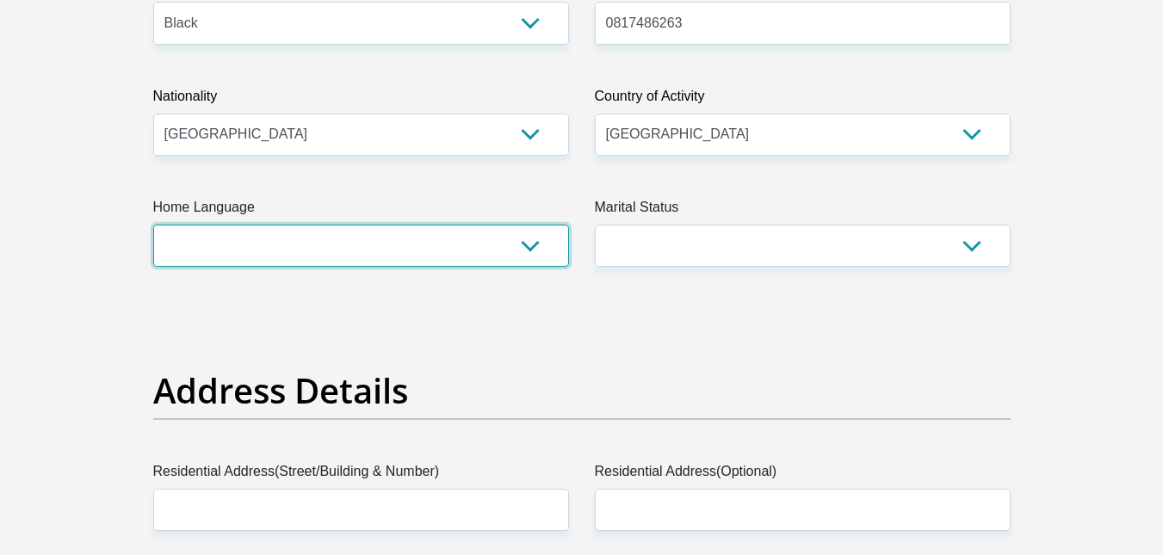
click at [499, 261] on select "Afrikaans English Sepedi South Ndebele Southern Sotho Swati Tsonga Tswana Venda…" at bounding box center [361, 246] width 416 height 42
select select "sot"
click at [153, 225] on select "Afrikaans English Sepedi South Ndebele Southern Sotho Swati Tsonga Tswana Venda…" at bounding box center [361, 246] width 416 height 42
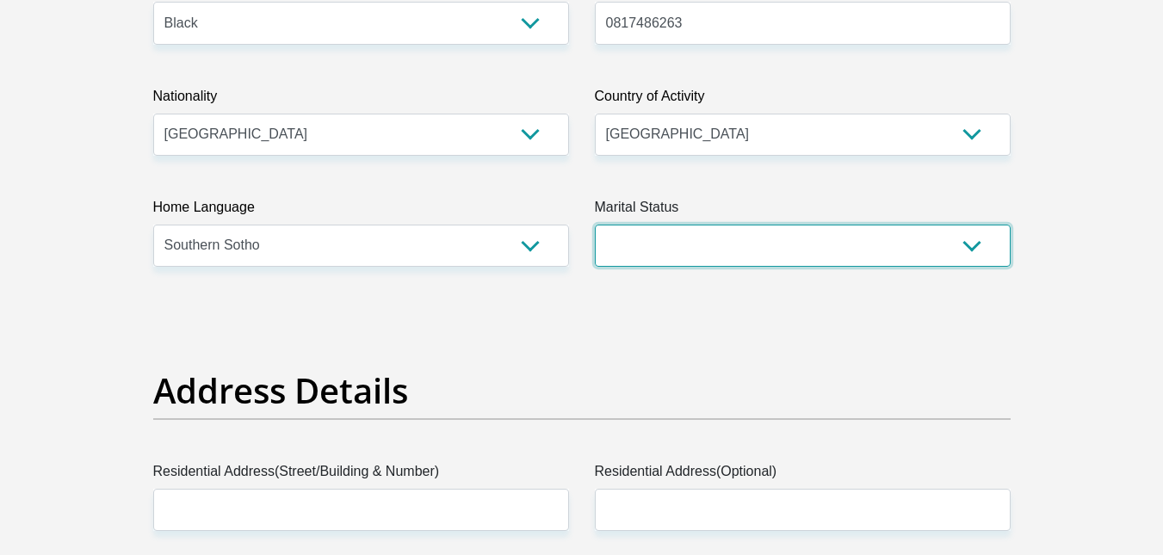
click at [687, 235] on select "Married ANC Single Divorced Widowed Married COP or Customary Law" at bounding box center [803, 246] width 416 height 42
select select "2"
click at [595, 225] on select "Married ANC Single Divorced Widowed Married COP or Customary Law" at bounding box center [803, 246] width 416 height 42
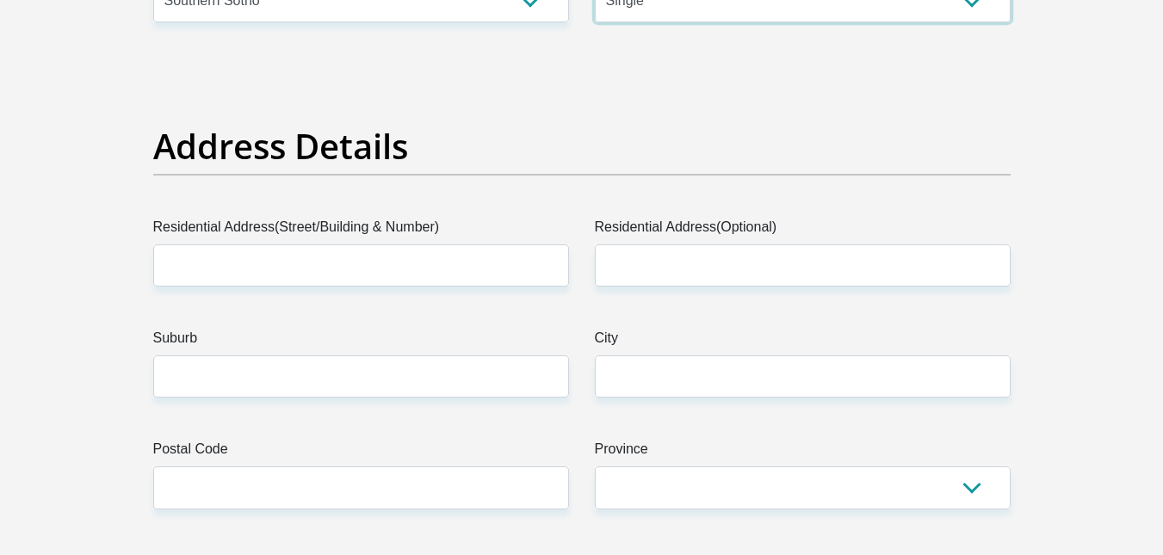
scroll to position [794, 0]
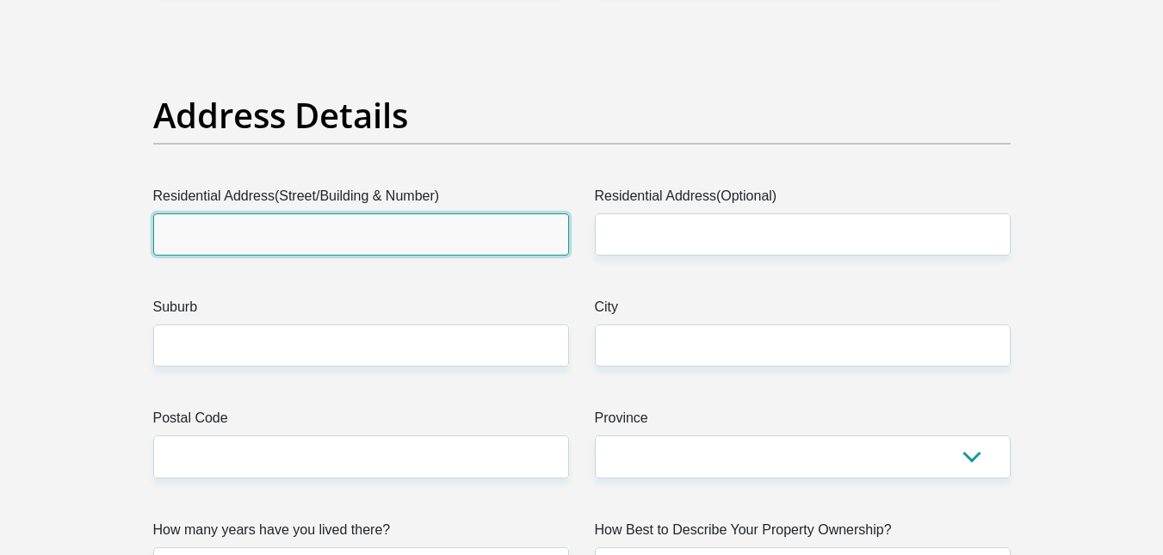
click at [431, 233] on input "Residential Address(Street/Building & Number)" at bounding box center [361, 235] width 416 height 42
type input "[STREET_ADDRESS]"
type input "FOURWAYS"
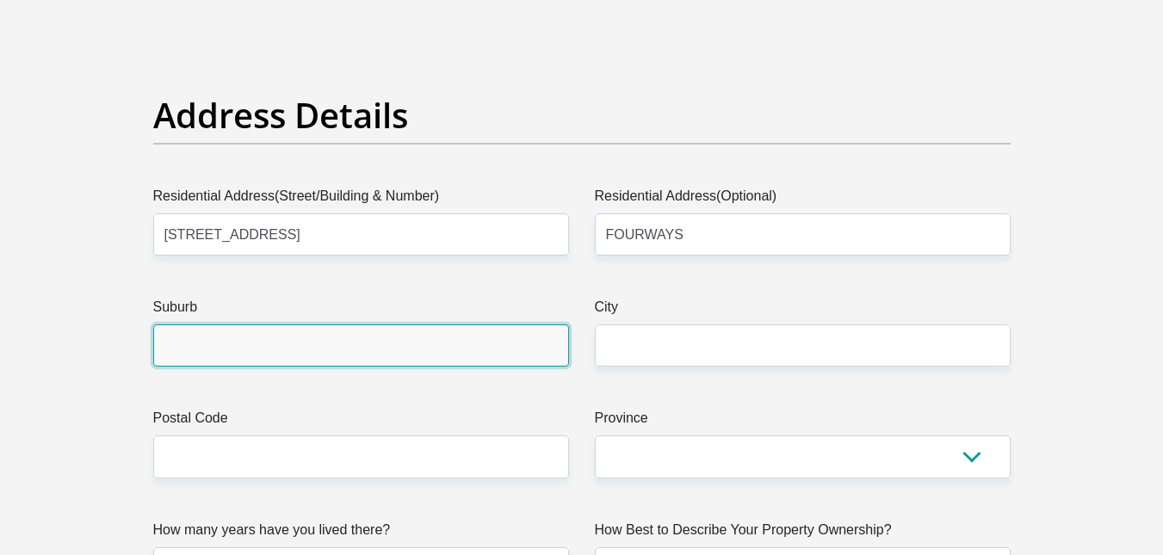
type input "MIDRAND"
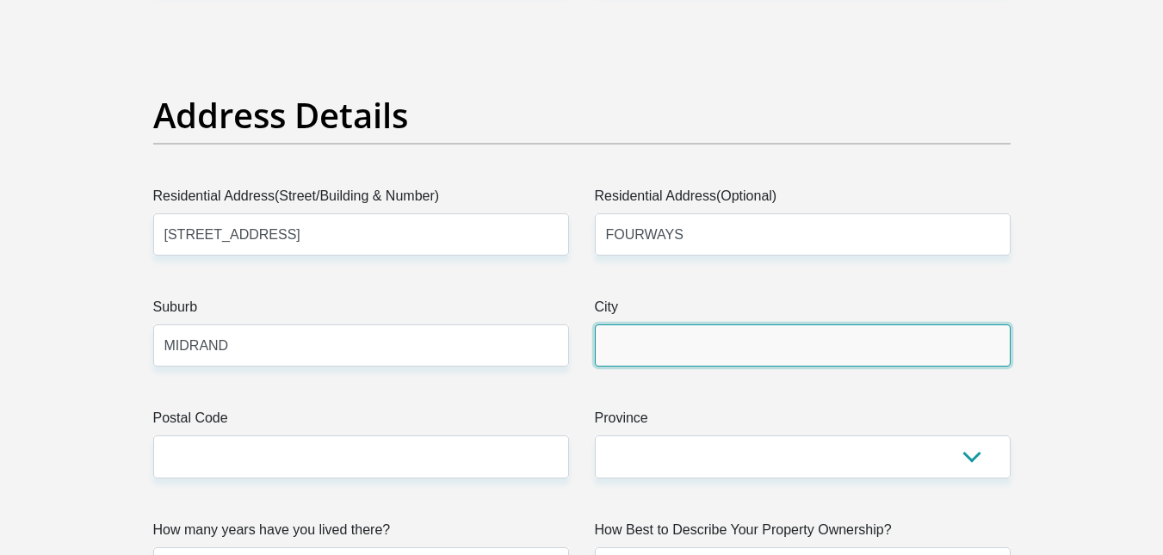
type input "MIDRAND"
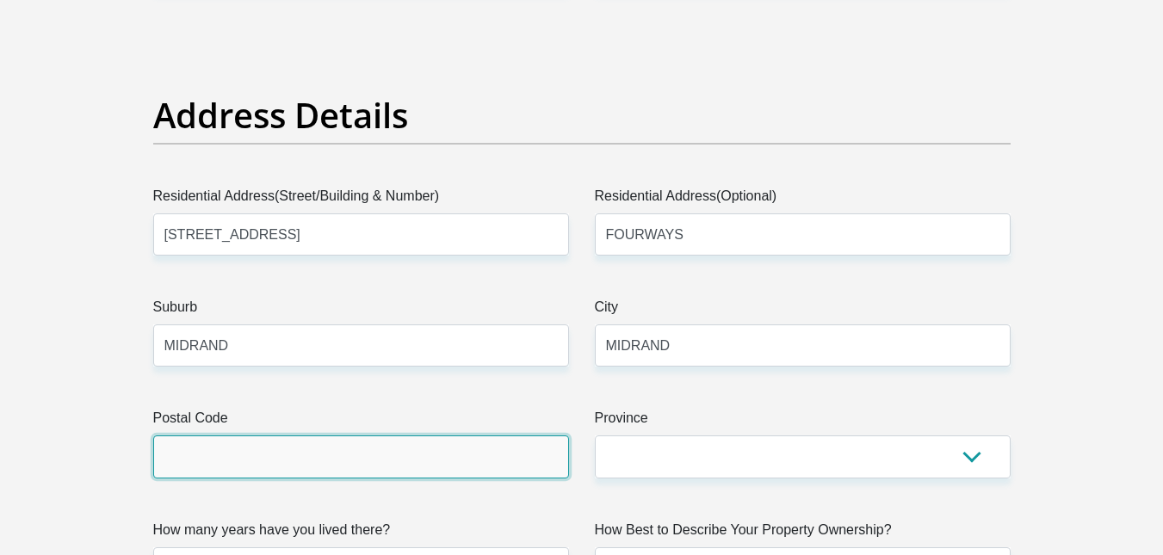
type input "2146"
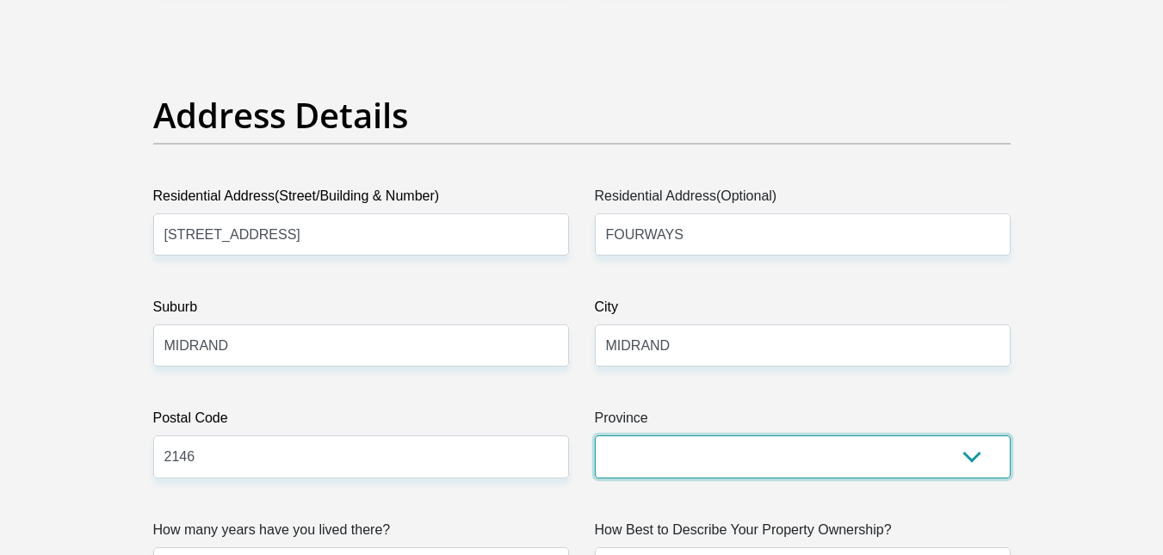
click at [693, 465] on select "Eastern Cape Free State [GEOGRAPHIC_DATA] [GEOGRAPHIC_DATA][DATE] [GEOGRAPHIC_D…" at bounding box center [803, 457] width 416 height 42
select select "Gauteng"
click at [595, 436] on select "Eastern Cape Free State [GEOGRAPHIC_DATA] [GEOGRAPHIC_DATA][DATE] [GEOGRAPHIC_D…" at bounding box center [803, 457] width 416 height 42
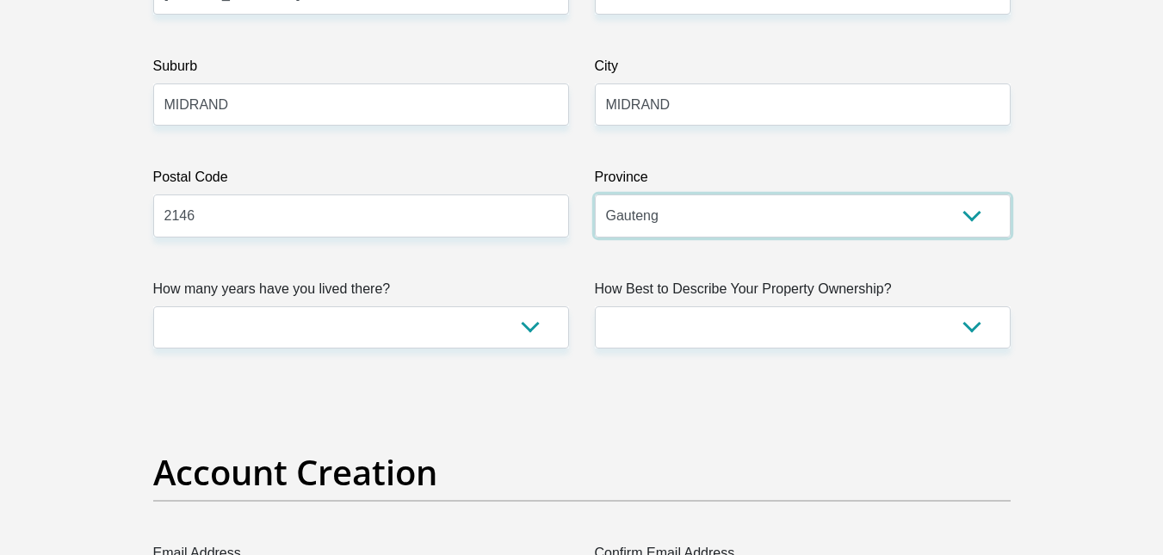
scroll to position [1036, 0]
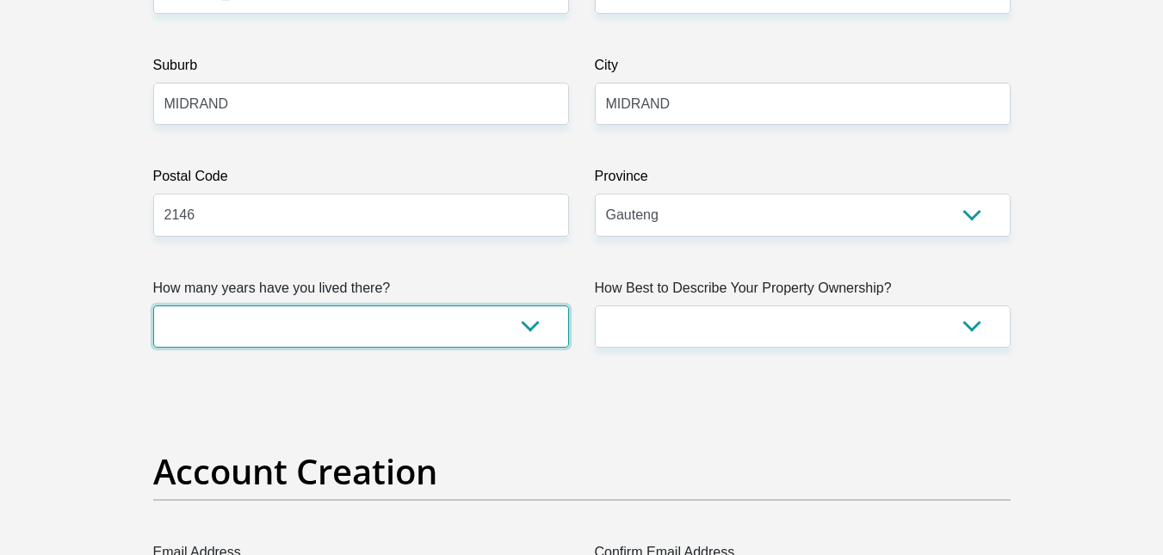
click at [500, 319] on select "less than 1 year 1-3 years 3-5 years 5+ years" at bounding box center [361, 327] width 416 height 42
select select "0"
click at [153, 306] on select "less than 1 year 1-3 years 3-5 years 5+ years" at bounding box center [361, 327] width 416 height 42
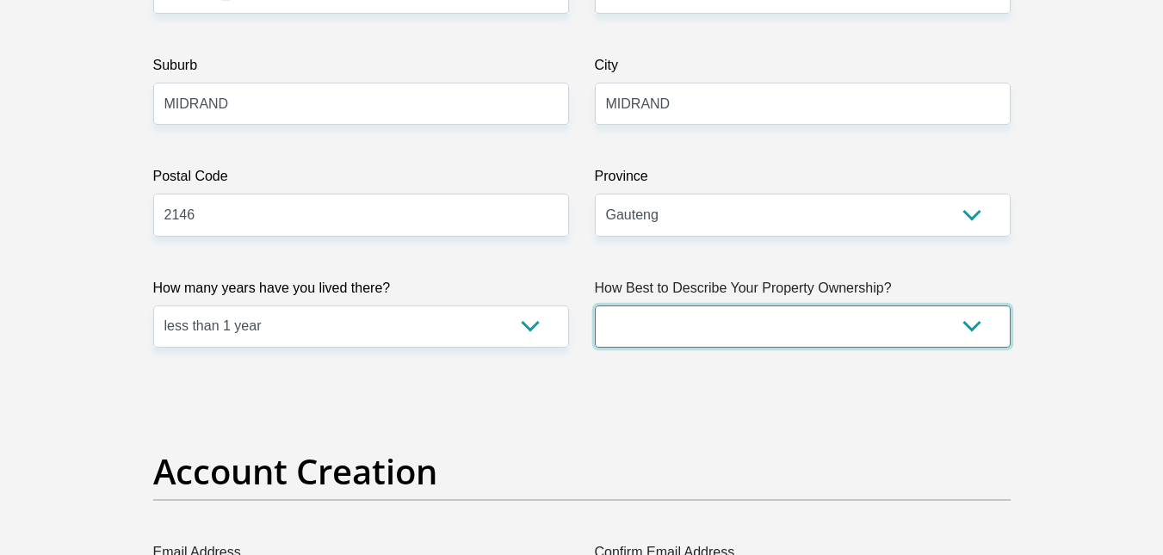
click at [686, 329] on select "Owned Rented Family Owned Company Dwelling" at bounding box center [803, 327] width 416 height 42
select select "Company Dwelling"
click at [595, 306] on select "Owned Rented Family Owned Company Dwelling" at bounding box center [803, 327] width 416 height 42
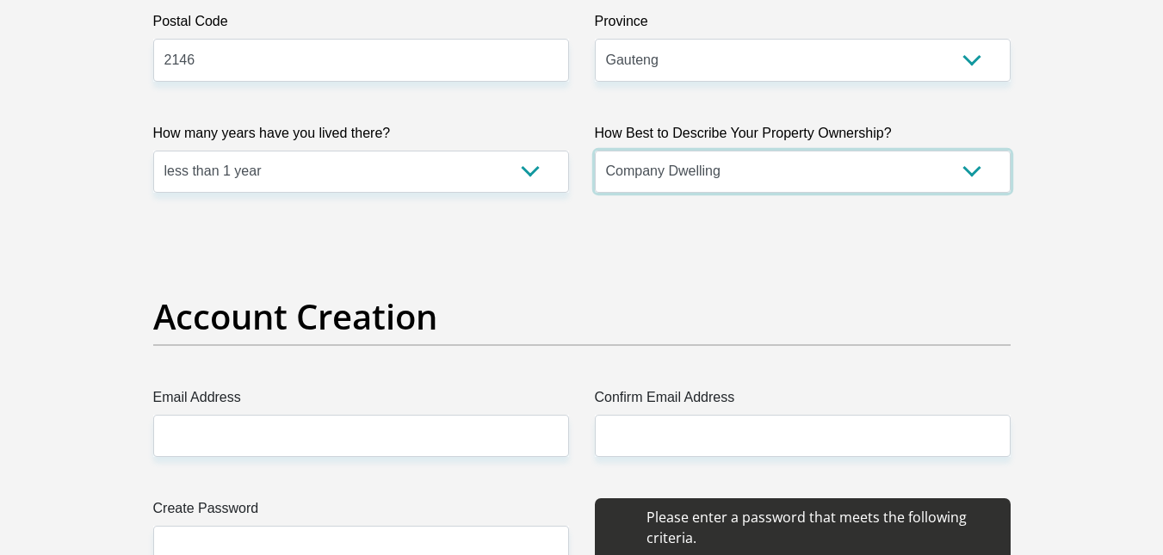
scroll to position [1324, 0]
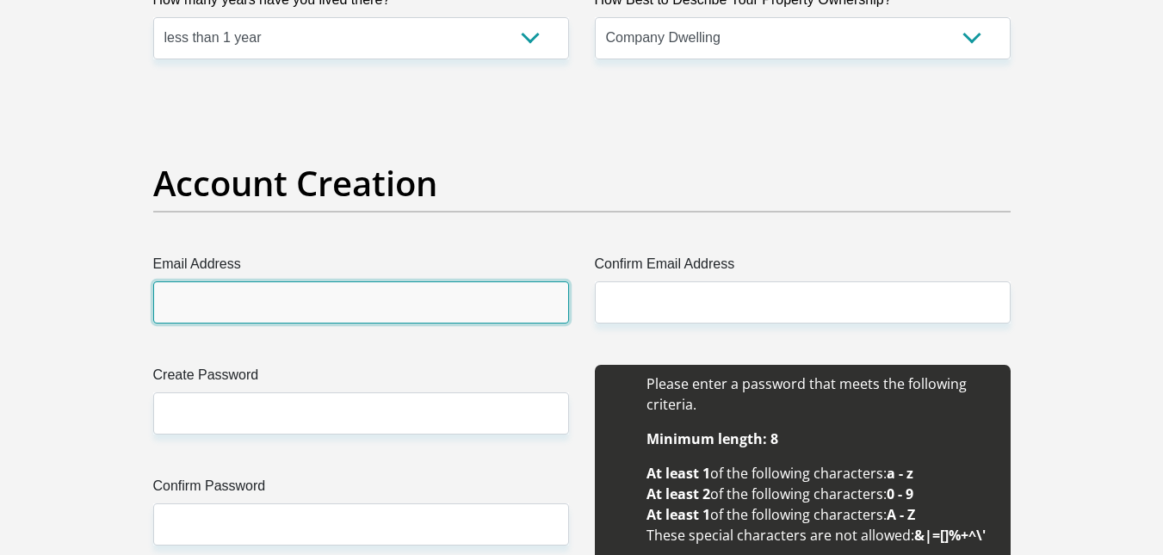
click at [442, 301] on input "Email Address" at bounding box center [361, 303] width 416 height 42
type input "[EMAIL_ADDRESS][DOMAIN_NAME]"
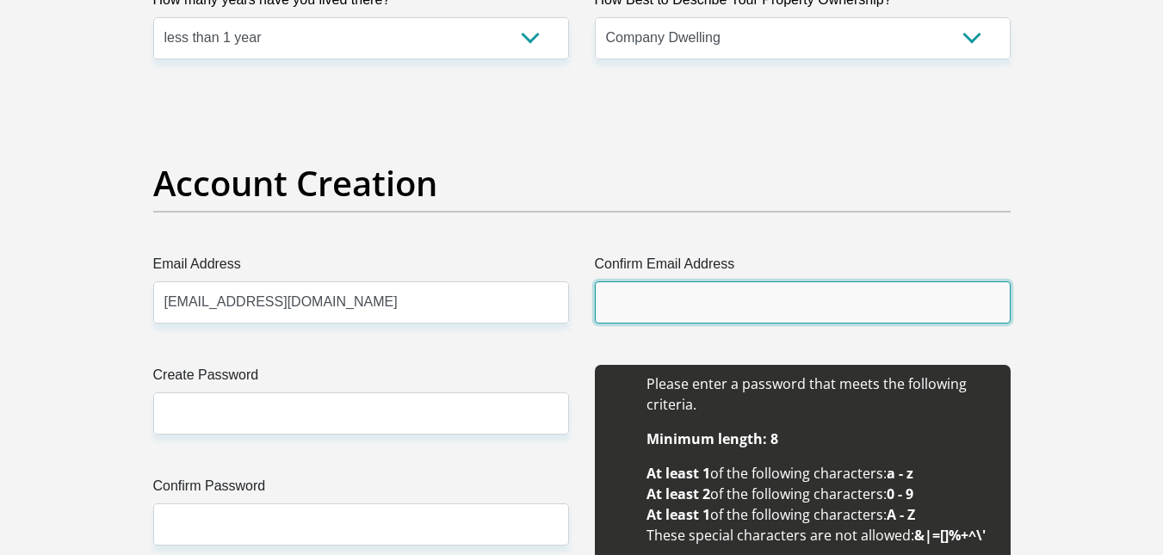
type input "[EMAIL_ADDRESS][DOMAIN_NAME]"
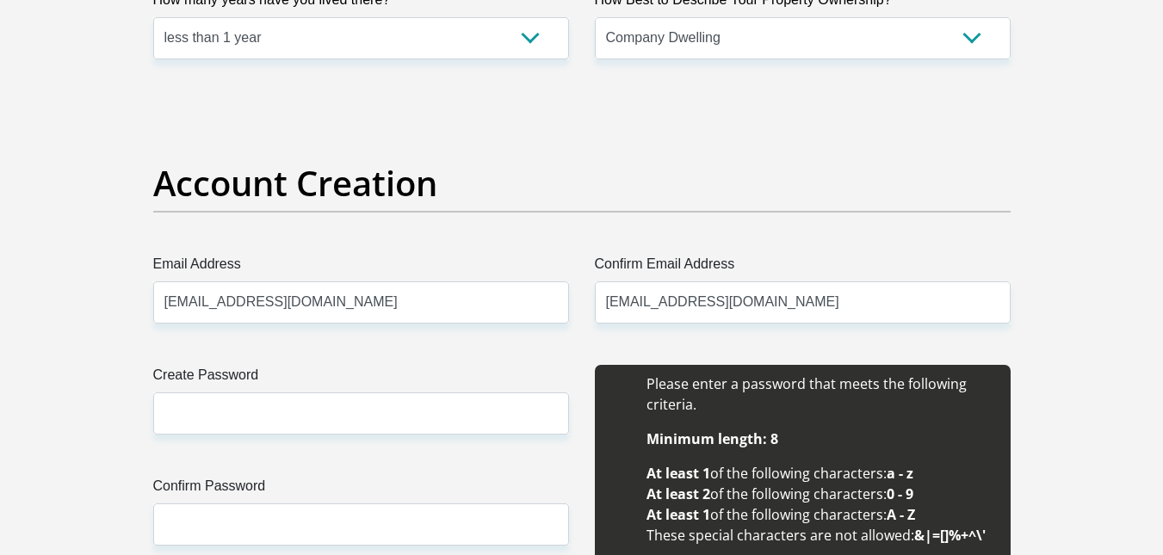
type input "Nyapa"
type input "Lipholo"
type input "0817486263"
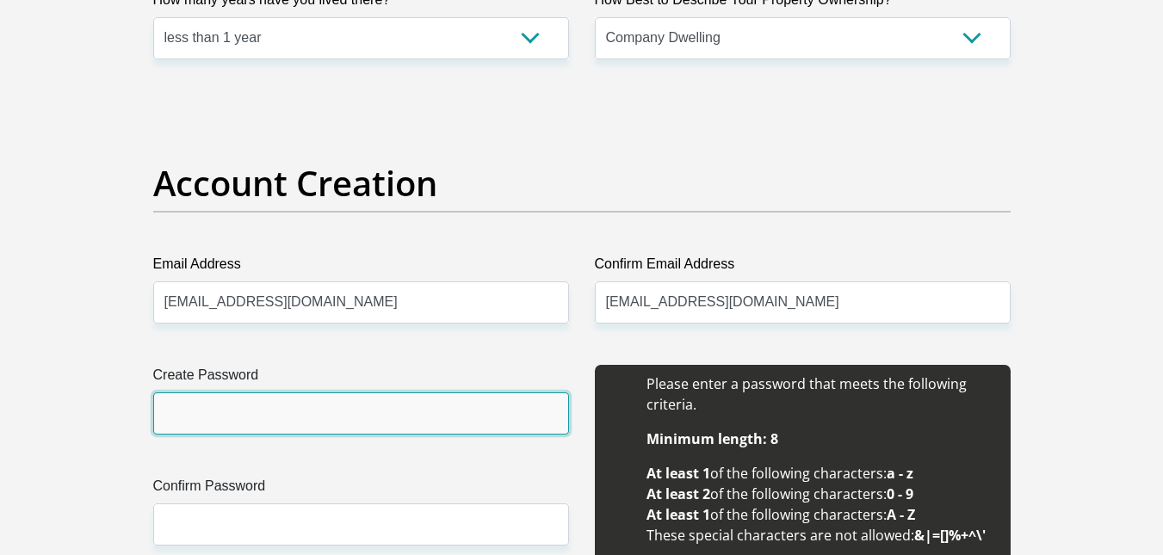
click at [397, 421] on input "Create Password" at bounding box center [361, 414] width 416 height 42
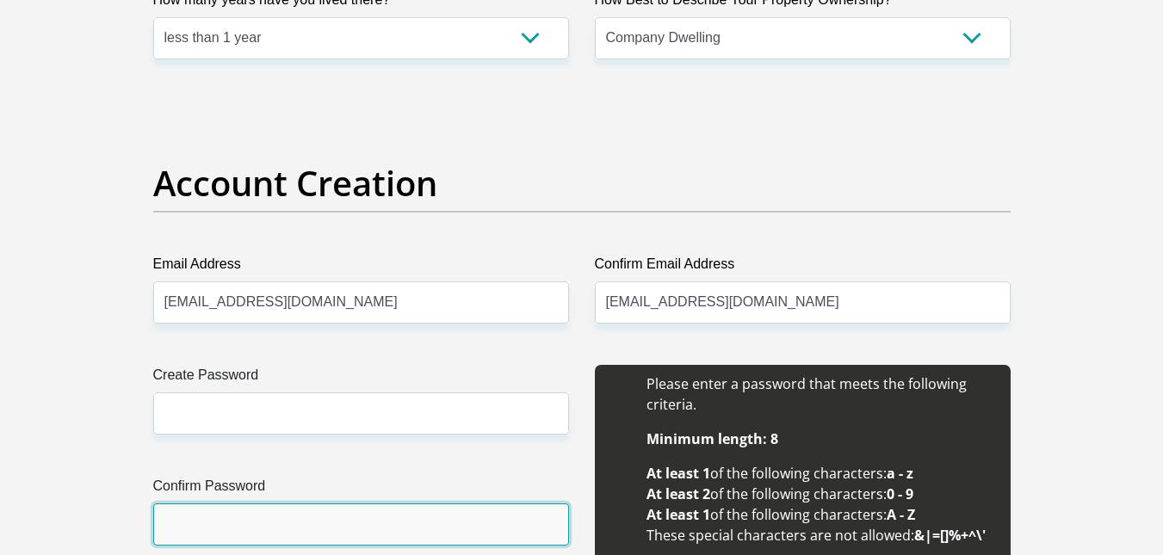
click at [282, 512] on input "Confirm Password" at bounding box center [361, 525] width 416 height 42
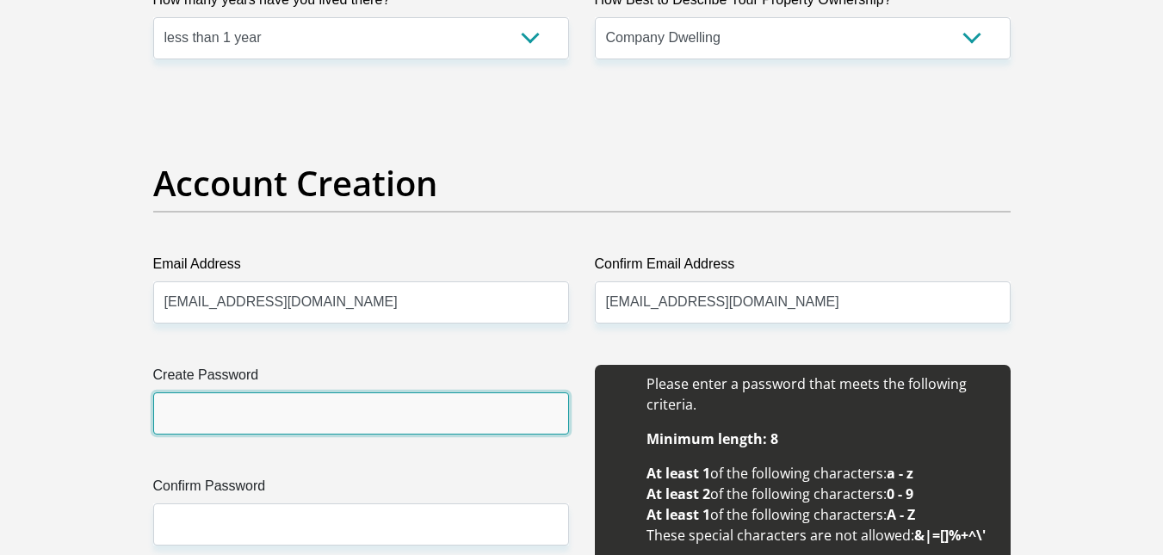
click at [297, 421] on input "Create Password" at bounding box center [361, 414] width 416 height 42
type input "575143Mobicred"
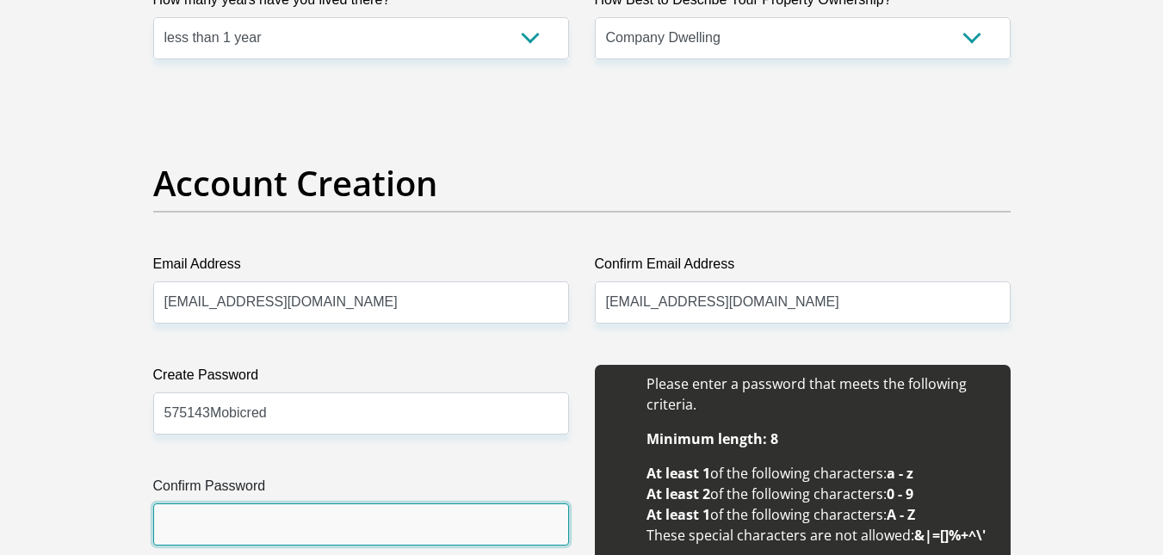
click at [259, 518] on input "Confirm Password" at bounding box center [361, 525] width 416 height 42
type input "575143Mobicred"
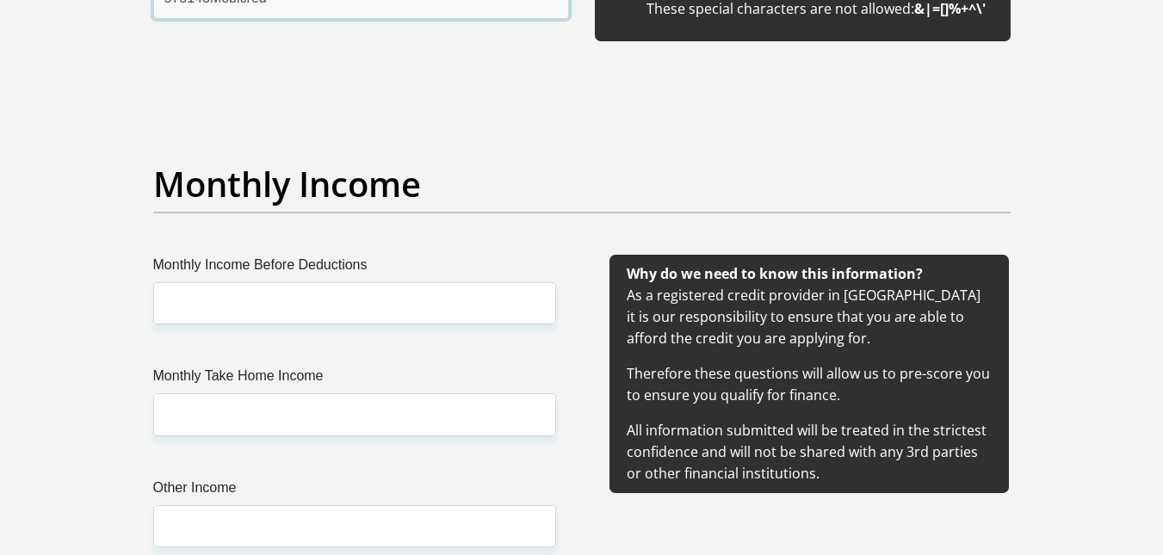
scroll to position [1852, 0]
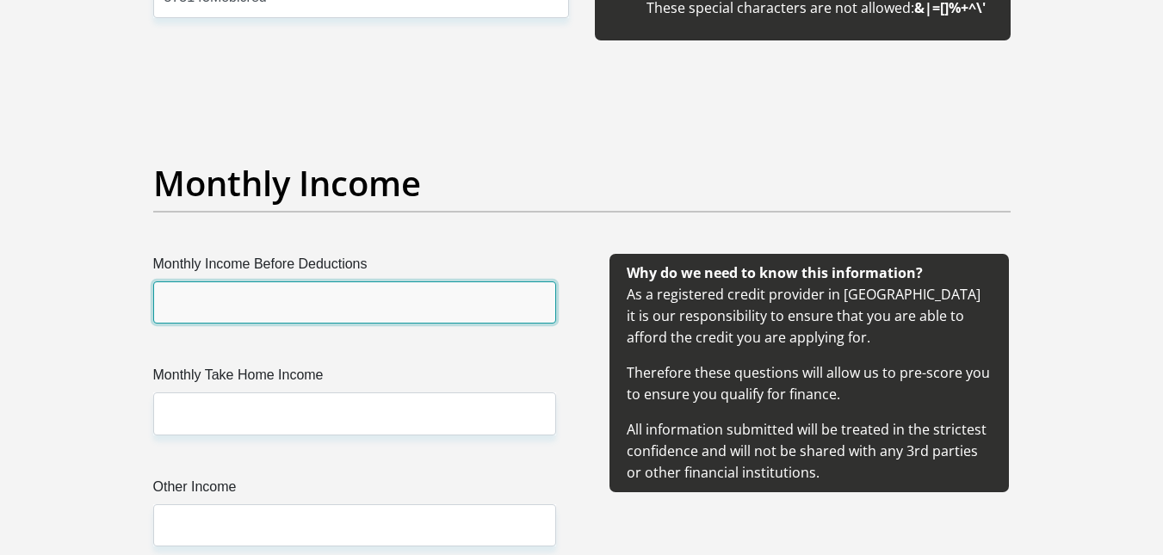
click at [352, 307] on input "Monthly Income Before Deductions" at bounding box center [354, 303] width 403 height 42
type input "12000"
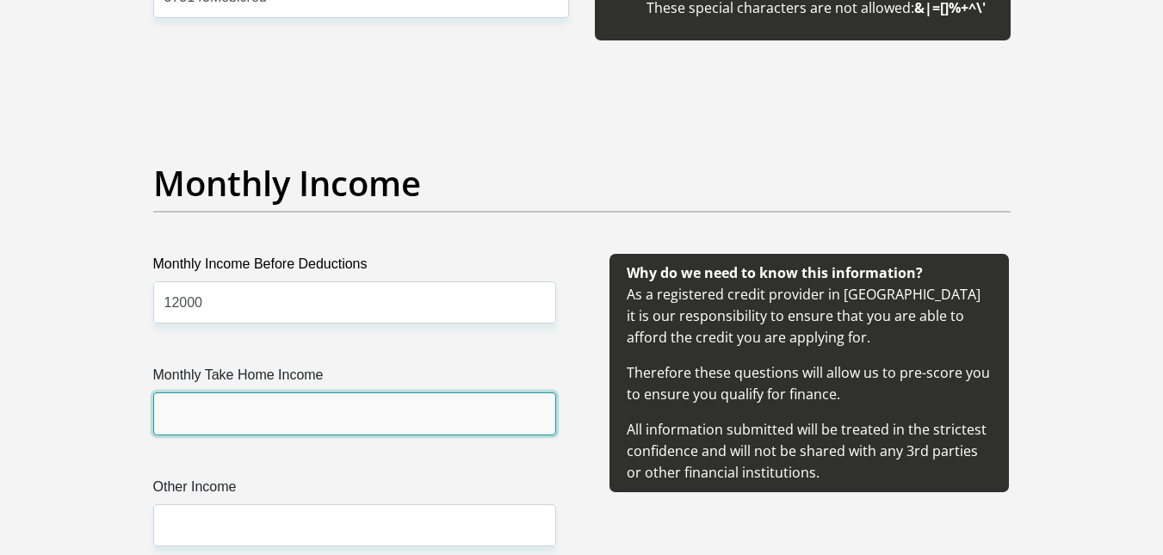
click at [256, 411] on input "Monthly Take Home Income" at bounding box center [354, 414] width 403 height 42
type input "11235.24"
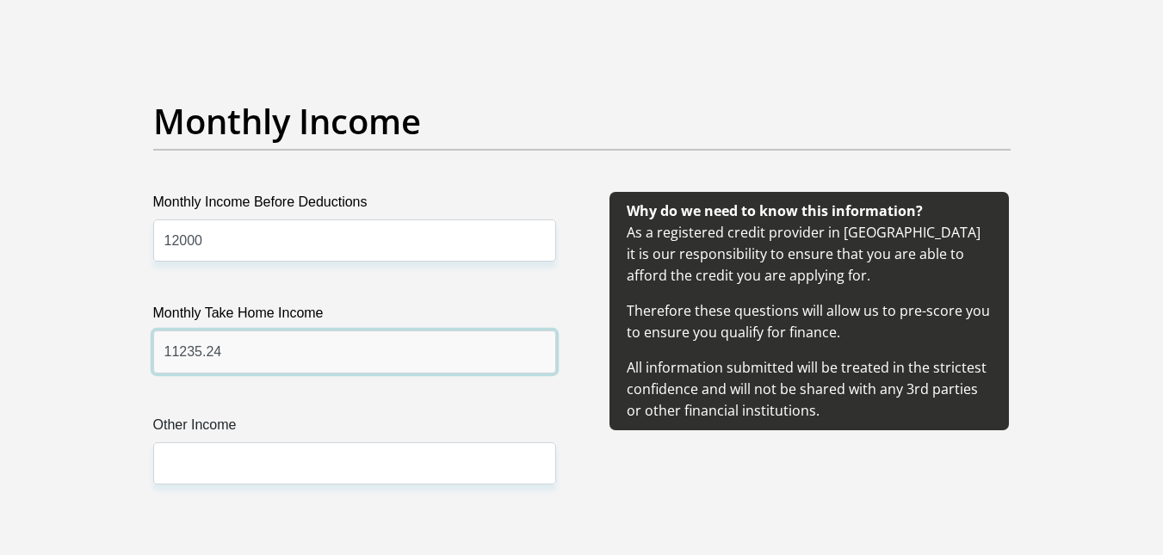
scroll to position [1915, 0]
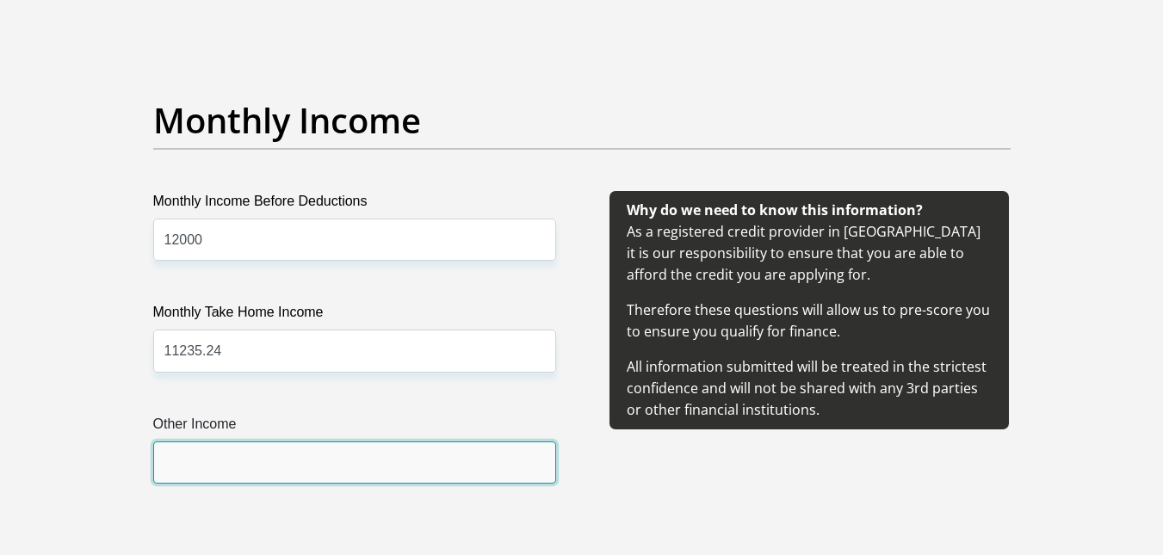
click at [271, 470] on input "Other Income" at bounding box center [354, 463] width 403 height 42
type input "0"
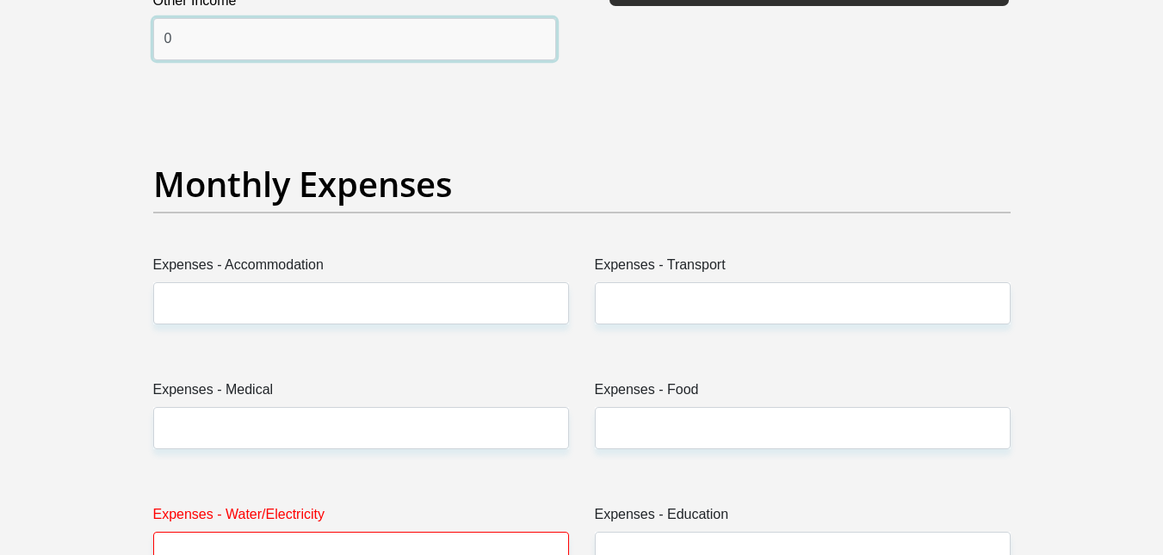
scroll to position [2400, 0]
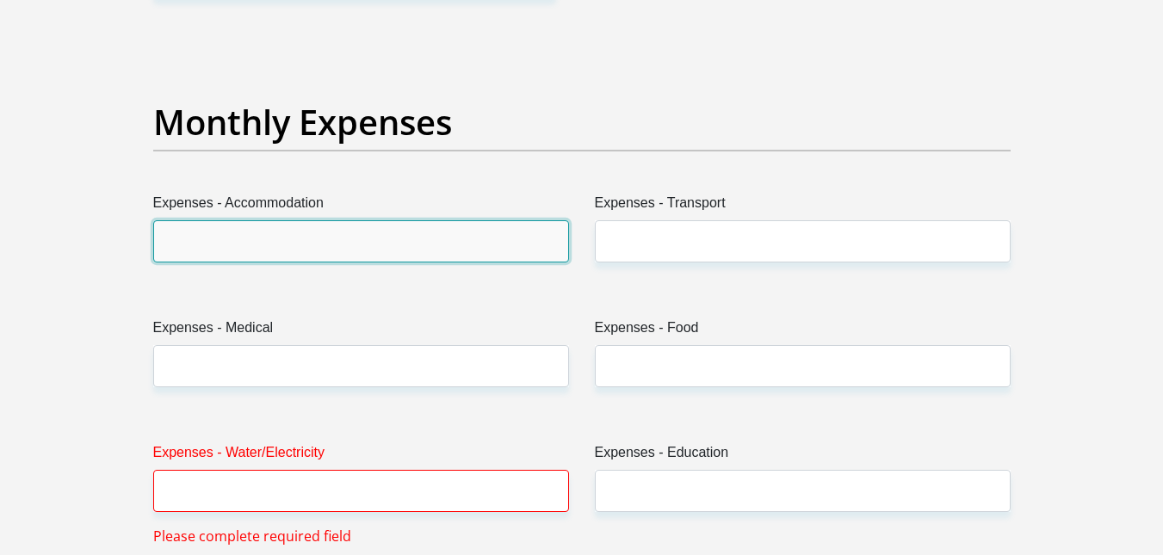
click at [358, 237] on input "Expenses - Accommodation" at bounding box center [361, 241] width 416 height 42
type input "0"
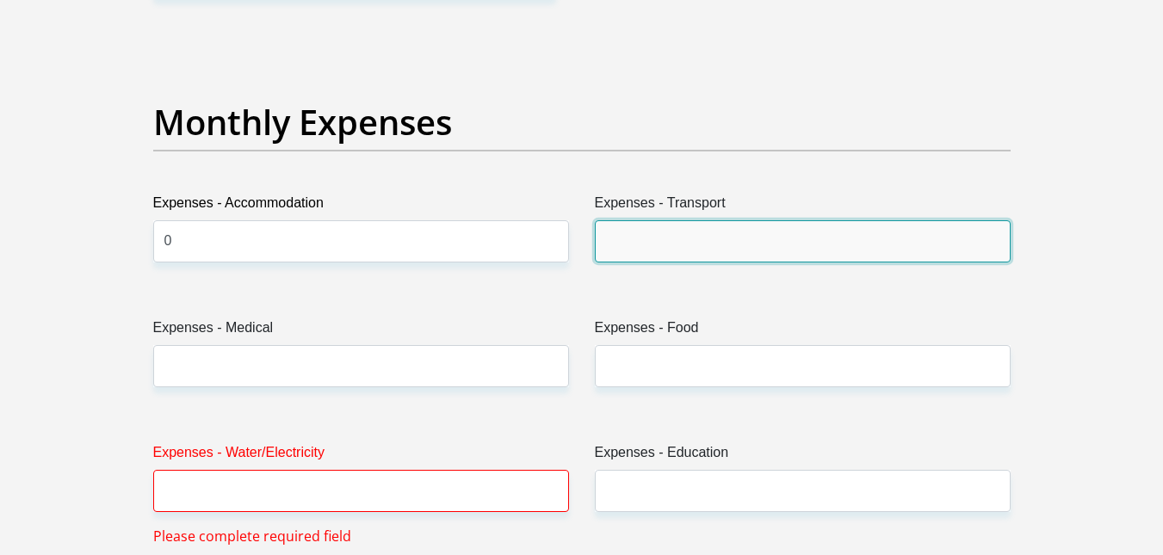
click at [647, 245] on input "Expenses - Transport" at bounding box center [803, 241] width 416 height 42
type input "1000"
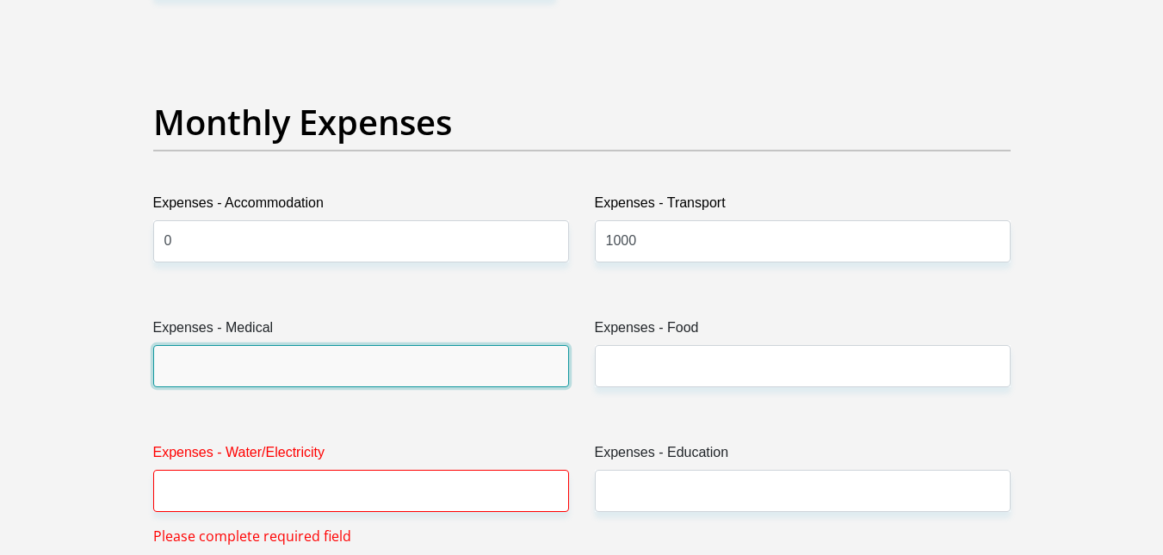
click at [396, 373] on input "Expenses - Medical" at bounding box center [361, 366] width 416 height 42
type input "0"
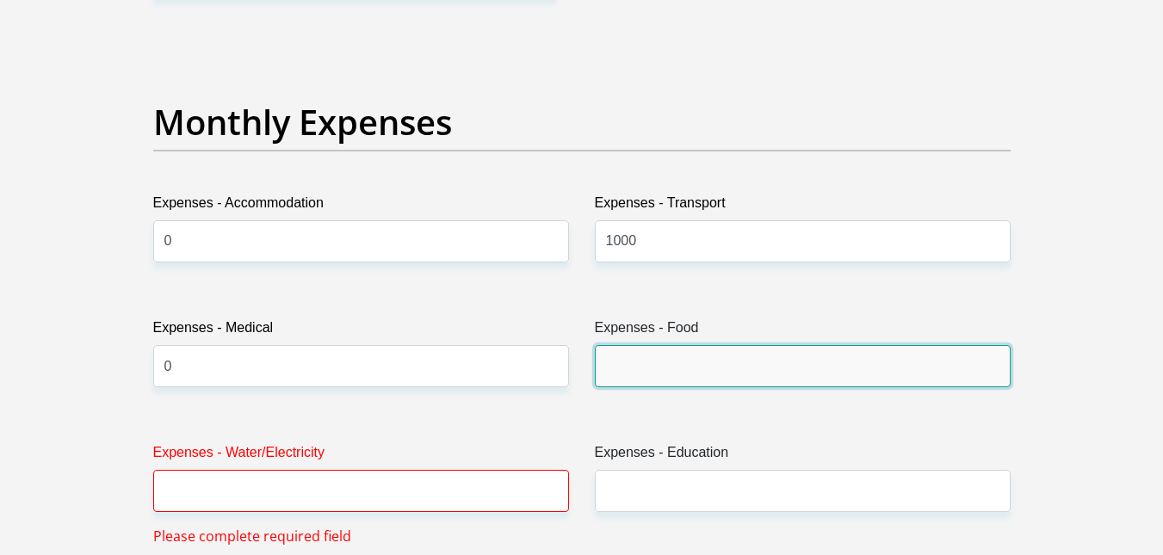
click at [647, 369] on input "Expenses - Food" at bounding box center [803, 366] width 416 height 42
type input "2000"
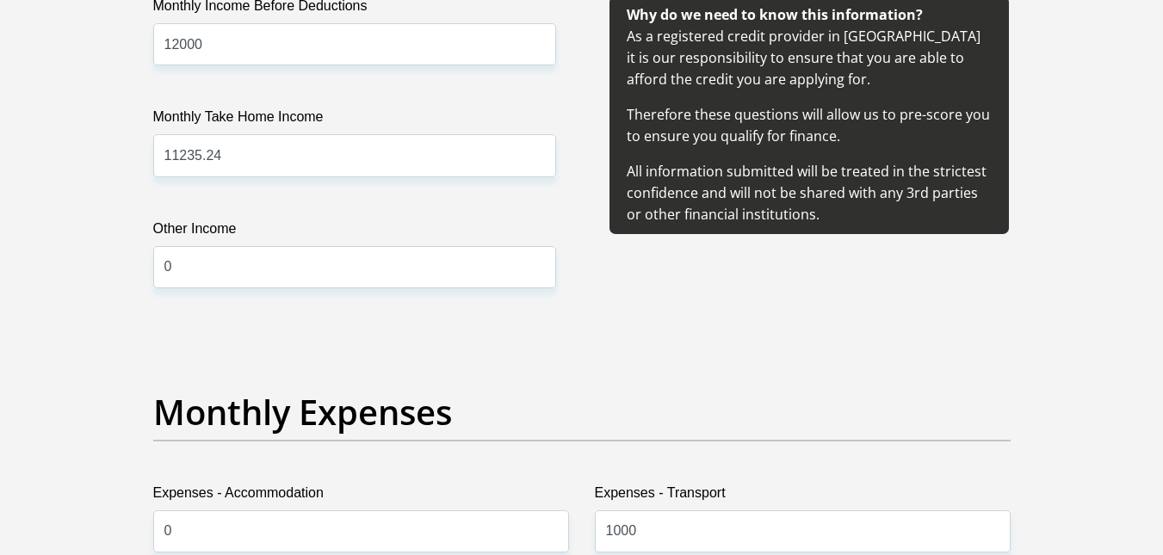
scroll to position [2109, 0]
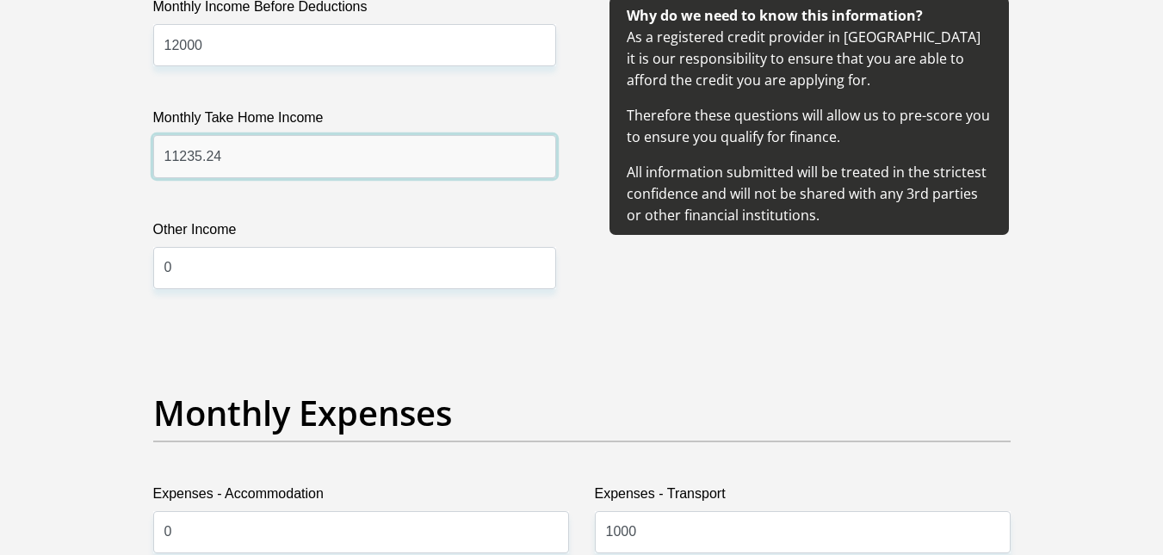
click at [345, 152] on input "11235.24" at bounding box center [354, 156] width 403 height 42
click at [163, 158] on input "11235.24" at bounding box center [354, 156] width 403 height 42
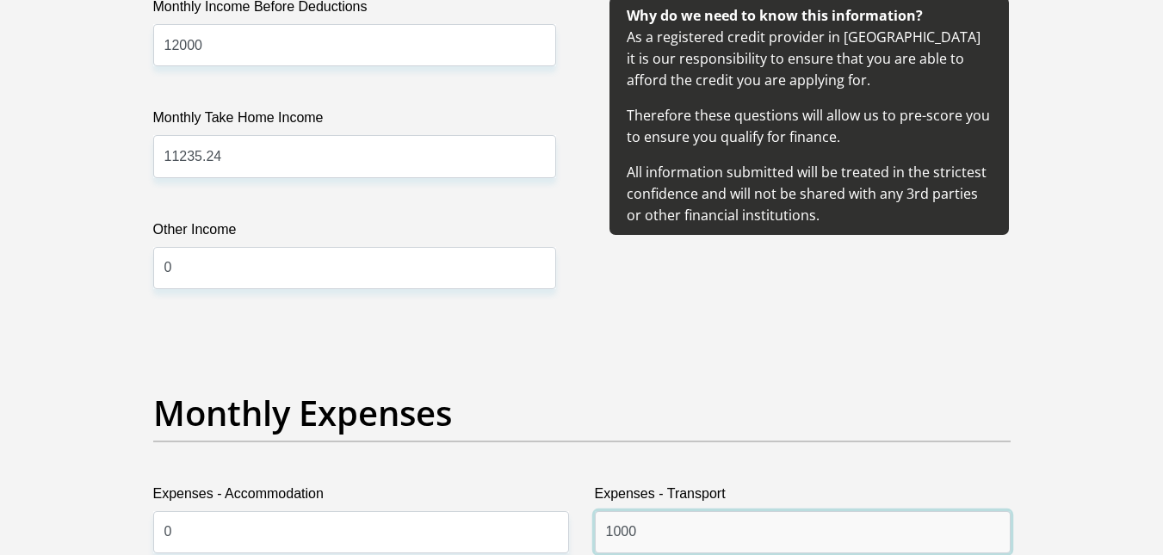
click at [784, 542] on input "1000" at bounding box center [803, 532] width 416 height 42
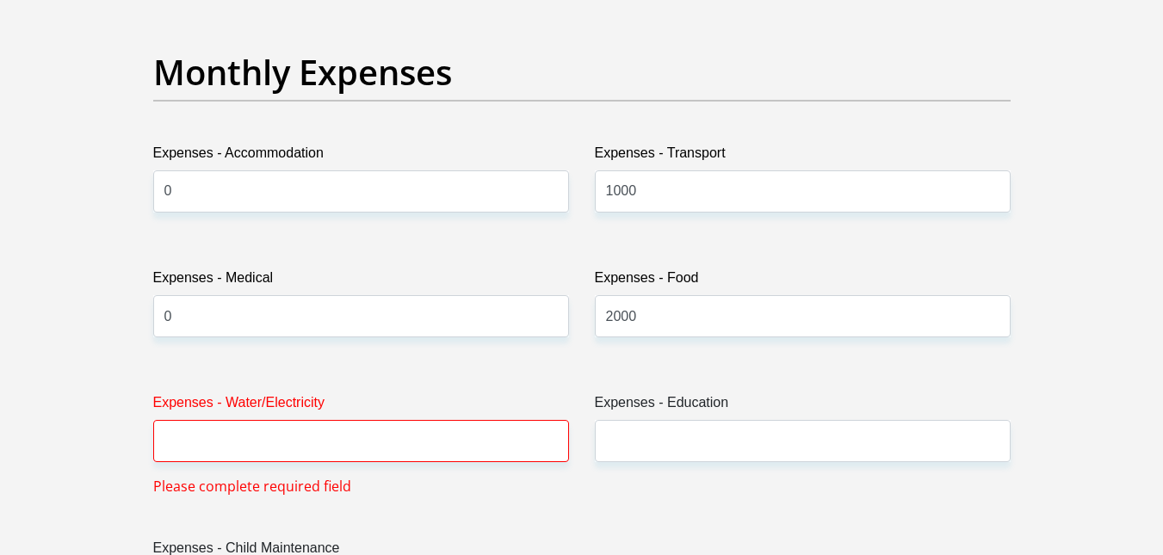
scroll to position [2460, 0]
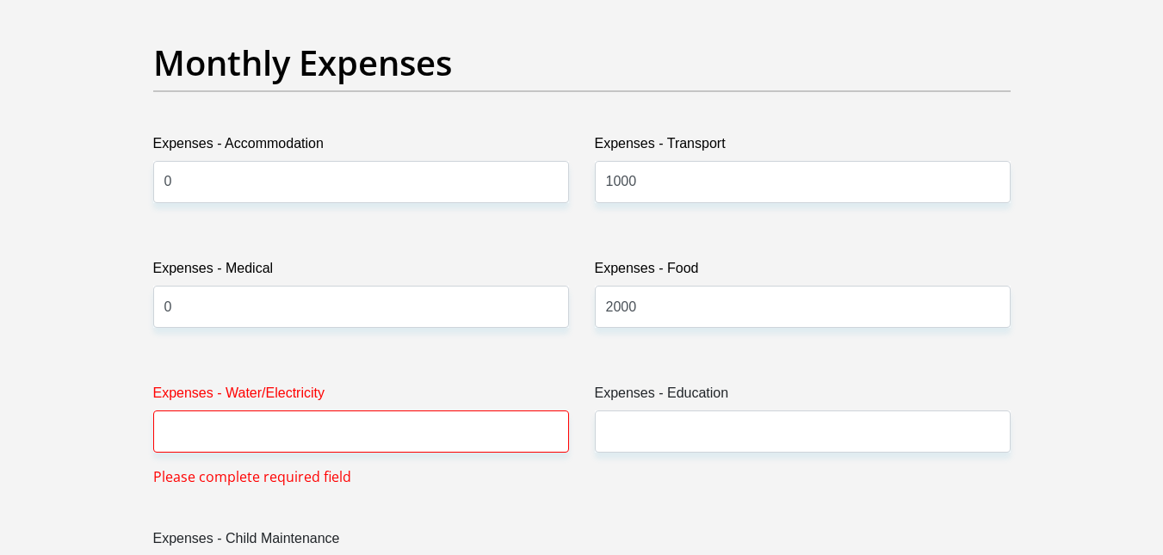
drag, startPoint x: 755, startPoint y: 328, endPoint x: 785, endPoint y: 530, distance: 204.6
